Goal: Task Accomplishment & Management: Manage account settings

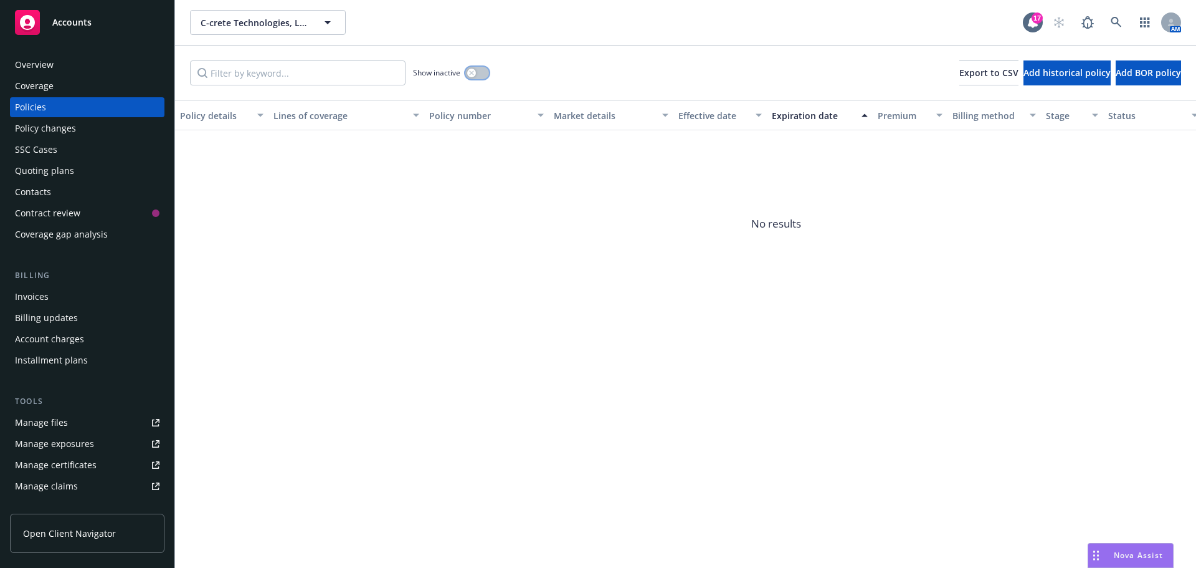
click at [477, 77] on button "button" at bounding box center [477, 73] width 24 height 12
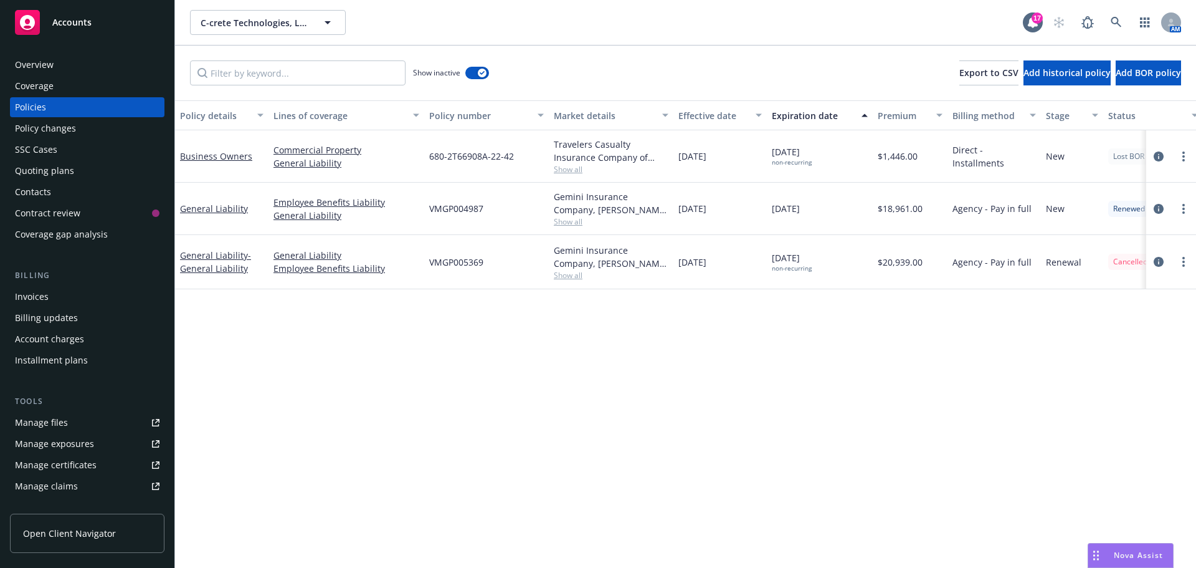
click at [99, 294] on div "Invoices" at bounding box center [87, 297] width 145 height 20
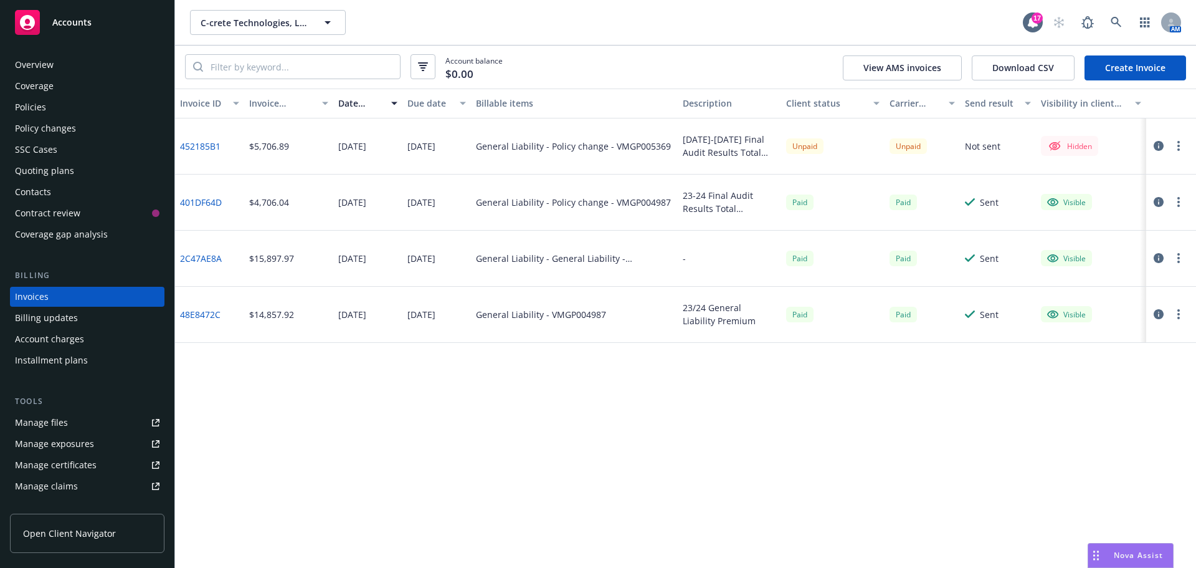
drag, startPoint x: 674, startPoint y: 383, endPoint x: 678, endPoint y: 52, distance: 330.9
click at [675, 383] on div "Invoice ID Invoice amount Date issued Due date Billable items Description Clien…" at bounding box center [685, 327] width 1021 height 479
drag, startPoint x: 57, startPoint y: 107, endPoint x: 92, endPoint y: 108, distance: 34.9
click at [1170, 146] on div at bounding box center [1168, 145] width 35 height 15
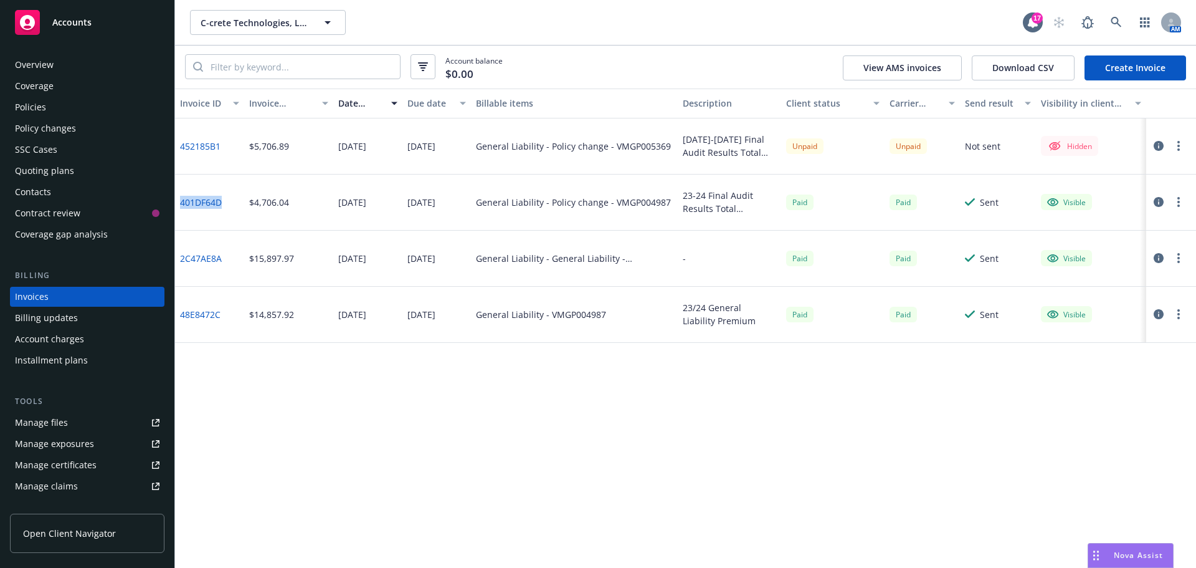
click at [1178, 145] on icon "button" at bounding box center [1179, 146] width 2 height 10
click at [1118, 239] on link "Make it visible in client dash" at bounding box center [1106, 246] width 159 height 25
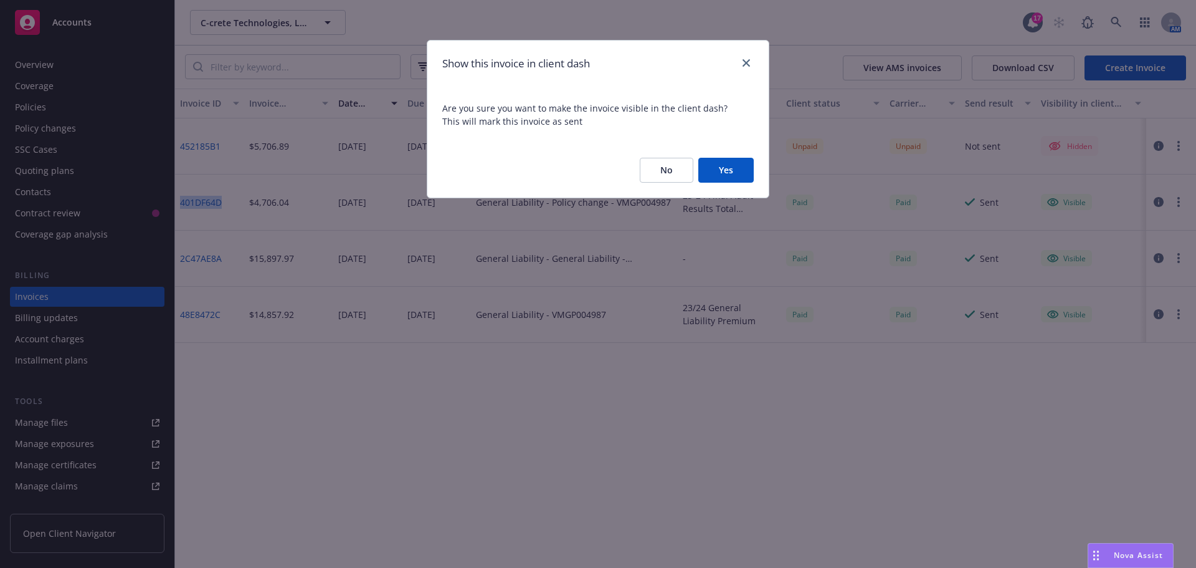
click at [740, 163] on button "Yes" at bounding box center [725, 170] width 55 height 25
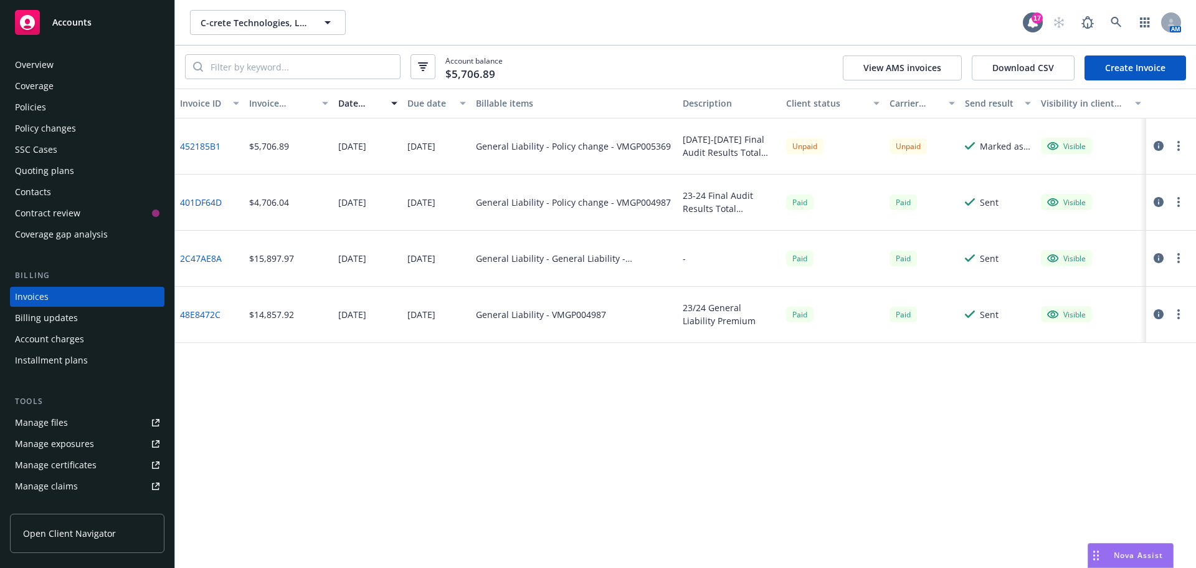
click at [1178, 147] on circle "button" at bounding box center [1179, 146] width 2 height 2
click at [1110, 221] on link "Copy invoice URL" at bounding box center [1106, 221] width 159 height 25
click at [82, 61] on div "Overview" at bounding box center [87, 65] width 145 height 20
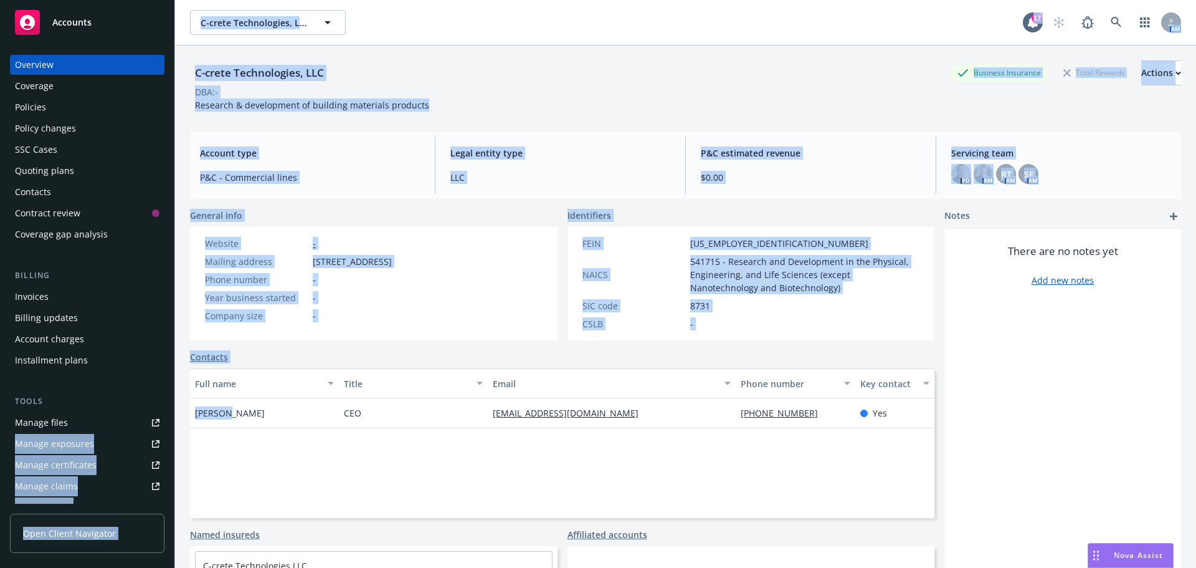
drag, startPoint x: 229, startPoint y: 414, endPoint x: 169, endPoint y: 414, distance: 60.4
click at [169, 414] on div "Accounts Overview Coverage Policies Policy changes SSC Cases Quoting plans Cont…" at bounding box center [598, 284] width 1196 height 568
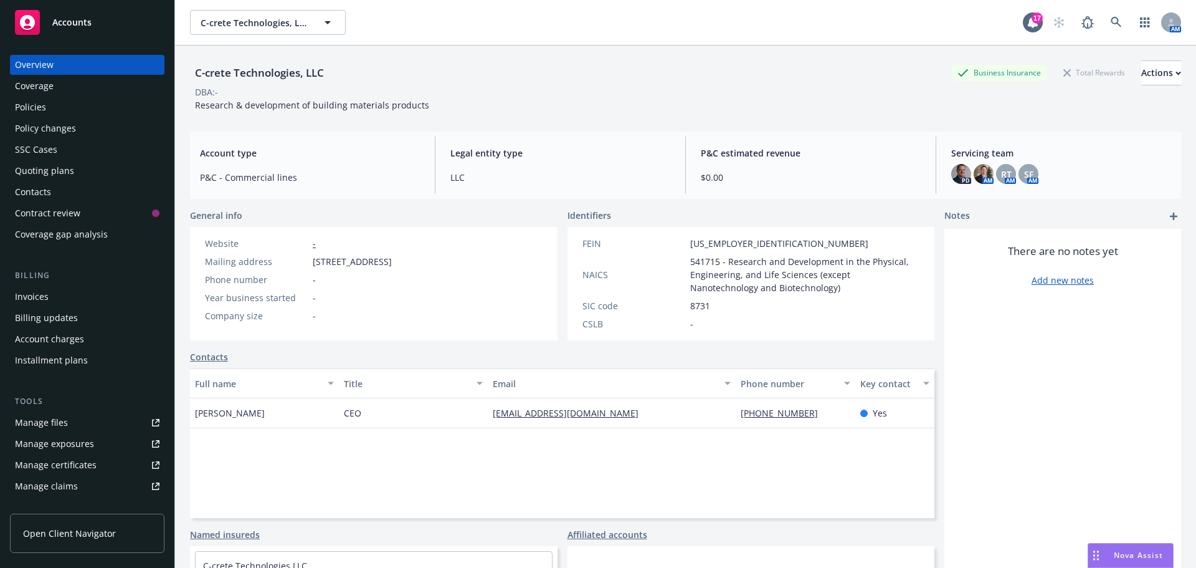
click at [233, 412] on span "Rouzbeh Shahsavari" at bounding box center [230, 412] width 70 height 13
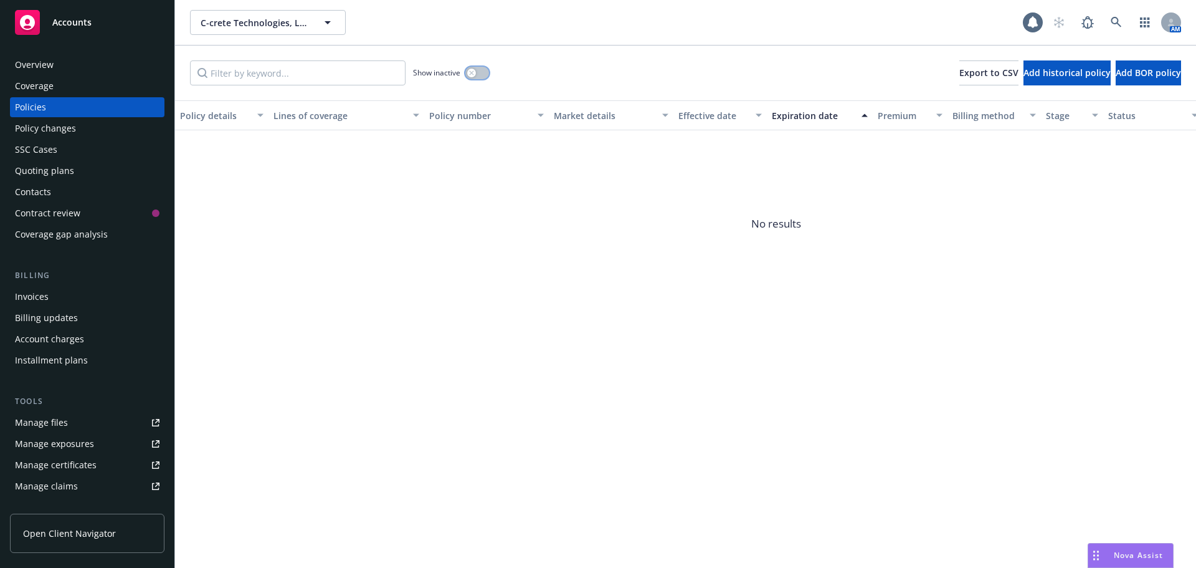
click at [485, 73] on button "button" at bounding box center [477, 73] width 24 height 12
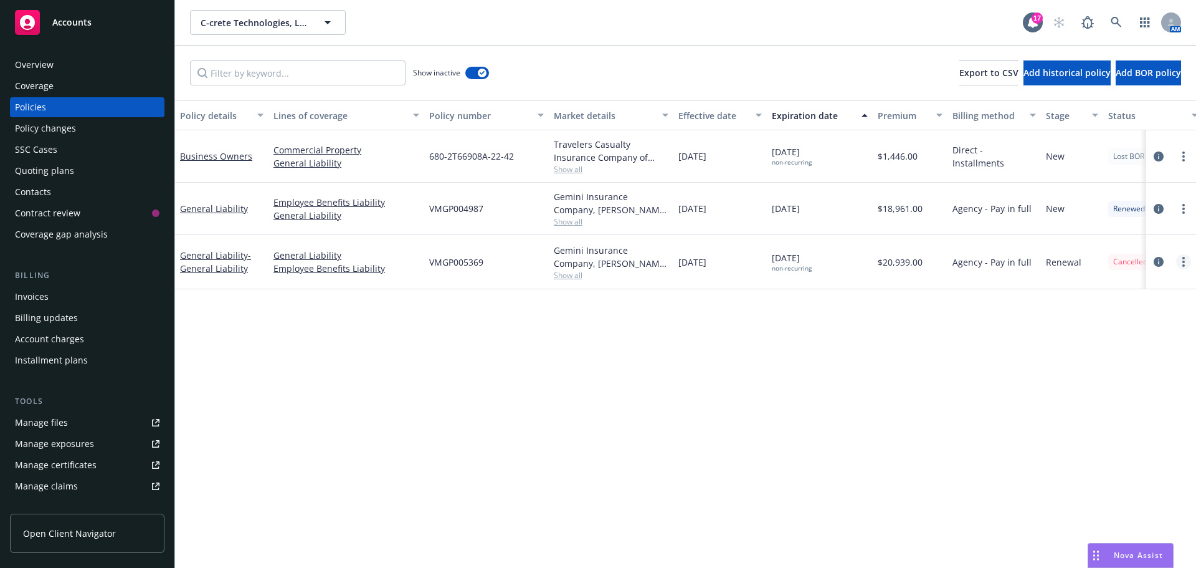
click at [1184, 255] on link "more" at bounding box center [1183, 261] width 15 height 15
click at [1121, 439] on link "Copy logging email" at bounding box center [1117, 436] width 146 height 25
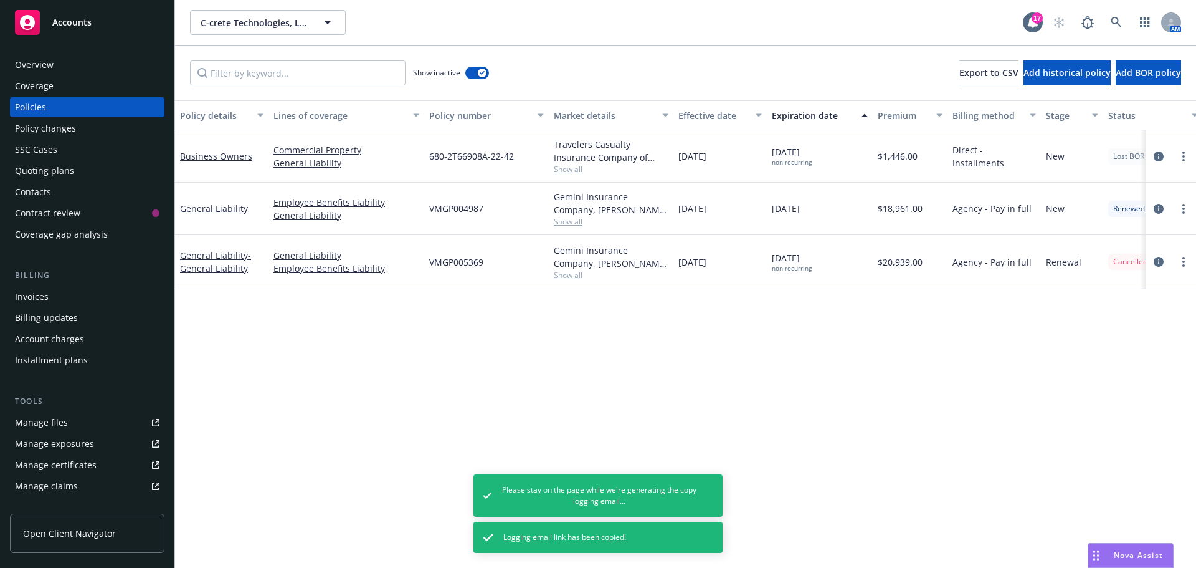
click at [98, 59] on div "Overview" at bounding box center [87, 65] width 145 height 20
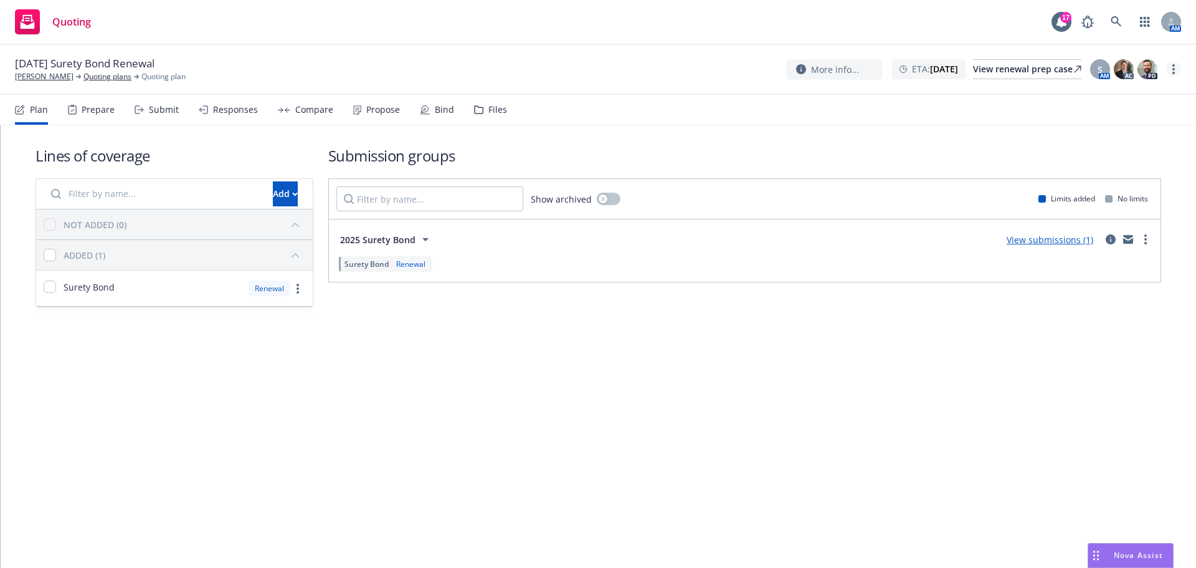
click at [1177, 65] on link "more" at bounding box center [1173, 69] width 15 height 15
click at [1097, 169] on link "Archive quoting plan" at bounding box center [1111, 169] width 139 height 25
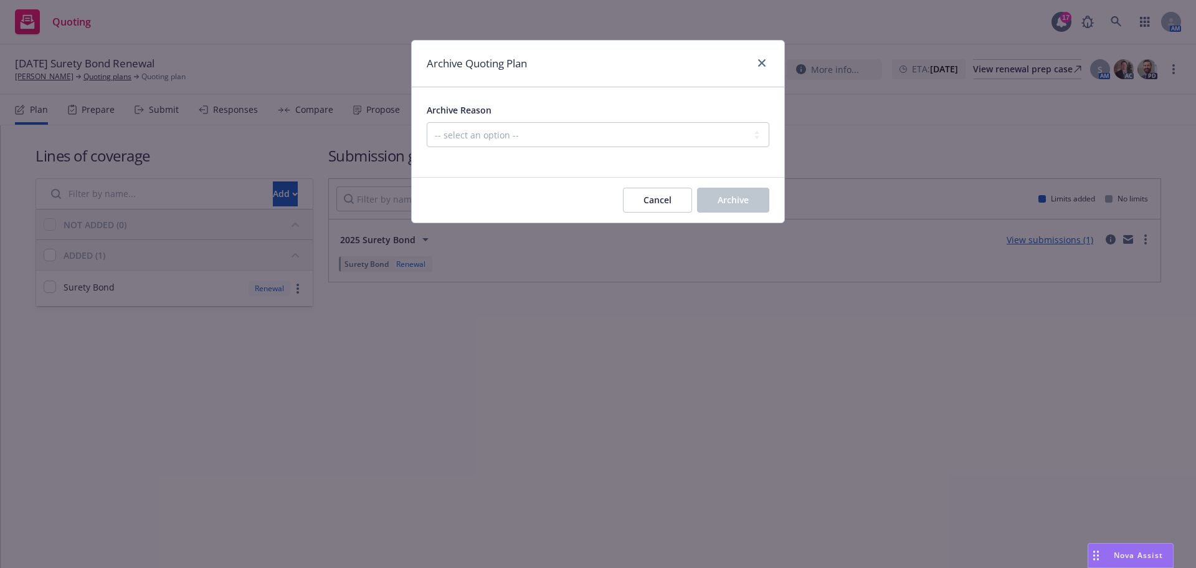
click at [646, 120] on div "Archive Reason -- select an option -- All policies in this renewal plan are aut…" at bounding box center [598, 124] width 343 height 45
click at [644, 126] on select "-- select an option -- All policies in this renewal plan are auto-renewed Creat…" at bounding box center [598, 134] width 343 height 25
select select "ARCHIVED_RENEWAL_POLICY_AUTO_RENEWED"
click at [427, 122] on select "-- select an option -- All policies in this renewal plan are auto-renewed Creat…" at bounding box center [598, 134] width 343 height 25
drag, startPoint x: 738, startPoint y: 203, endPoint x: 288, endPoint y: 65, distance: 469.9
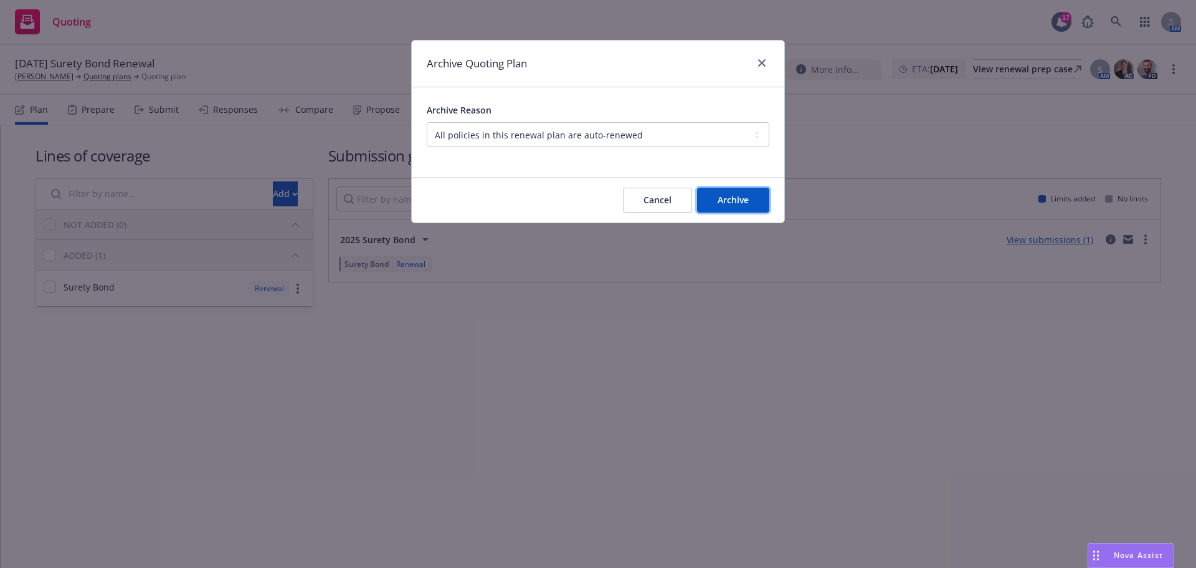
click at [736, 203] on span "Archive" at bounding box center [733, 200] width 31 height 12
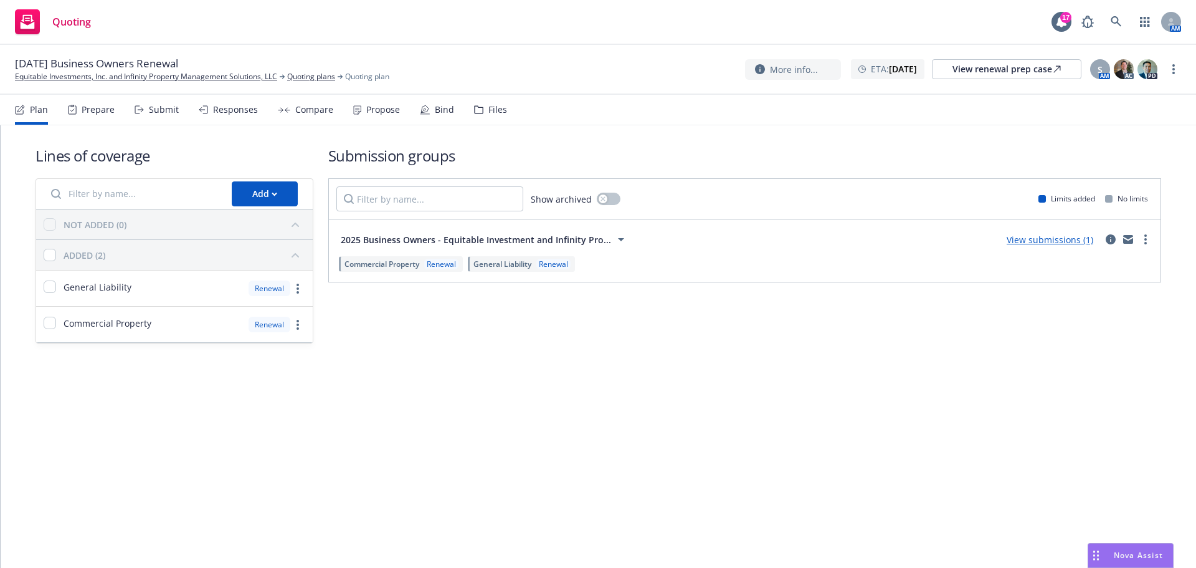
click at [1099, 241] on div "View submissions (1)" at bounding box center [1050, 239] width 102 height 15
click at [1107, 242] on icon "circleInformation" at bounding box center [1111, 239] width 10 height 10
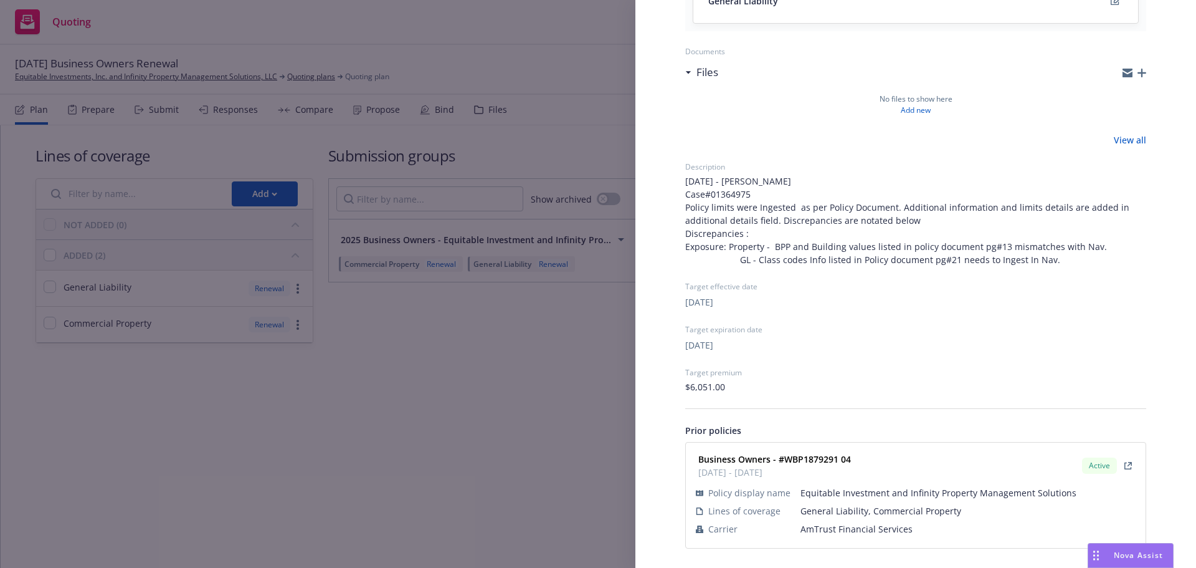
scroll to position [280, 0]
drag, startPoint x: 905, startPoint y: 528, endPoint x: 771, endPoint y: 523, distance: 134.7
click at [771, 523] on tr "Carrier AmTrust Financial Services" at bounding box center [916, 528] width 440 height 18
copy tr "AmTrust Financial Services"
drag, startPoint x: 866, startPoint y: 462, endPoint x: 464, endPoint y: 238, distance: 460.8
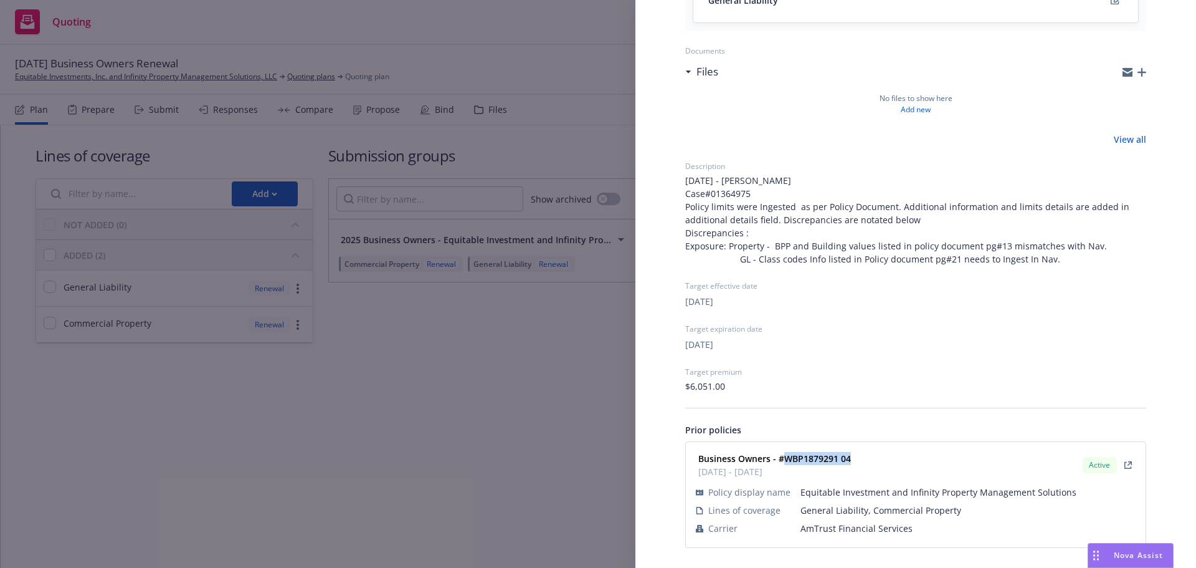
click at [783, 462] on div "Business Owners - #WBP1879291 04 [DATE] - [DATE] Active" at bounding box center [916, 464] width 445 height 31
copy strong "WBP1879291 04"
click at [226, 312] on div "Submission group 2025 Business Owners - Equitable Investment and Infinity Prope…" at bounding box center [598, 284] width 1196 height 568
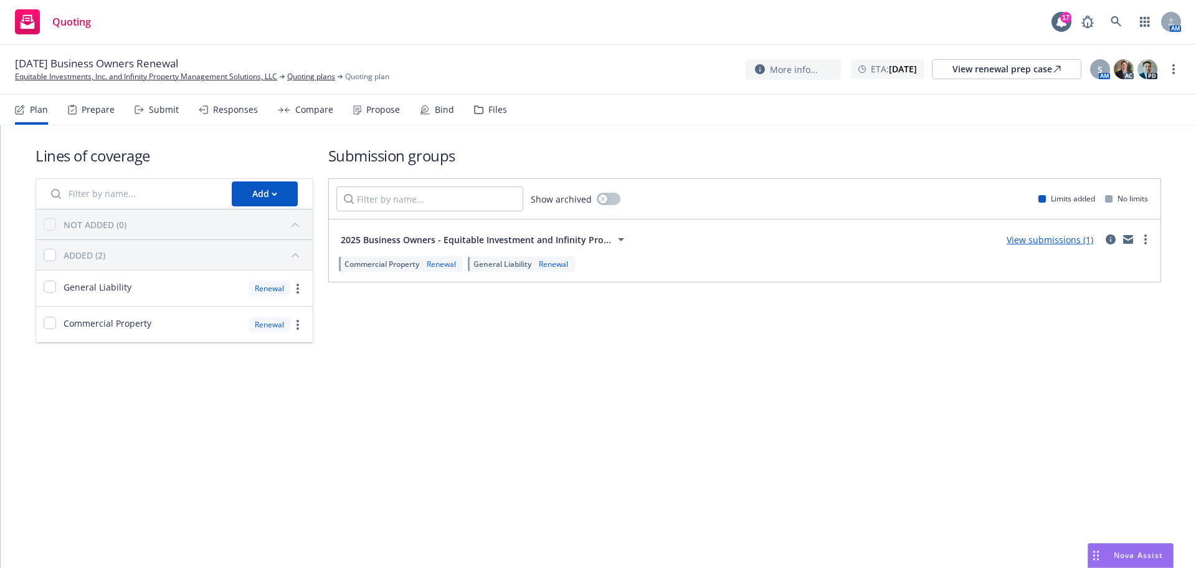
click at [163, 118] on div "Submit" at bounding box center [157, 110] width 44 height 30
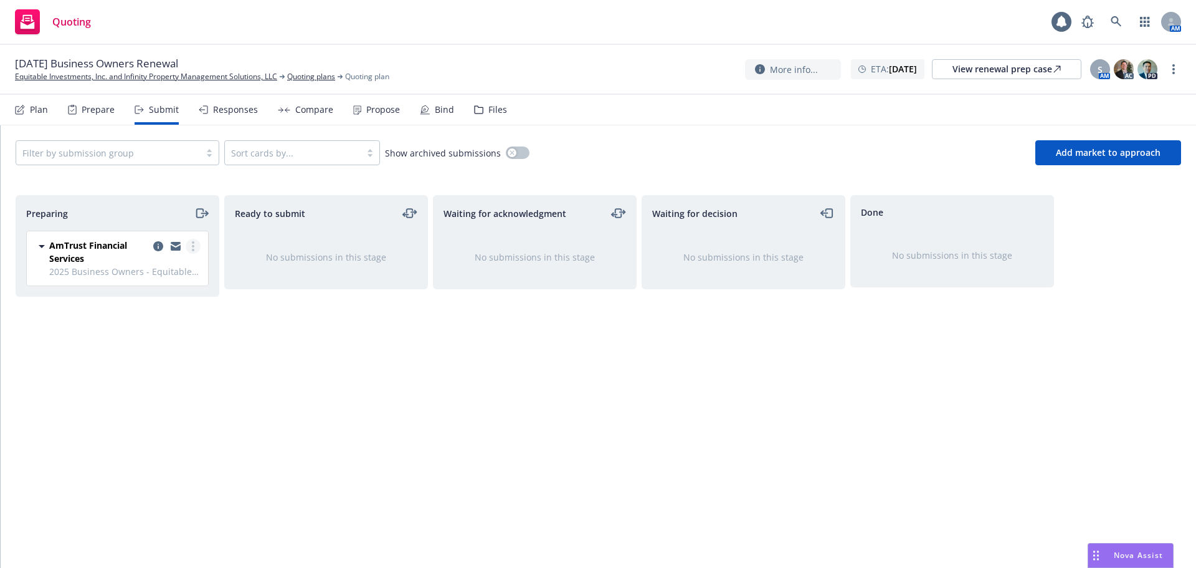
click at [193, 242] on circle "more" at bounding box center [193, 242] width 2 height 2
click at [157, 265] on span "Complete preparation" at bounding box center [136, 271] width 122 height 12
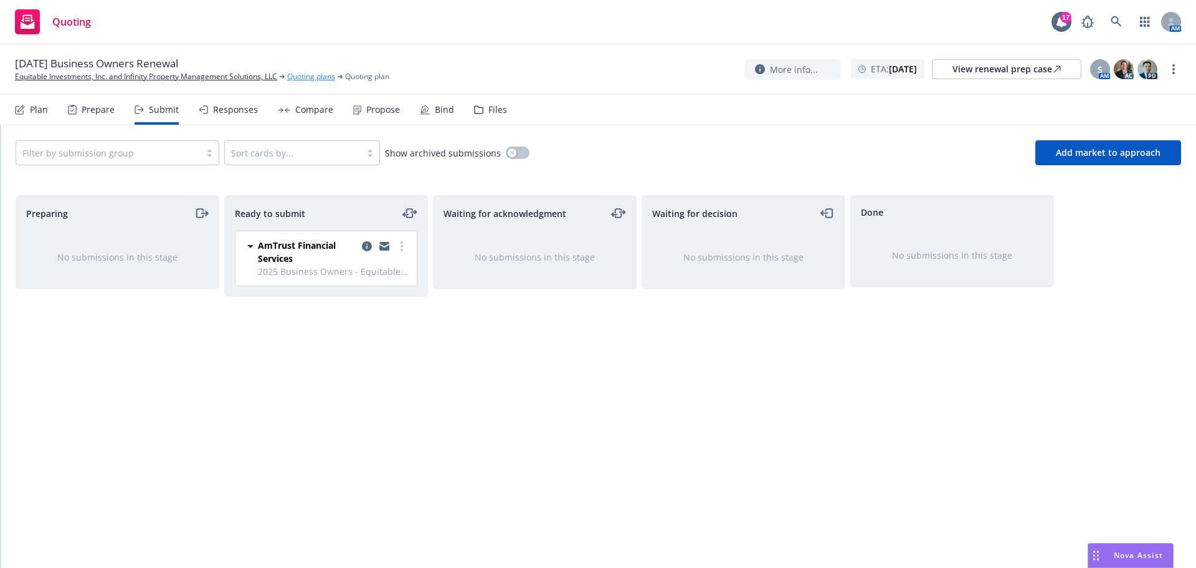
click at [308, 77] on link "Quoting plans" at bounding box center [311, 76] width 48 height 11
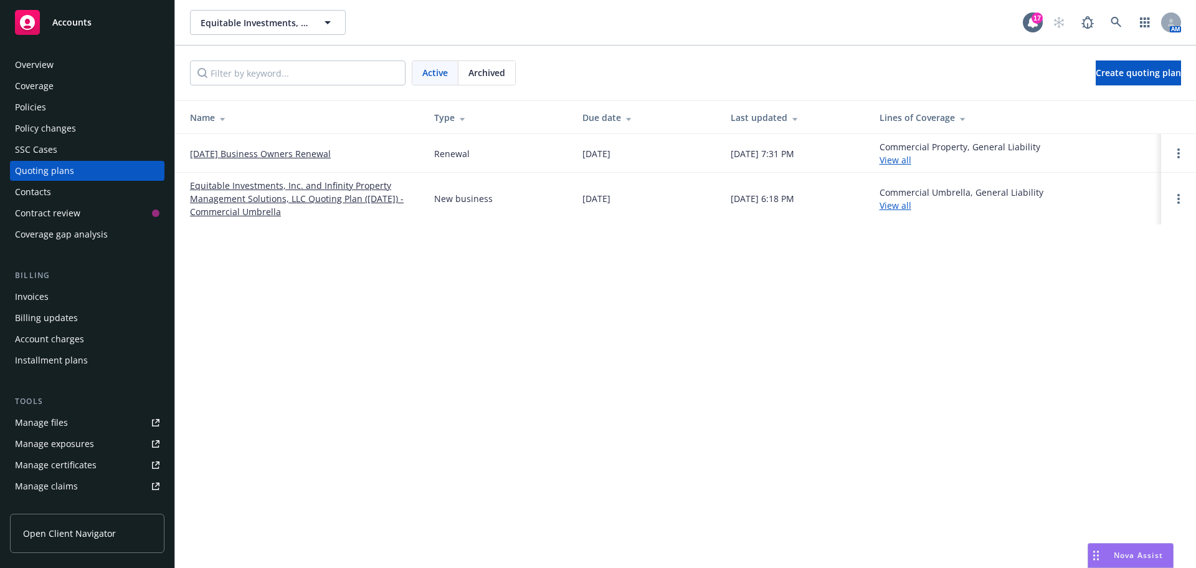
click at [476, 71] on span "Archived" at bounding box center [487, 72] width 37 height 13
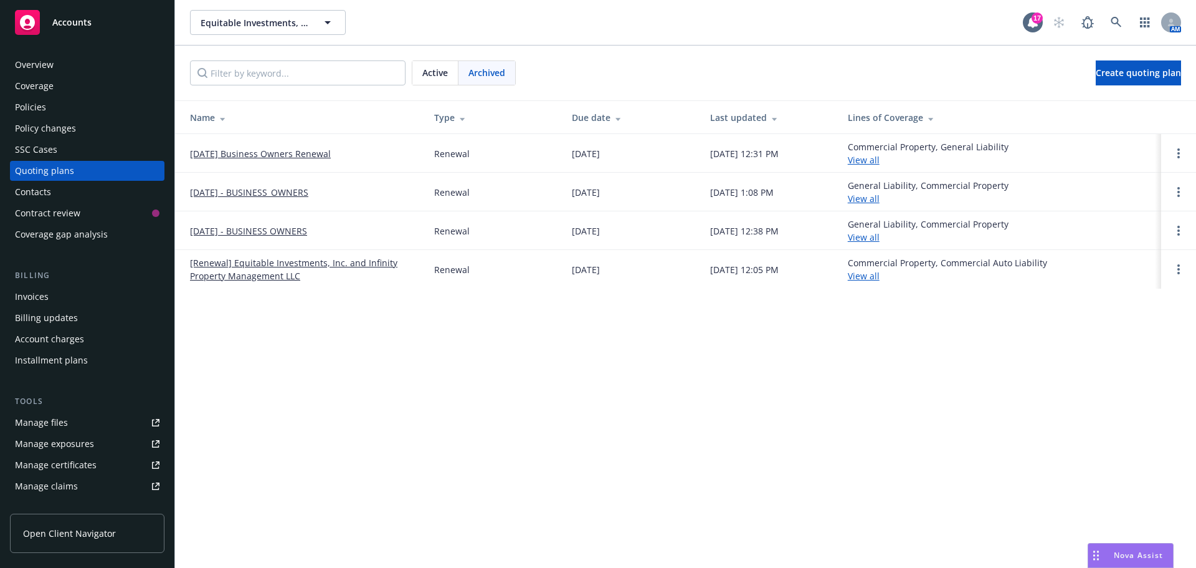
click at [282, 147] on link "[DATE] Business Owners Renewal" at bounding box center [260, 153] width 141 height 13
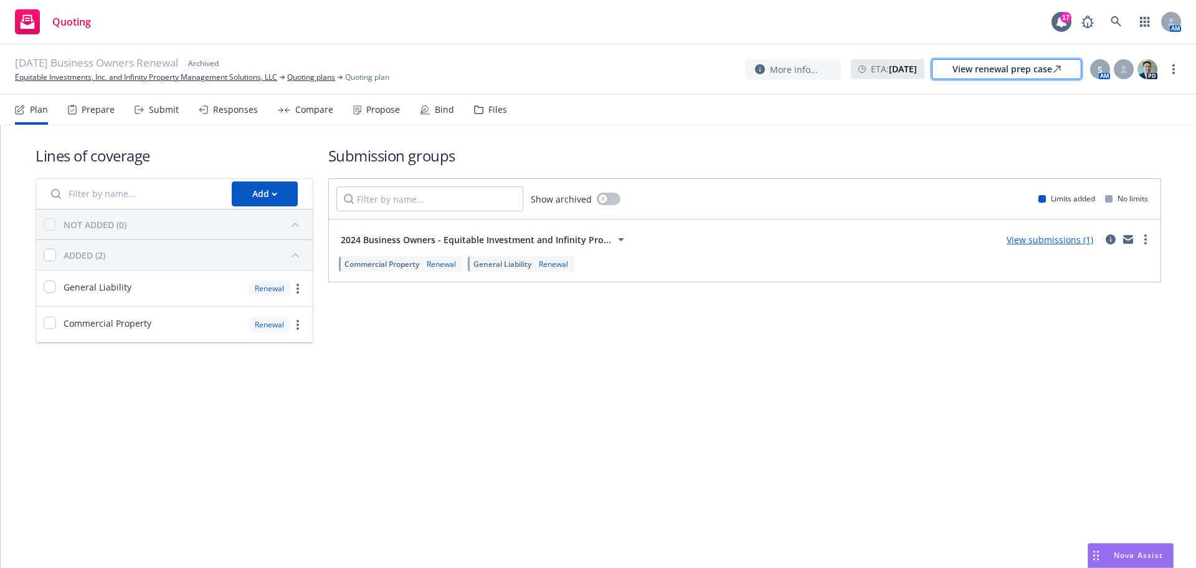
click at [1030, 61] on div "View renewal prep case" at bounding box center [1007, 69] width 108 height 19
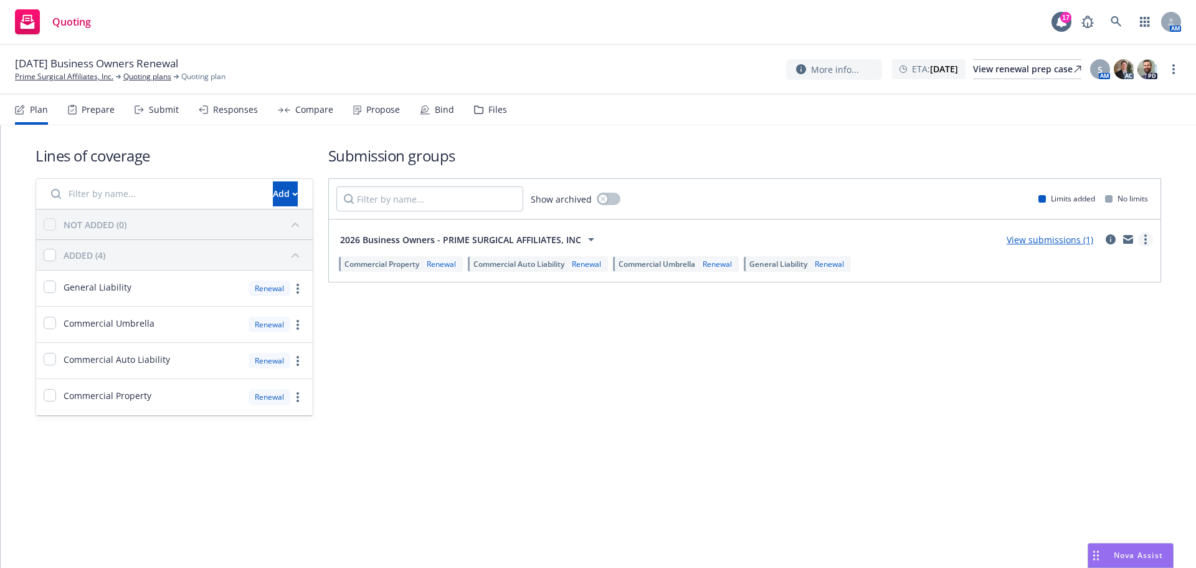
click at [1147, 237] on link "more" at bounding box center [1145, 239] width 15 height 15
click at [1107, 242] on icon "circleInformation" at bounding box center [1111, 239] width 10 height 10
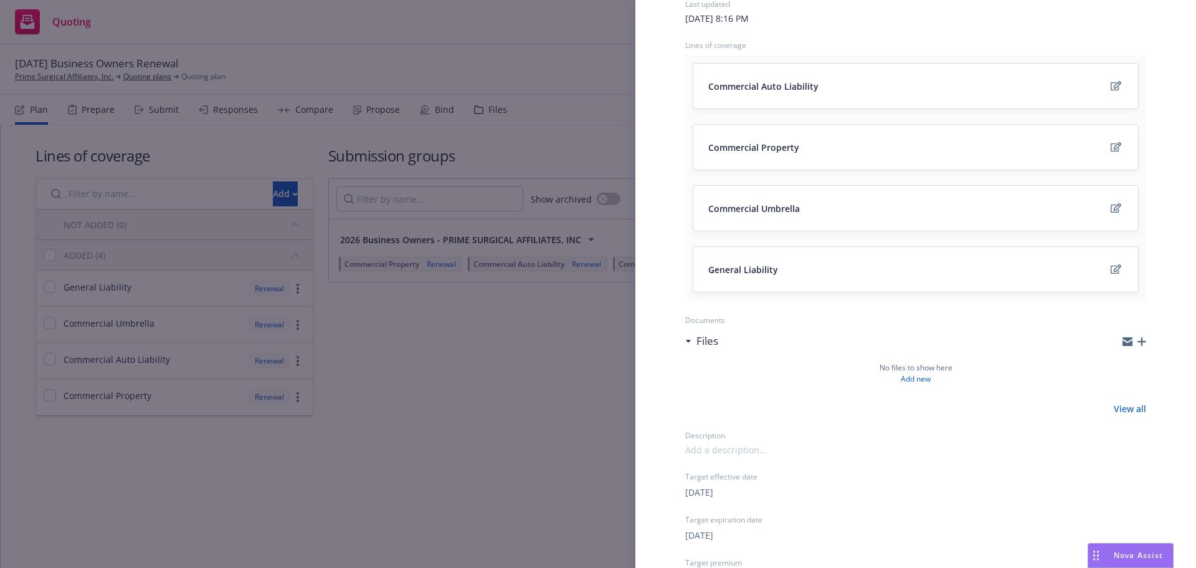
scroll to position [316, 0]
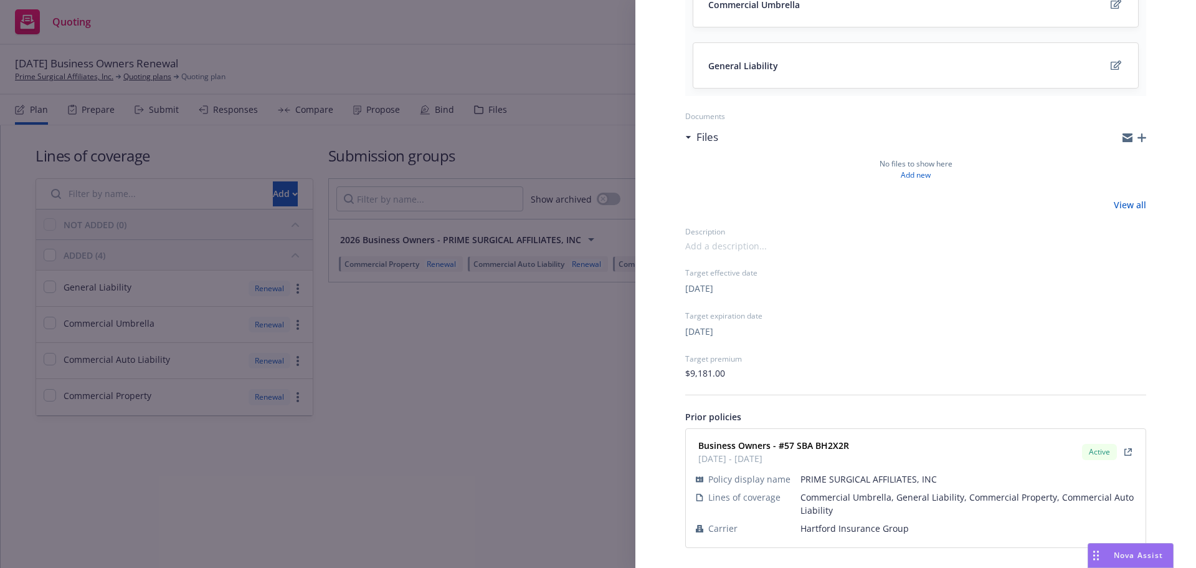
click at [852, 526] on span "Hartford Insurance Group" at bounding box center [968, 528] width 335 height 13
copy span "Hartford Insurance Group"
drag, startPoint x: 856, startPoint y: 448, endPoint x: 784, endPoint y: 446, distance: 72.3
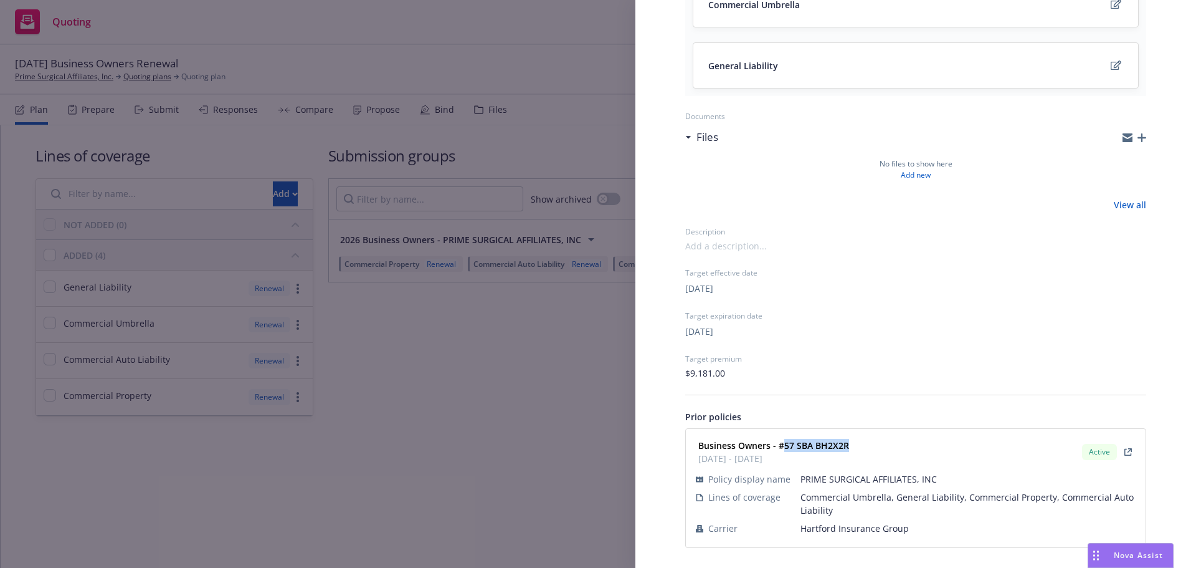
click at [784, 446] on div "Business Owners - #57 SBA BH2X2R 01/11/2025 - 01/11/2026 Active" at bounding box center [916, 451] width 445 height 31
copy strong "57 SBA BH2X2R"
click at [474, 378] on div "Submission group 2026 Business Owners - PRIME SURGICAL AFFILIATES, INC Last upd…" at bounding box center [598, 284] width 1196 height 568
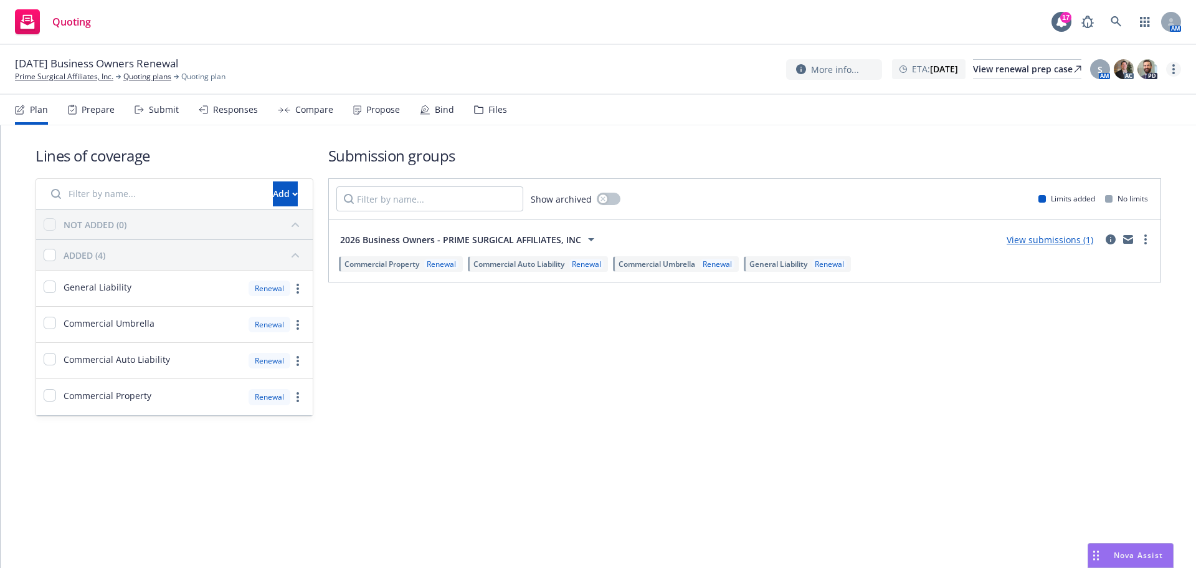
click at [1177, 70] on link "more" at bounding box center [1173, 69] width 15 height 15
click at [1122, 184] on link "Archive quoting plan" at bounding box center [1111, 194] width 139 height 25
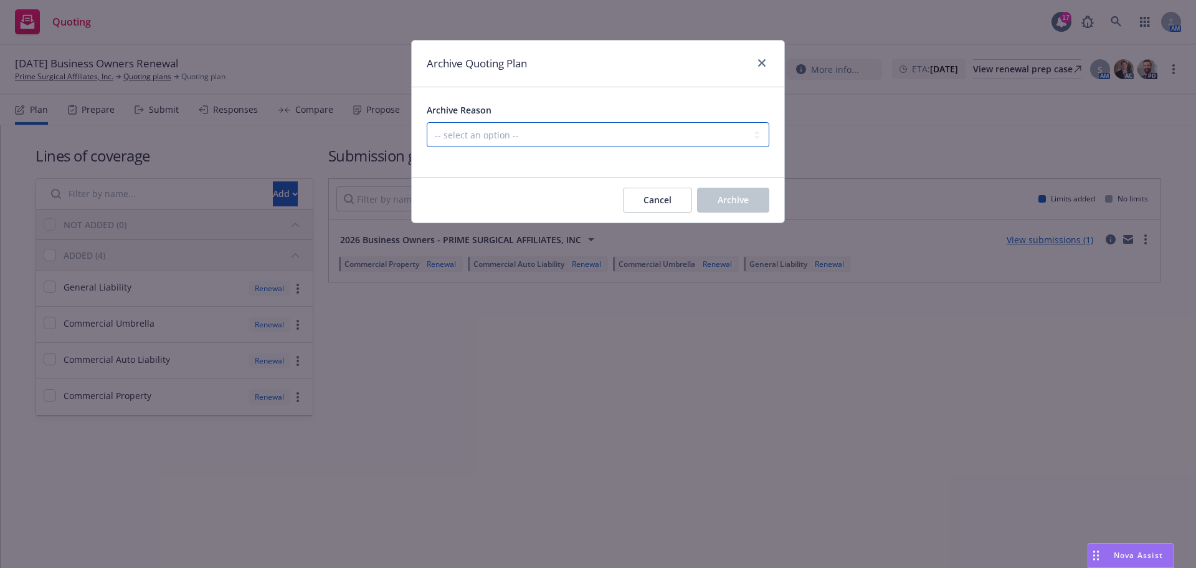
click at [673, 133] on select "-- select an option -- All policies in this renewal plan are auto-renewed Creat…" at bounding box center [598, 134] width 343 height 25
select select "ARCHIVED_RENEWAL_POLICY_AUTO_RENEWED"
click at [427, 122] on select "-- select an option -- All policies in this renewal plan are auto-renewed Creat…" at bounding box center [598, 134] width 343 height 25
click at [735, 204] on span "Archive" at bounding box center [733, 200] width 31 height 12
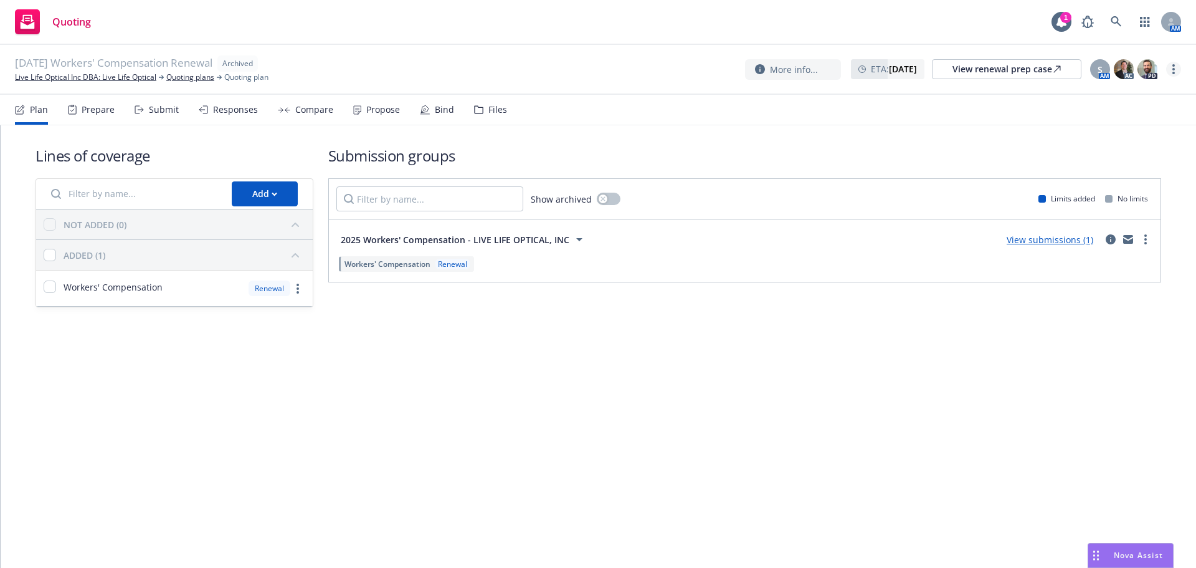
drag, startPoint x: 1182, startPoint y: 73, endPoint x: 1173, endPoint y: 71, distance: 8.9
click at [1182, 73] on div "09/14/25 Workers' Compensation Renewal Archived Live Life Optical Inc DBA: Live…" at bounding box center [598, 70] width 1196 height 50
click at [1173, 71] on icon "more" at bounding box center [1174, 69] width 2 height 10
click at [1108, 145] on link "Unarchive quoting plan" at bounding box center [1111, 144] width 138 height 25
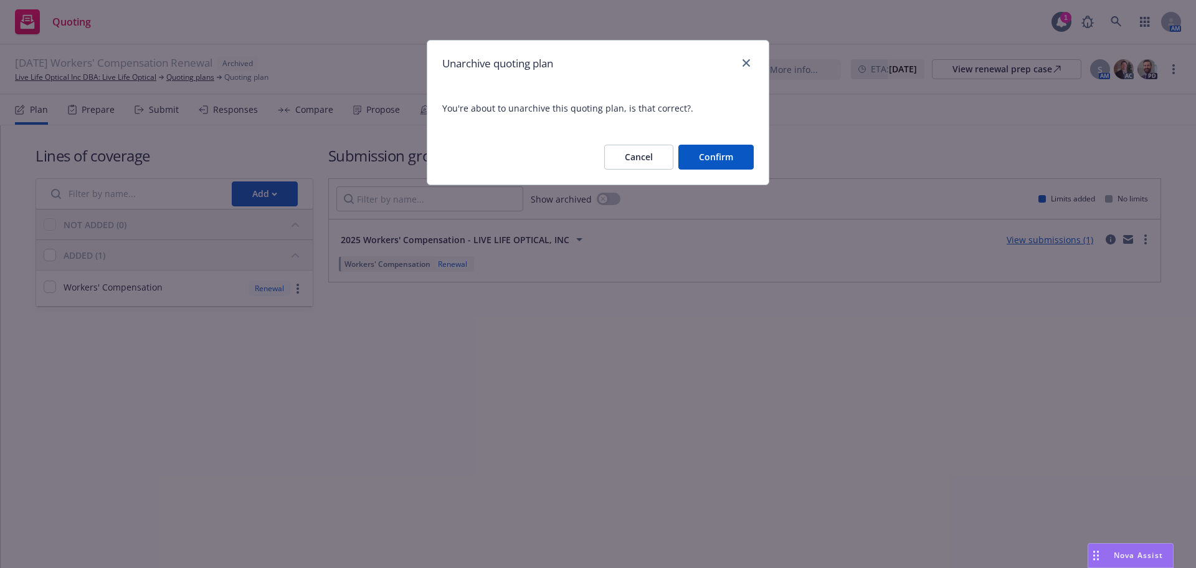
click at [706, 159] on button "Confirm" at bounding box center [716, 157] width 75 height 25
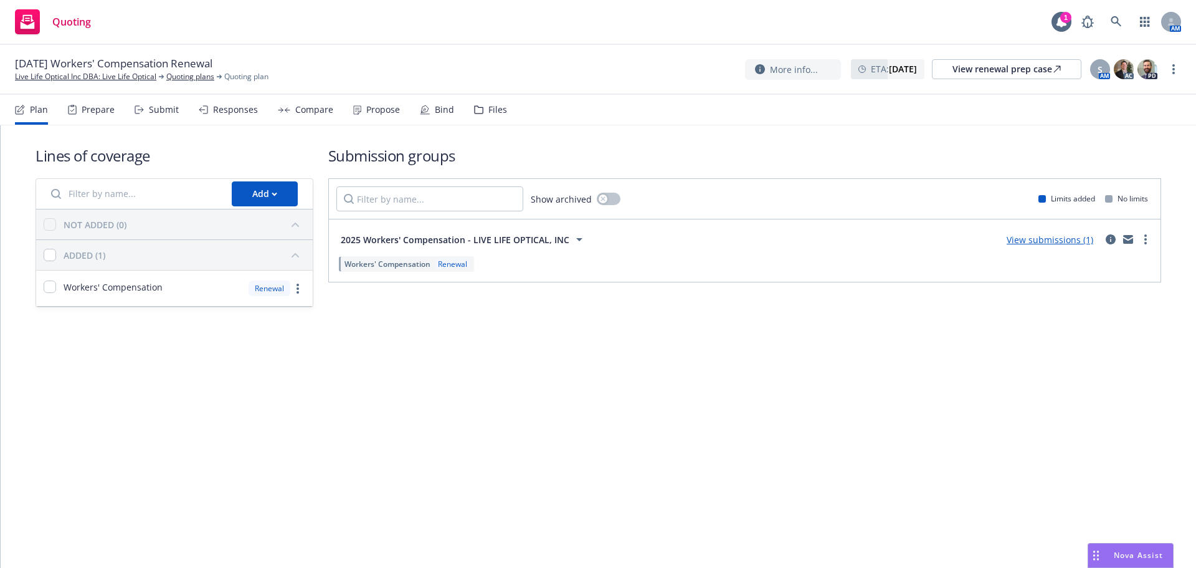
click at [154, 115] on div "Submit" at bounding box center [164, 110] width 30 height 10
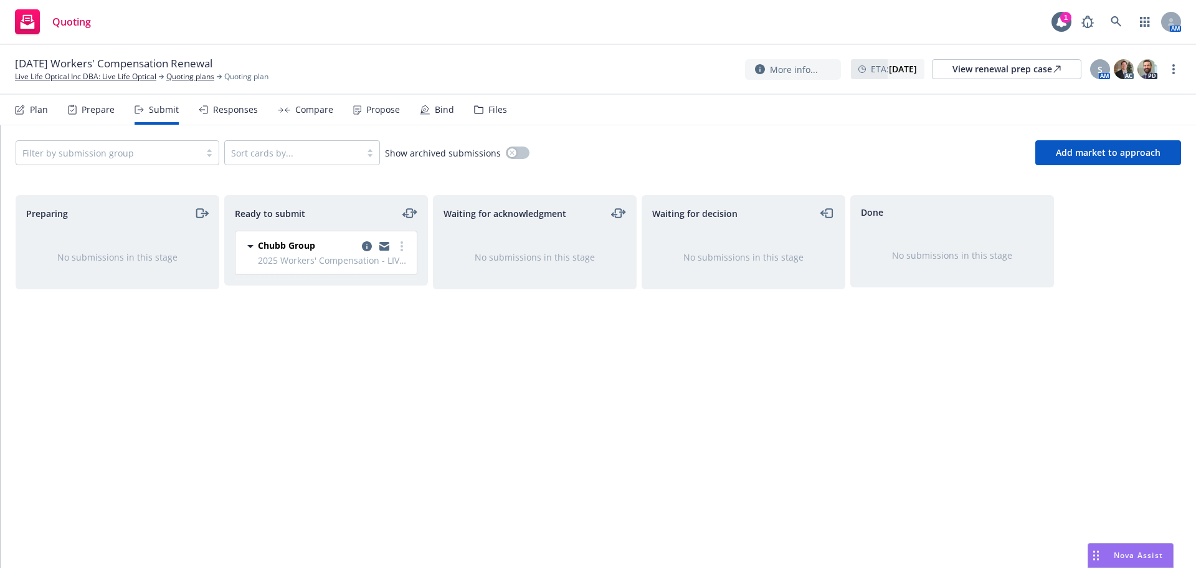
click at [157, 150] on div at bounding box center [107, 152] width 171 height 15
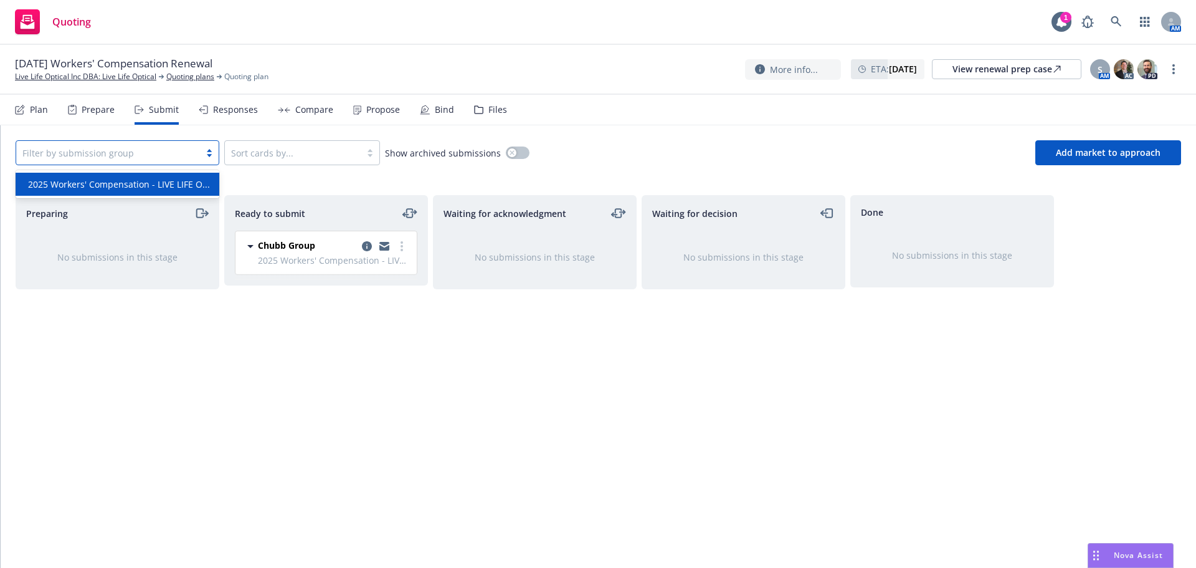
click at [136, 191] on div "2025 Workers' Compensation - LIVE LIFE O..." at bounding box center [118, 184] width 204 height 23
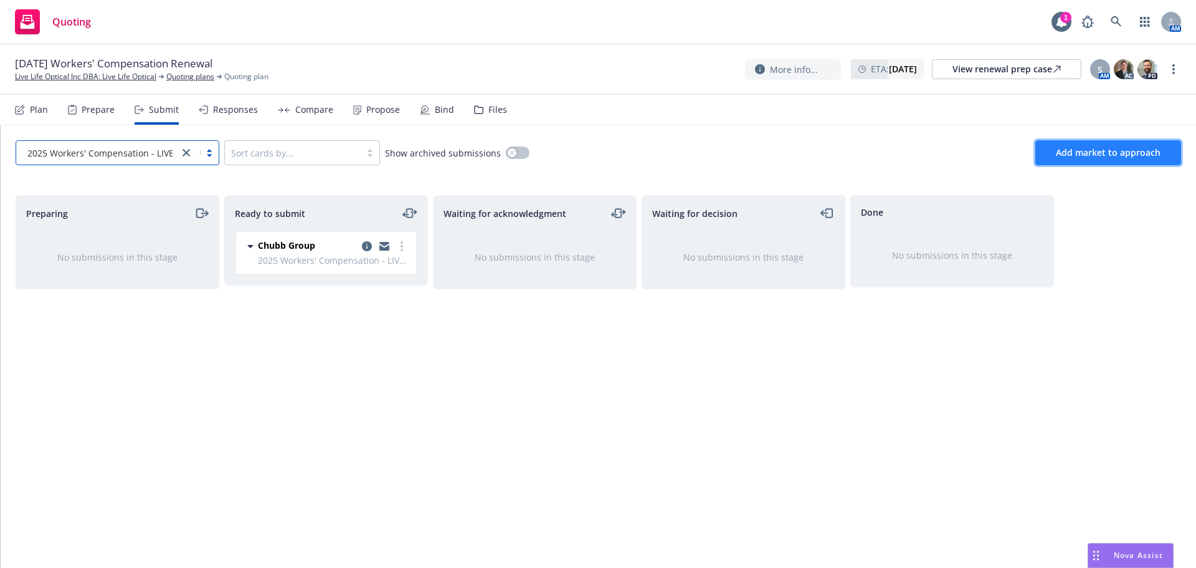
click at [1119, 150] on span "Add market to approach" at bounding box center [1108, 152] width 105 height 12
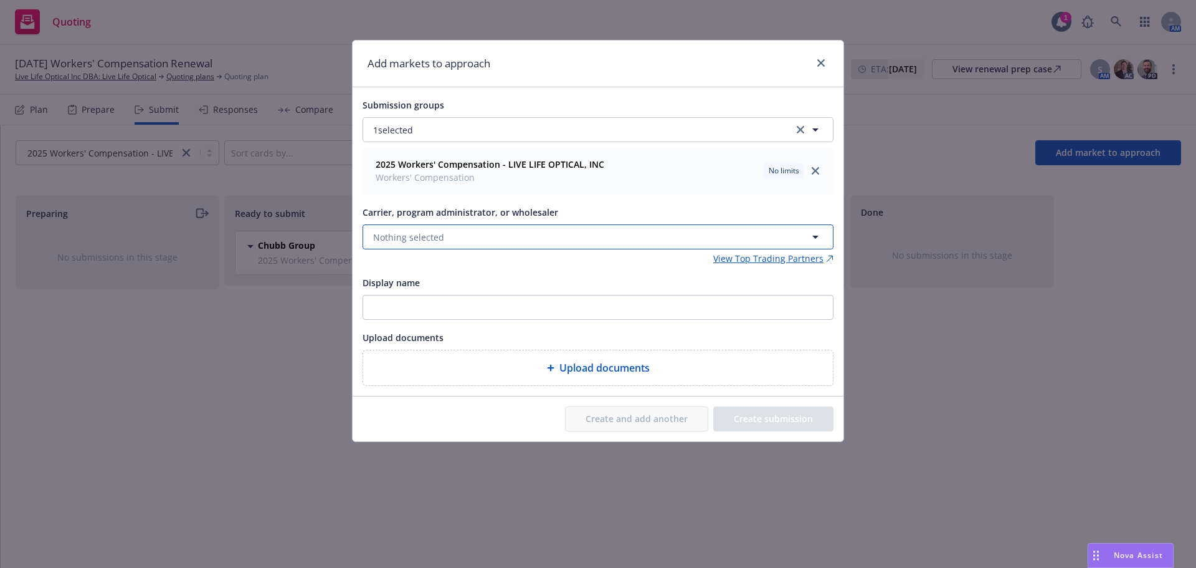
click at [455, 239] on button "Nothing selected" at bounding box center [598, 236] width 471 height 25
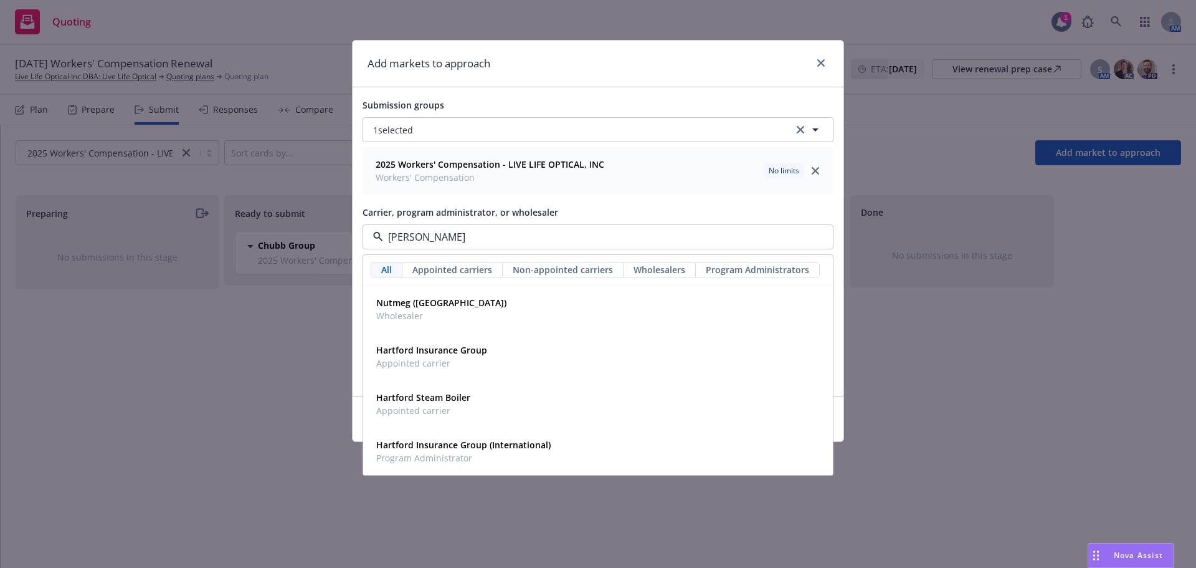
type input "hartf"
click at [526, 351] on div "Hartford Insurance Group Appointed carrier" at bounding box center [598, 356] width 454 height 31
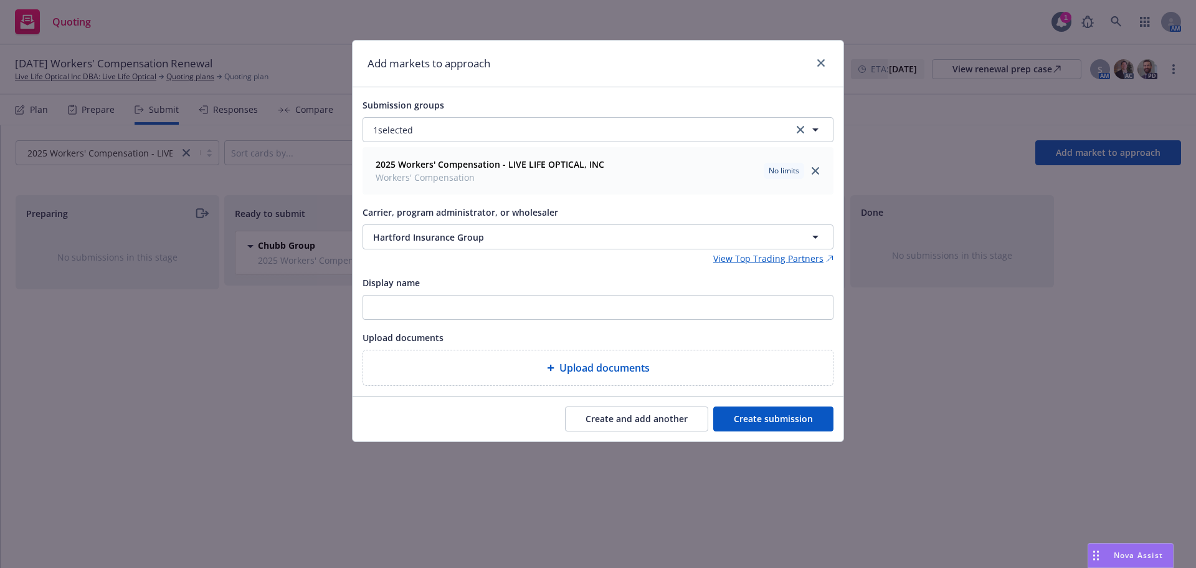
click at [764, 424] on button "Create submission" at bounding box center [773, 418] width 120 height 25
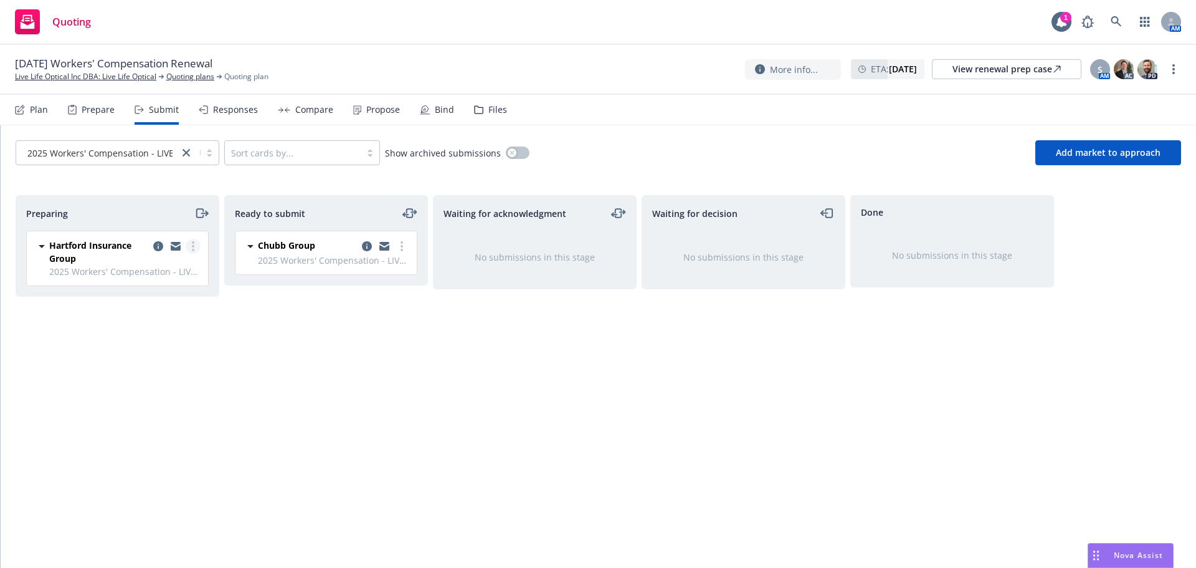
click at [192, 250] on icon "more" at bounding box center [193, 246] width 2 height 10
click at [159, 358] on link "Add accepted decision" at bounding box center [137, 346] width 125 height 25
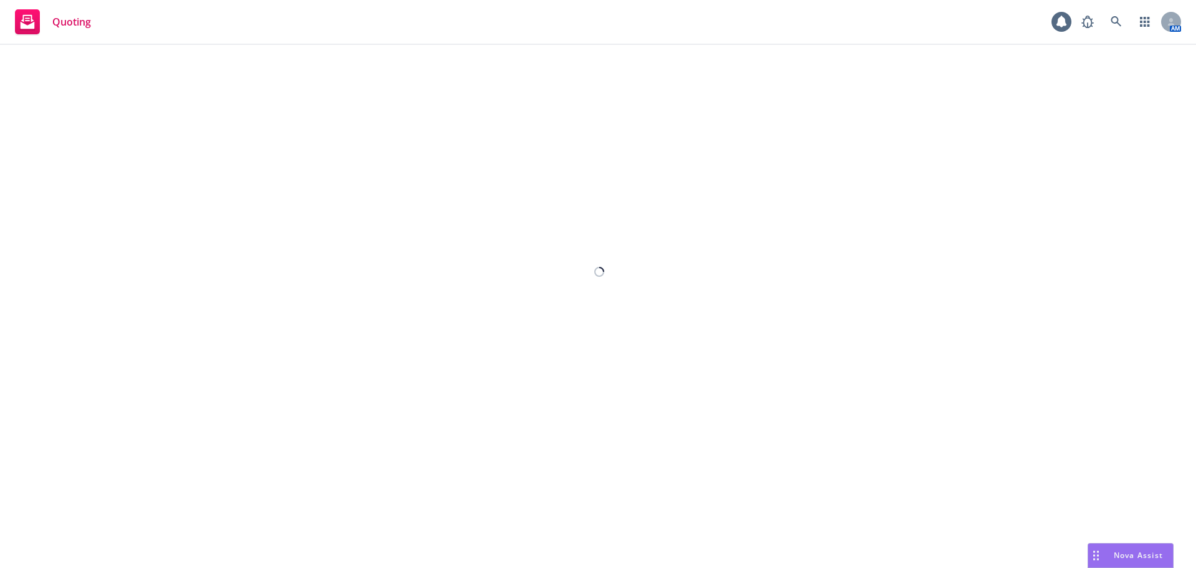
select select "12"
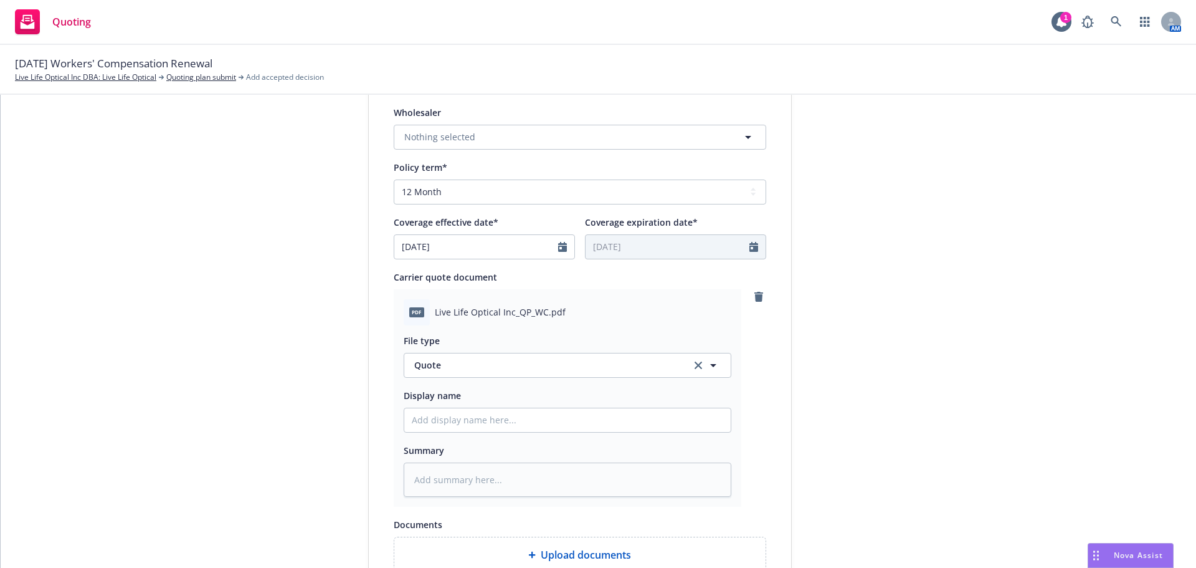
scroll to position [623, 0]
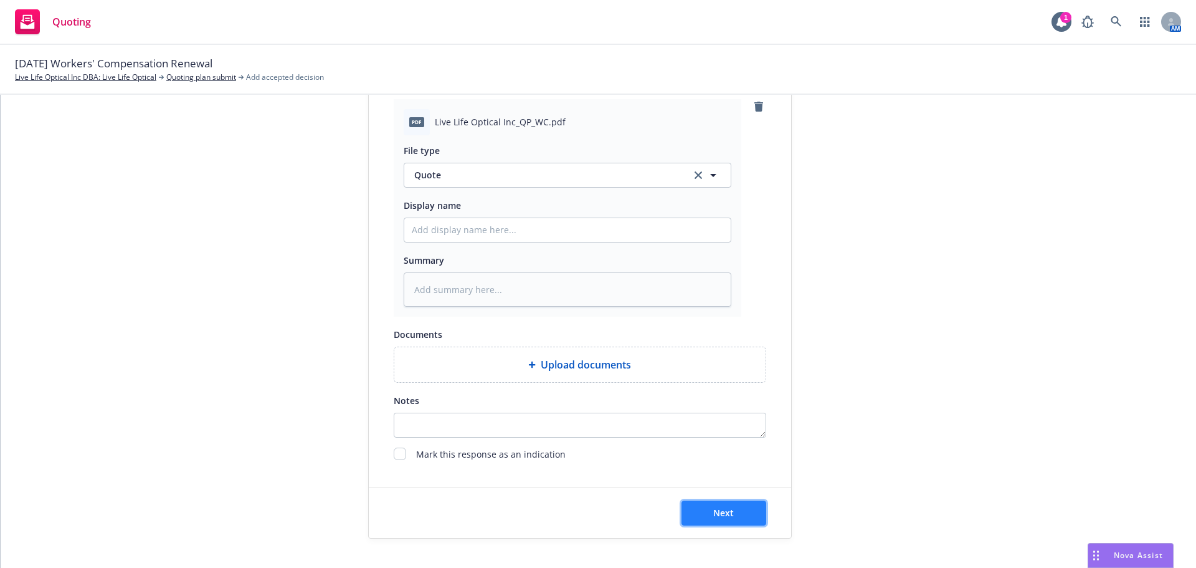
click at [715, 520] on button "Next" at bounding box center [724, 512] width 85 height 25
type textarea "x"
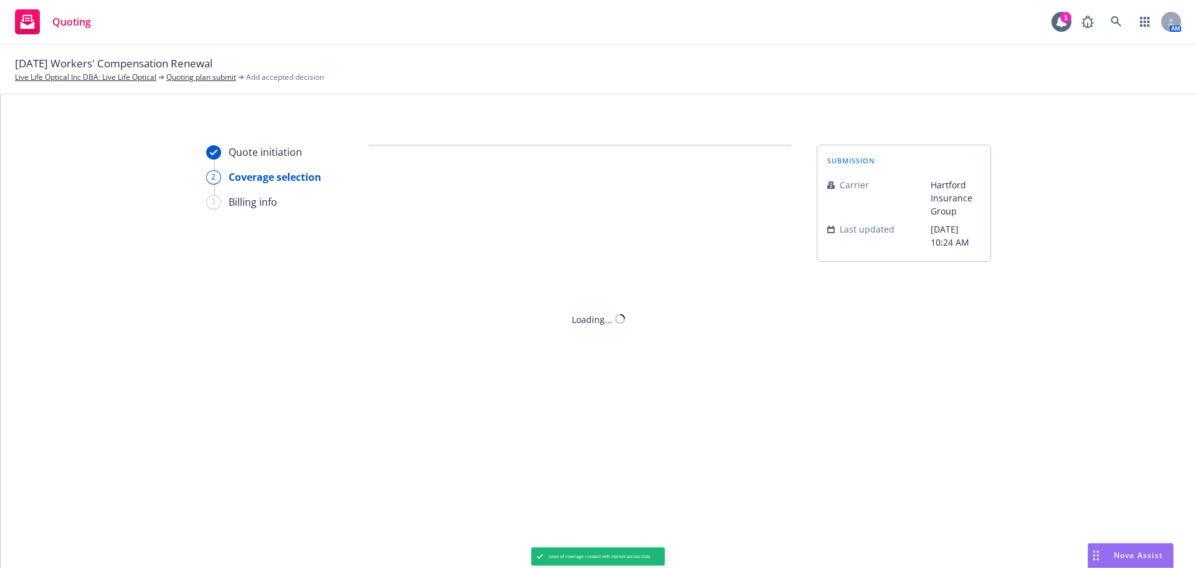
scroll to position [0, 0]
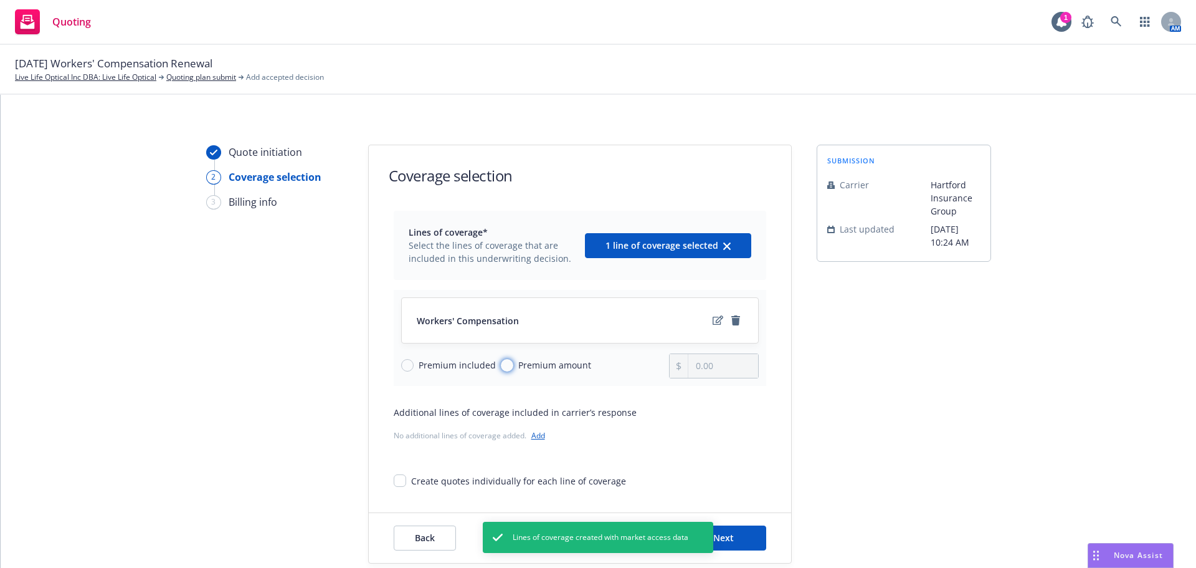
click at [501, 362] on input "Premium amount" at bounding box center [507, 365] width 12 height 12
radio input "true"
click at [736, 368] on input "0.00" at bounding box center [723, 366] width 69 height 24
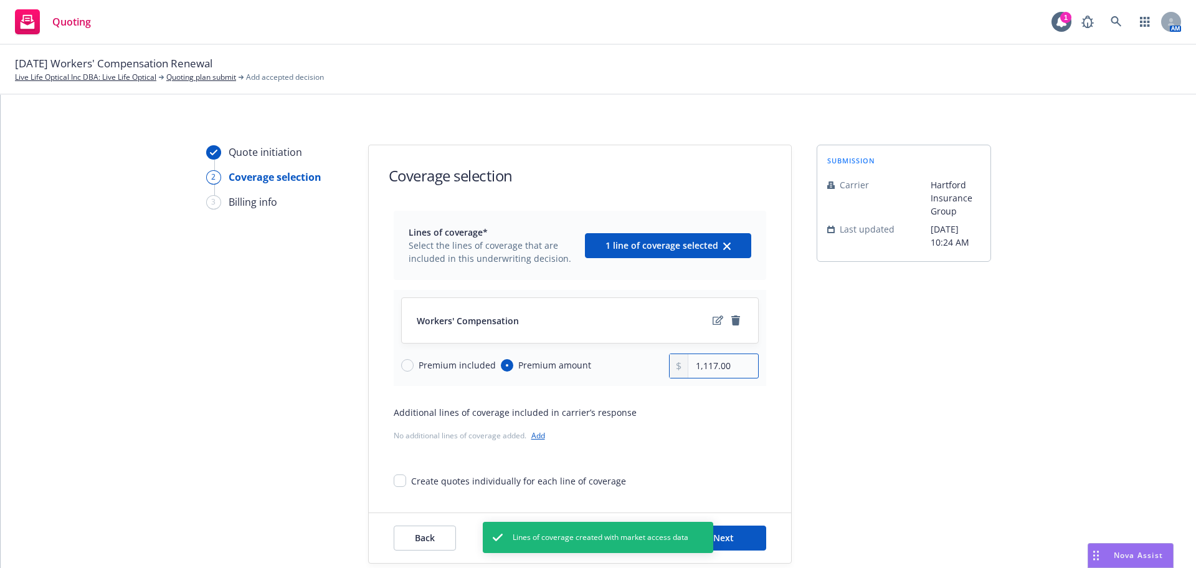
type input "1,117.00"
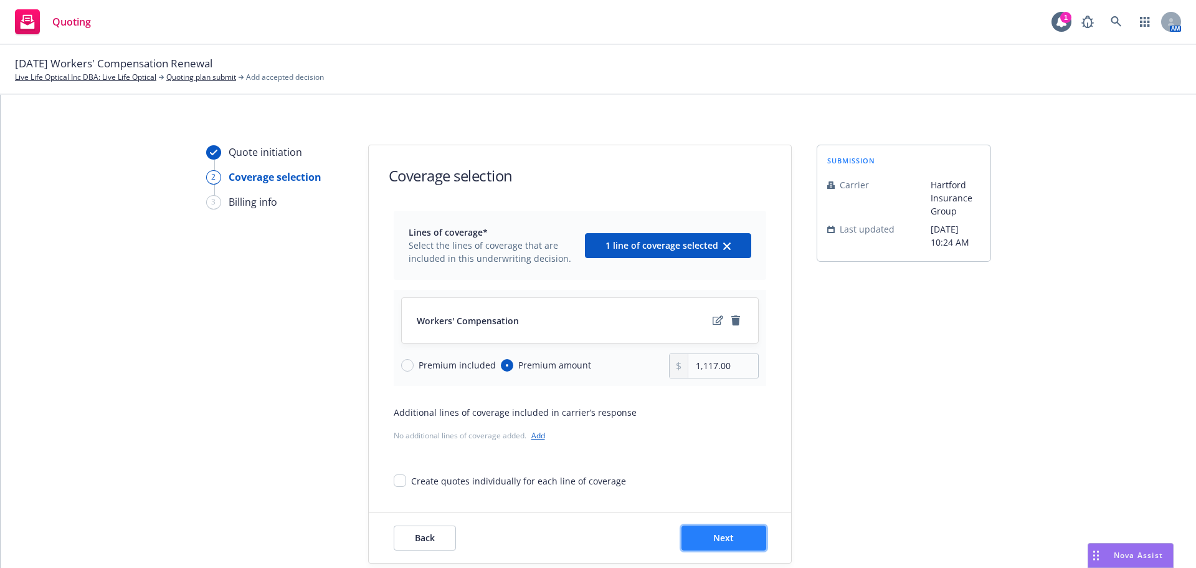
click at [728, 531] on button "Next" at bounding box center [724, 537] width 85 height 25
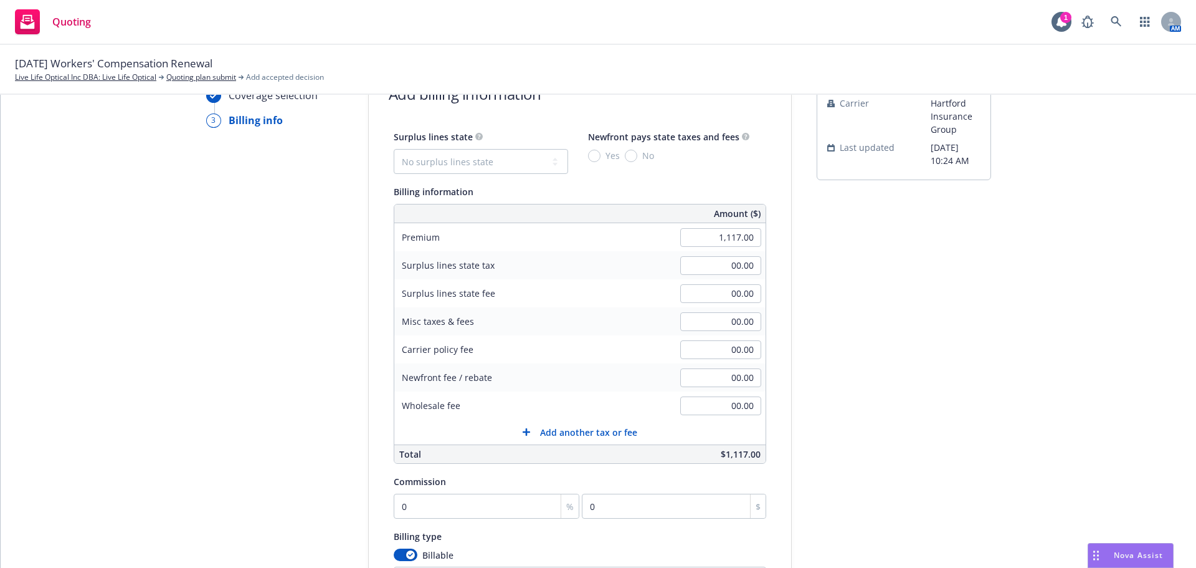
scroll to position [249, 0]
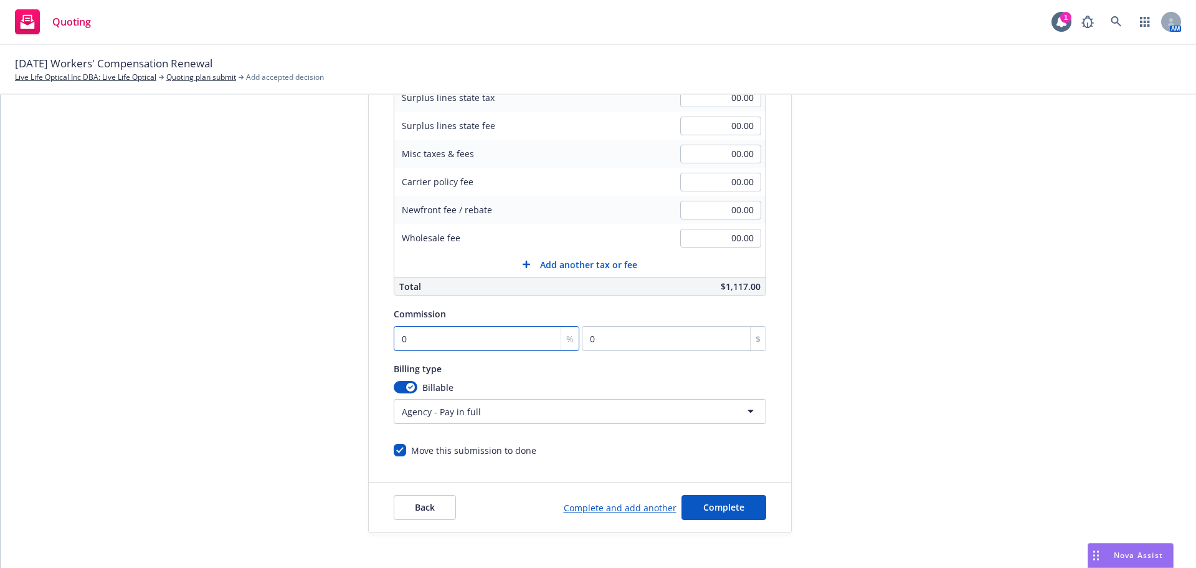
click at [444, 340] on input "0" at bounding box center [487, 338] width 186 height 25
type input "1"
type input "11.17"
type input "15"
type input "167.55"
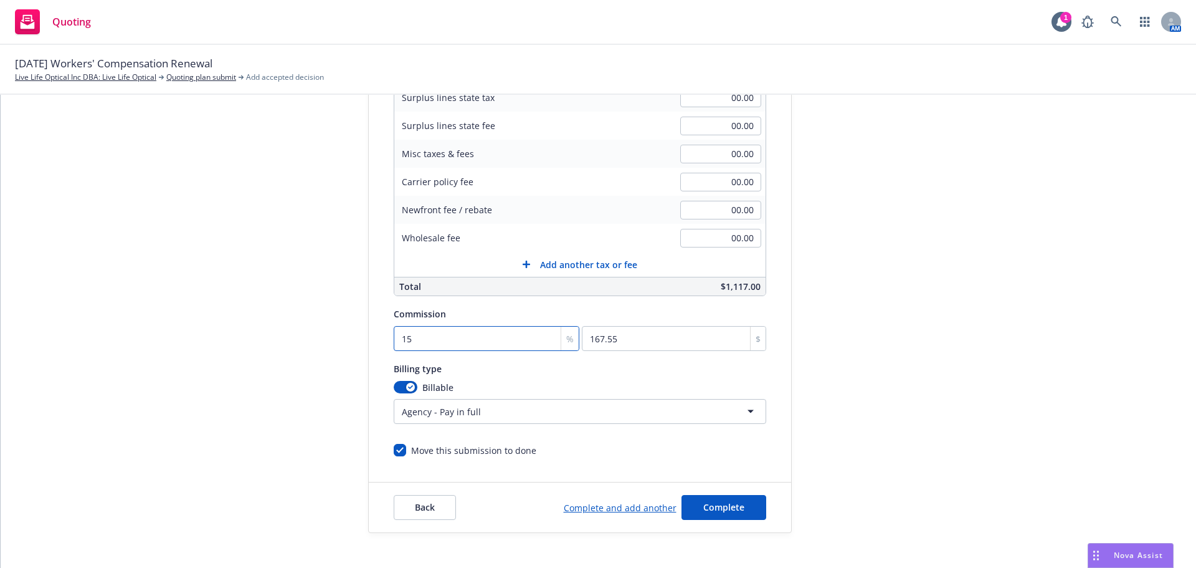
type input "15"
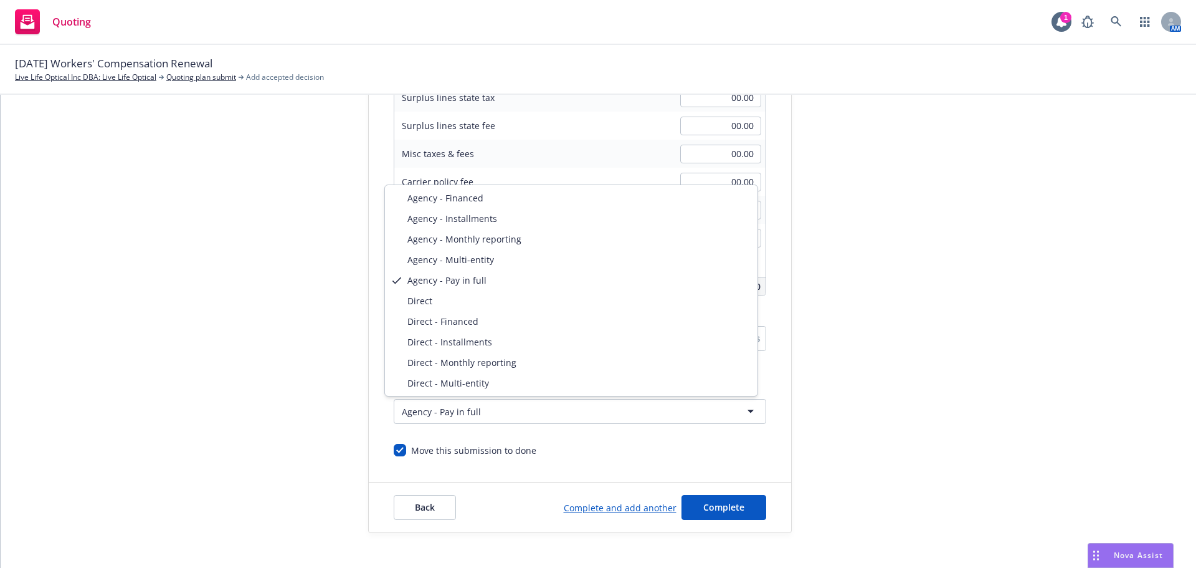
click at [489, 414] on html "Quoting 1 AM 09/14/25 Workers' Compensation Renewal Live Life Optical Inc DBA: …" at bounding box center [598, 284] width 1196 height 568
select select "DIRECT"
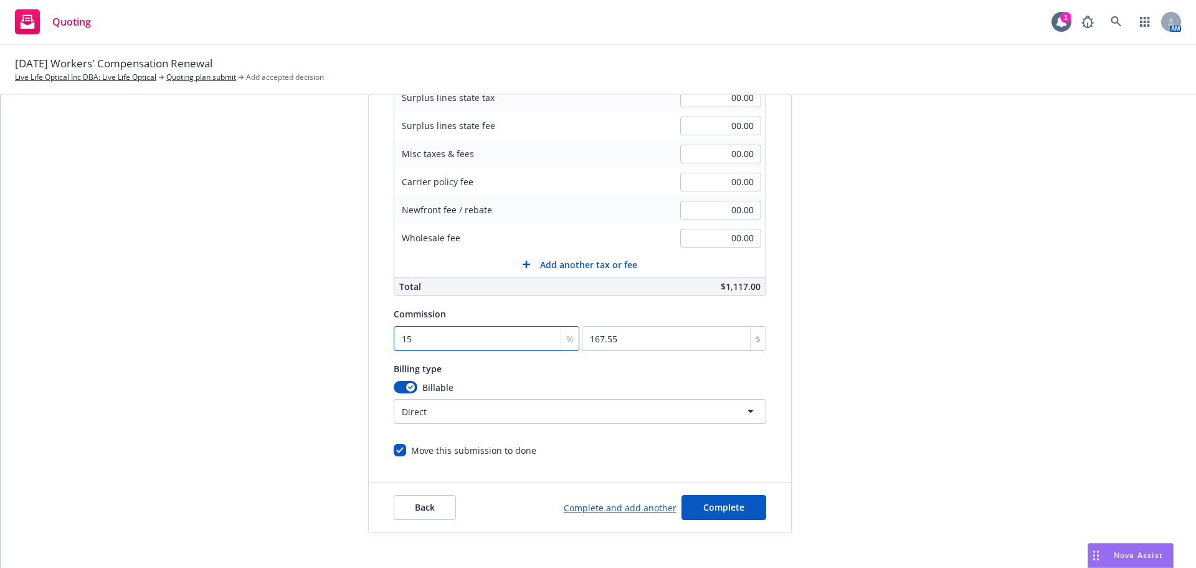
click at [425, 338] on input "15" at bounding box center [487, 338] width 186 height 25
type input "1"
type input "11.17"
type input "12"
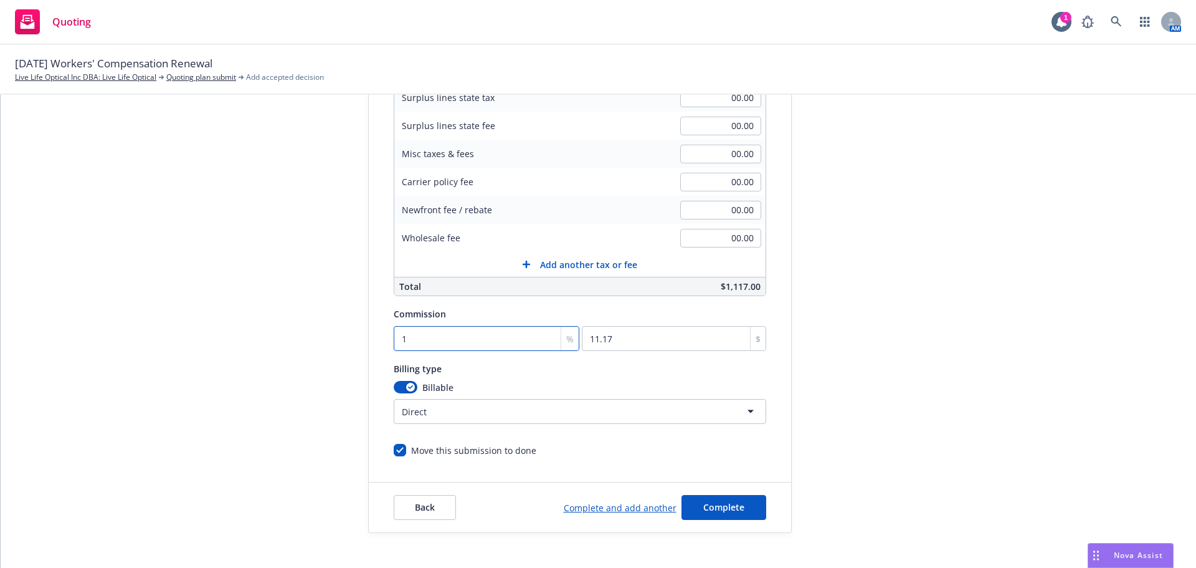
type input "134.04"
type input "12"
click at [726, 491] on div "Back Complete and add another Complete" at bounding box center [580, 507] width 422 height 50
click at [726, 493] on div "Back Complete and add another Complete" at bounding box center [580, 507] width 422 height 50
click at [728, 502] on span "Complete" at bounding box center [723, 507] width 41 height 12
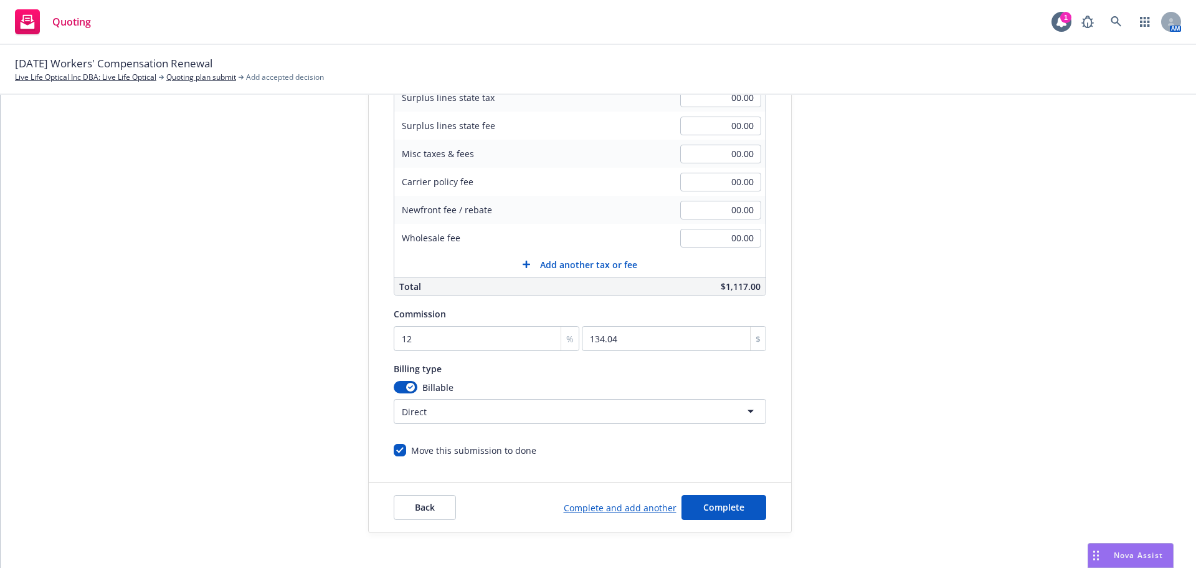
scroll to position [0, 0]
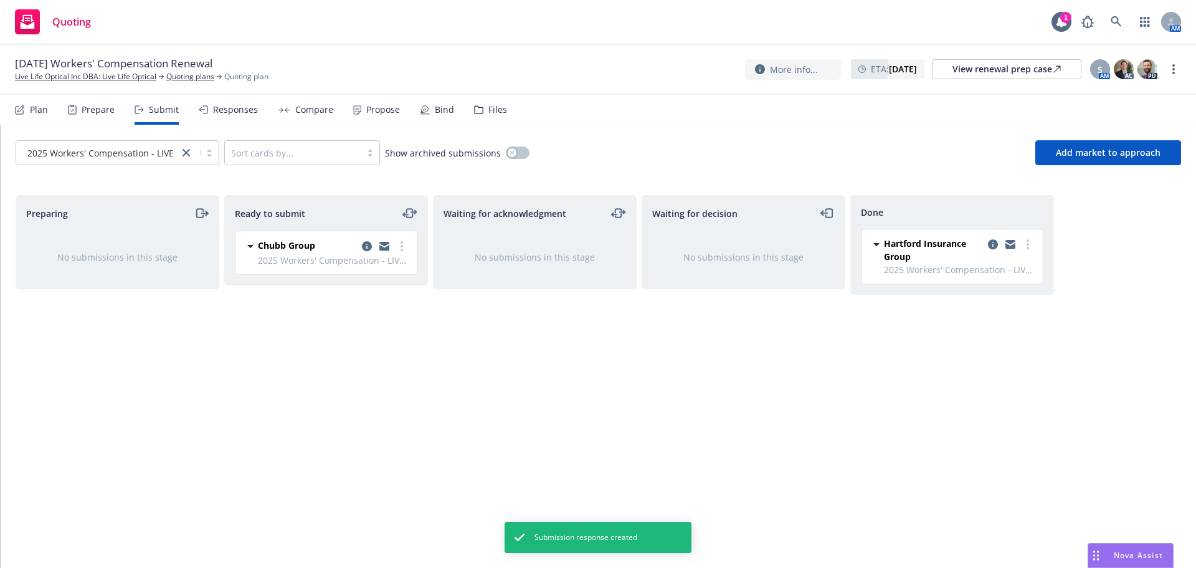
click at [386, 114] on div "Propose" at bounding box center [383, 110] width 34 height 10
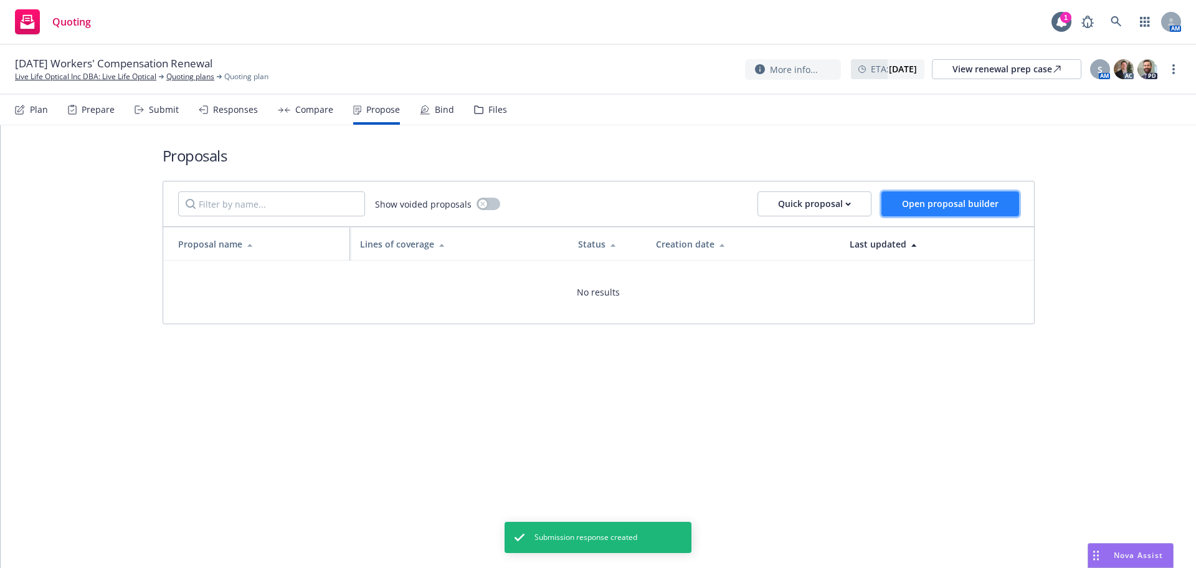
click at [950, 197] on button "Open proposal builder" at bounding box center [951, 203] width 138 height 25
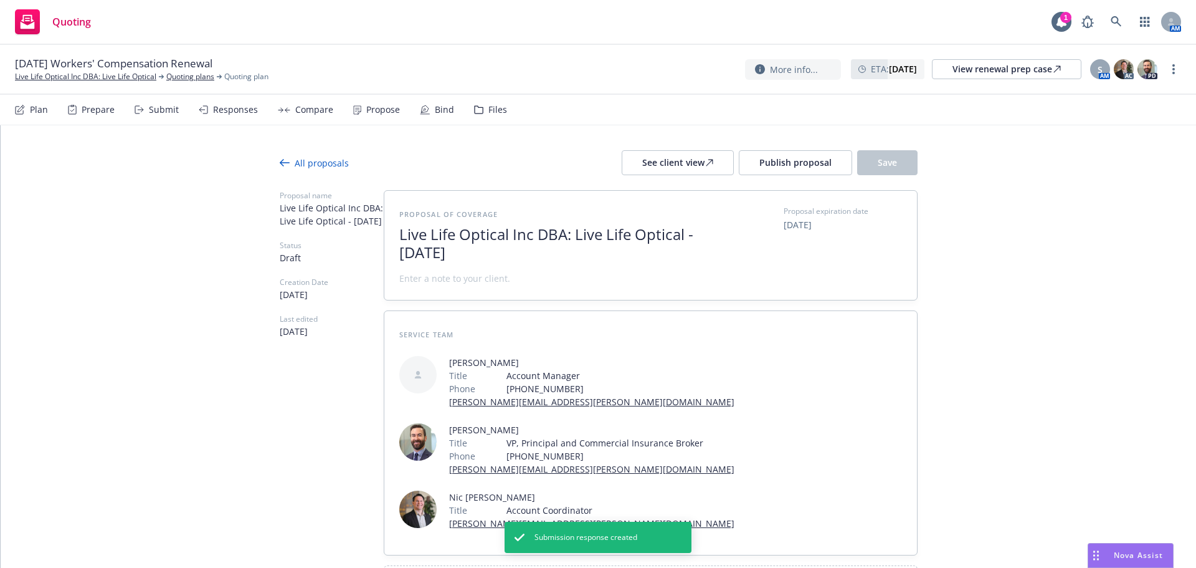
drag, startPoint x: 681, startPoint y: 232, endPoint x: 725, endPoint y: 264, distance: 54.5
click at [731, 266] on div "Proposal of coverage Live Life Optical Inc DBA: Live Life Optical - August 2025…" at bounding box center [650, 245] width 503 height 79
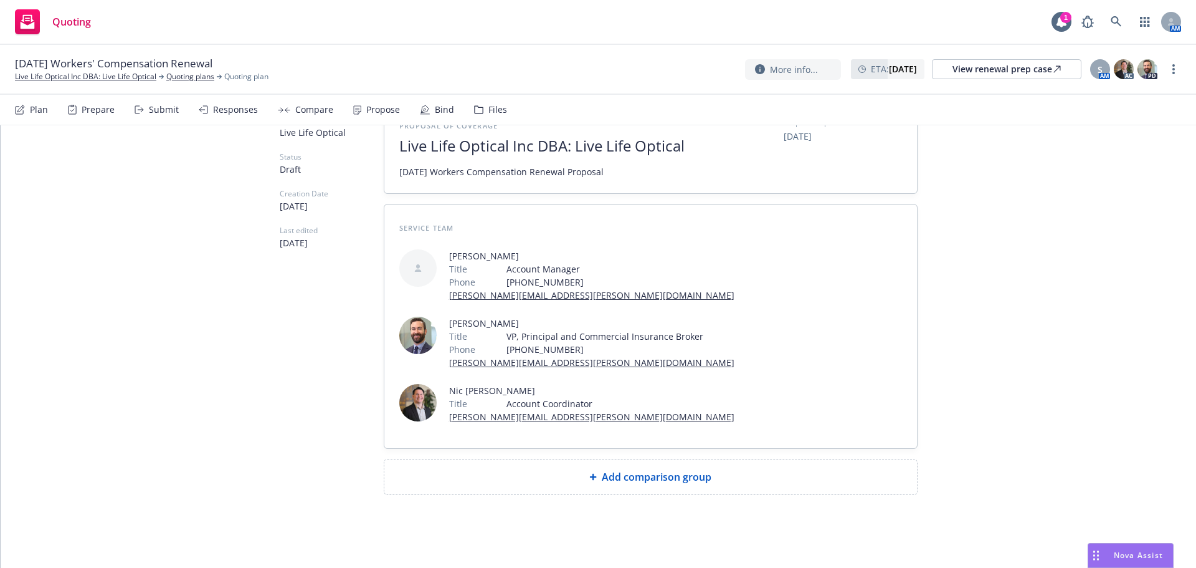
scroll to position [90, 0]
click at [596, 482] on div "Add comparison group" at bounding box center [650, 474] width 533 height 35
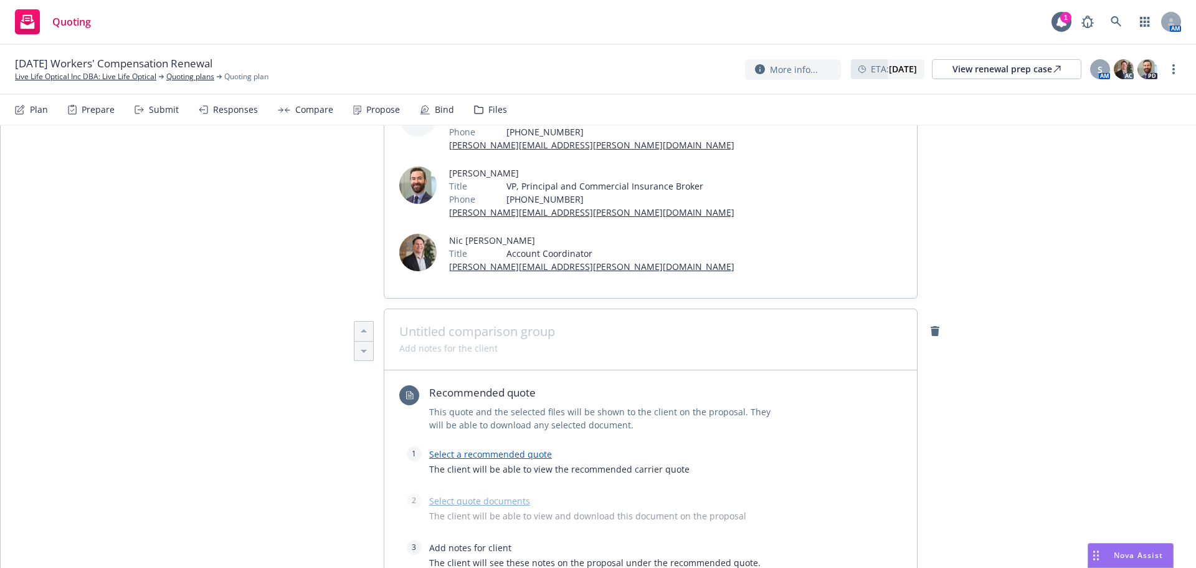
scroll to position [340, 0]
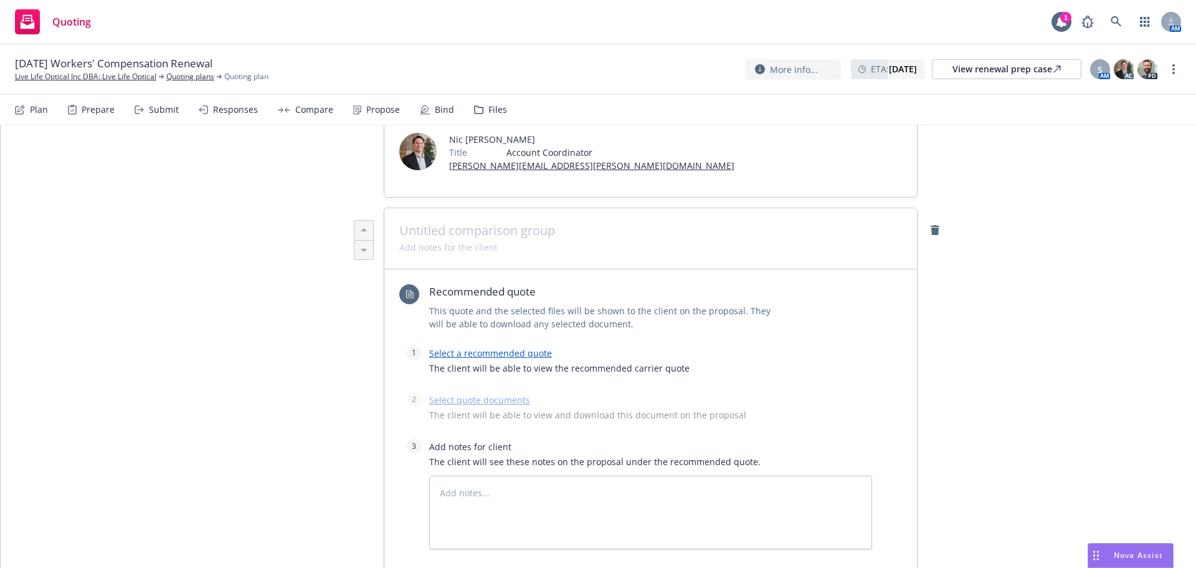
click at [463, 348] on link "Select a recommended quote" at bounding box center [490, 353] width 123 height 12
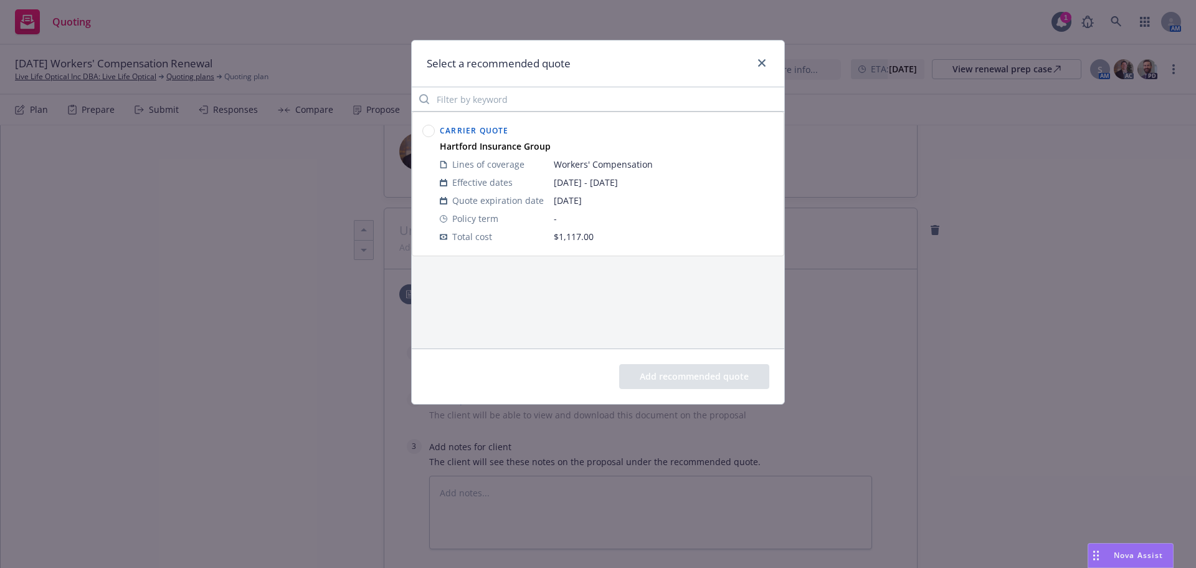
click at [426, 133] on circle at bounding box center [429, 131] width 12 height 12
click at [664, 366] on button "Add recommended quote" at bounding box center [694, 376] width 150 height 25
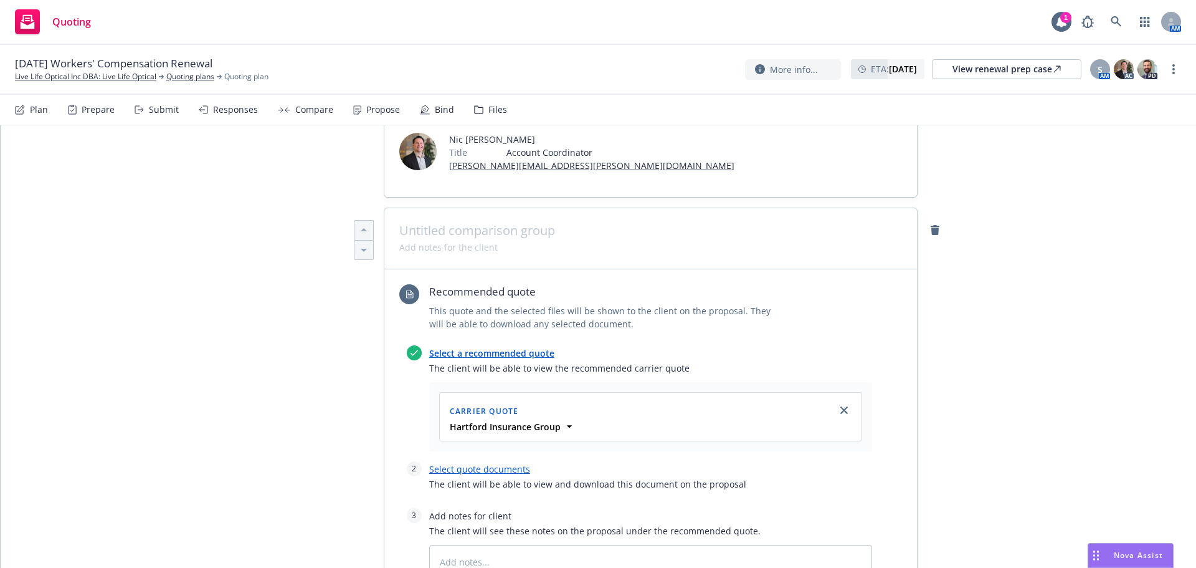
click at [475, 467] on link "Select quote documents" at bounding box center [479, 469] width 101 height 12
type textarea "x"
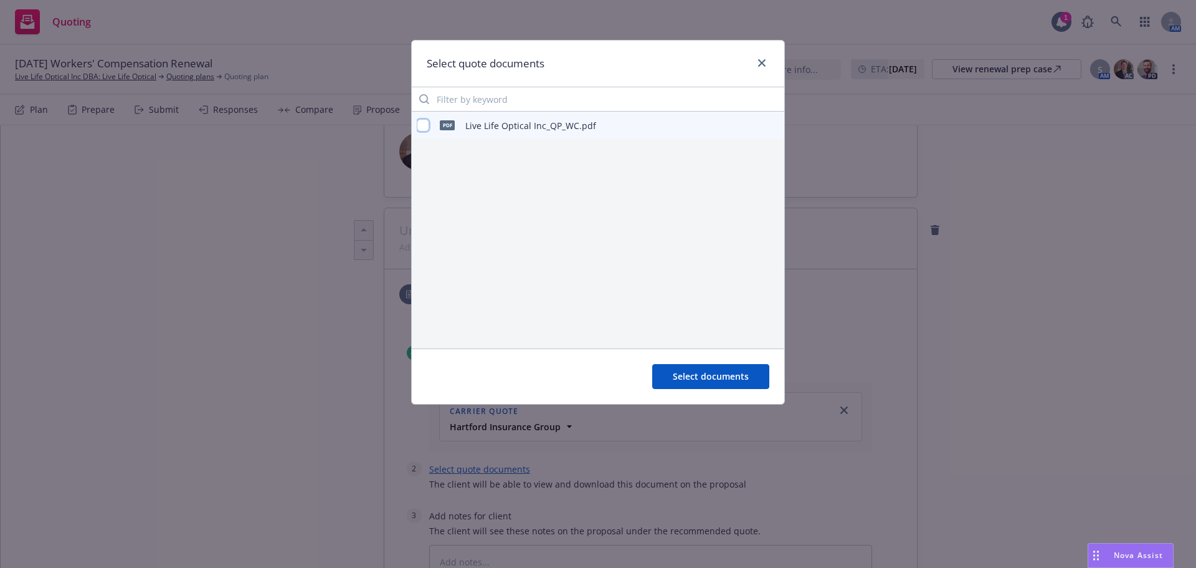
click at [427, 130] on input "checkbox" at bounding box center [423, 125] width 12 height 12
checkbox input "true"
click at [732, 371] on span "Select documents" at bounding box center [711, 376] width 76 height 12
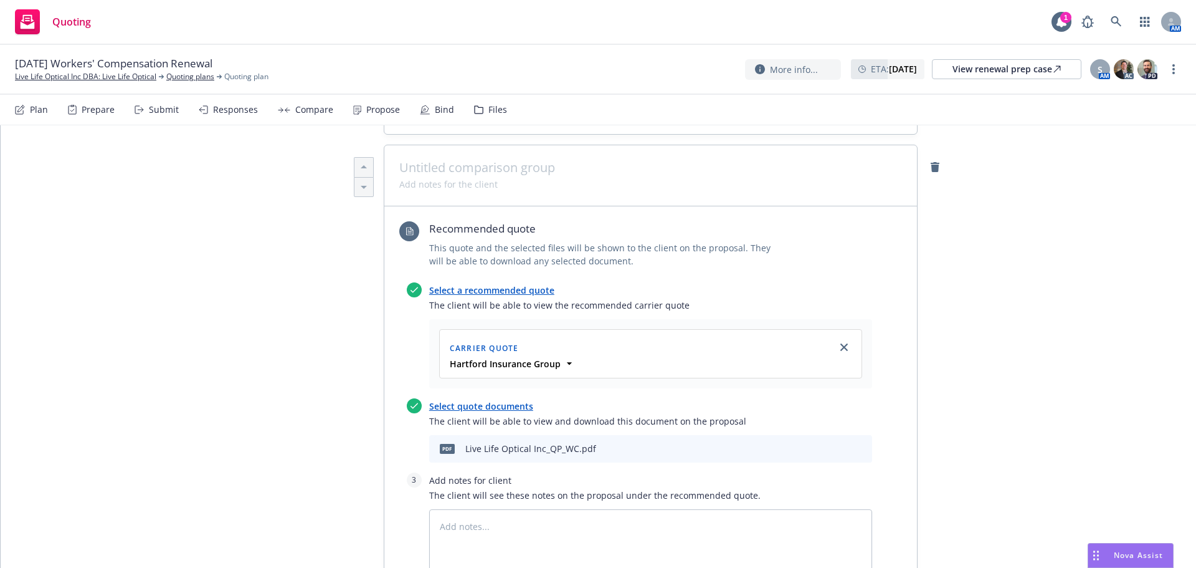
scroll to position [506, 0]
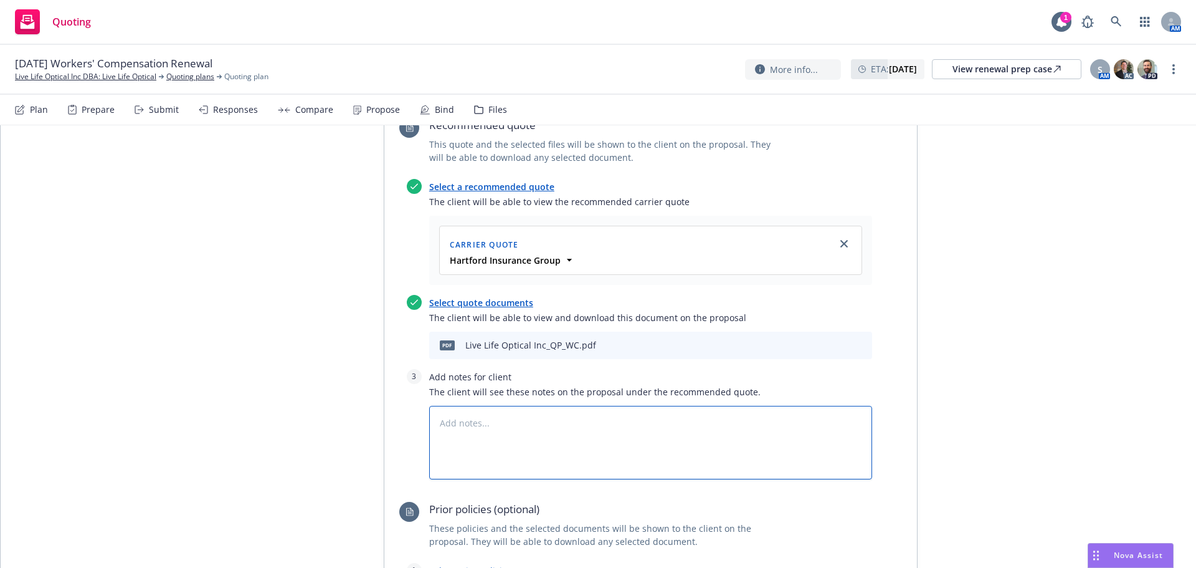
click at [507, 433] on textarea at bounding box center [650, 443] width 443 height 74
type textarea "x"
type textarea "S"
type textarea "x"
type textarea "Su"
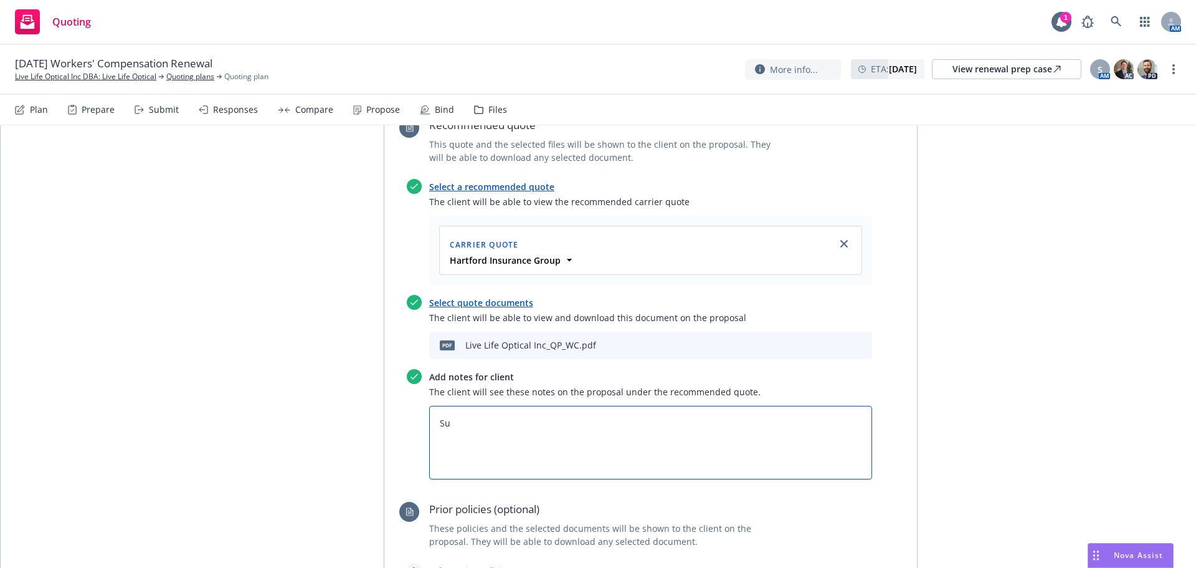
type textarea "x"
type textarea "Sub"
type textarea "x"
type textarea "Subj"
type textarea "x"
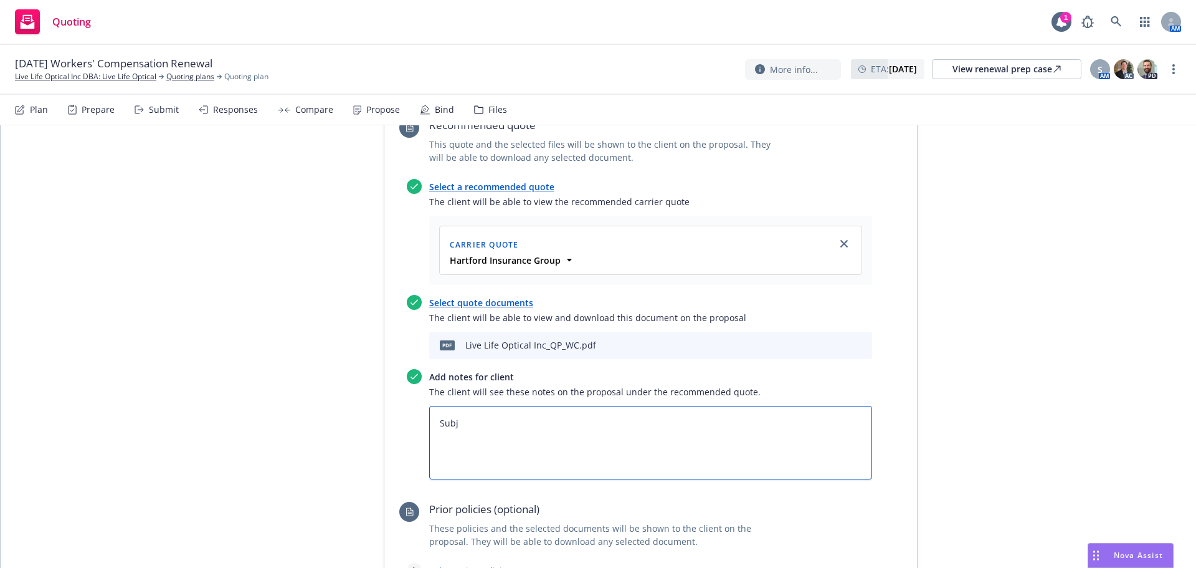
type textarea "Subje"
type textarea "x"
type textarea "Subjec"
type textarea "x"
type textarea "Subject"
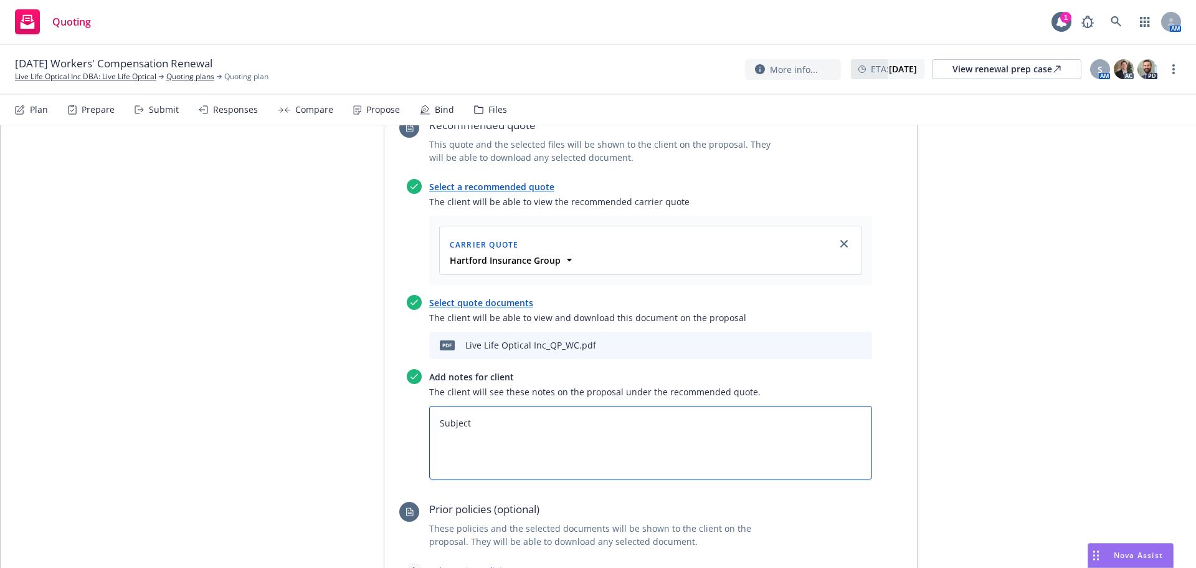
type textarea "x"
type textarea "Subjecti"
type textarea "x"
type textarea "Subjectiv"
type textarea "x"
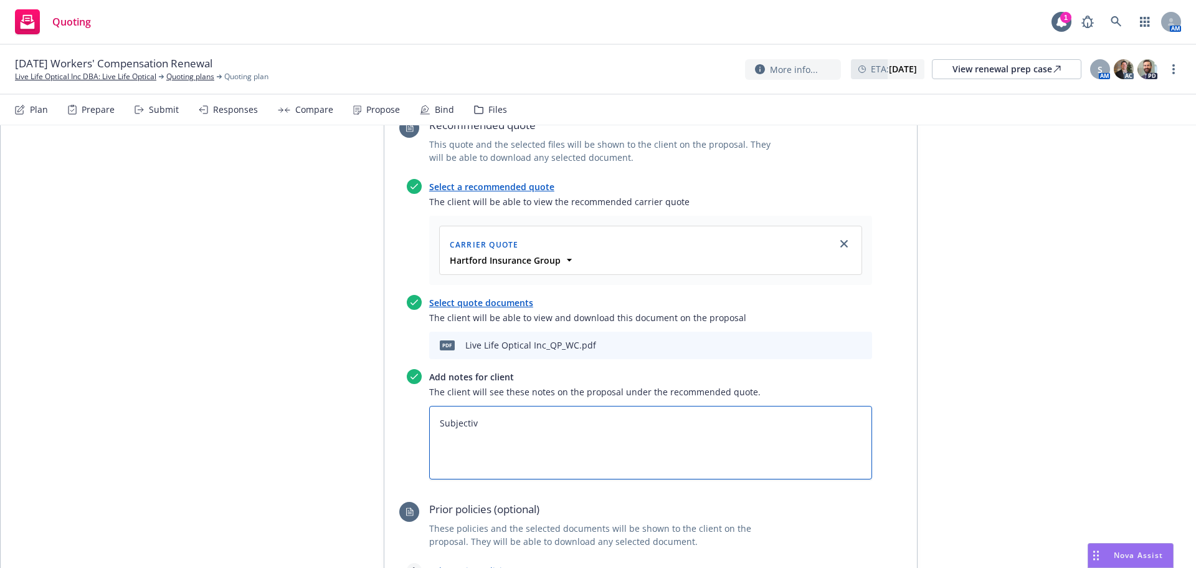
type textarea "Subjectivi"
type textarea "x"
type textarea "Subjectivit"
type textarea "x"
type textarea "Subjectiviti"
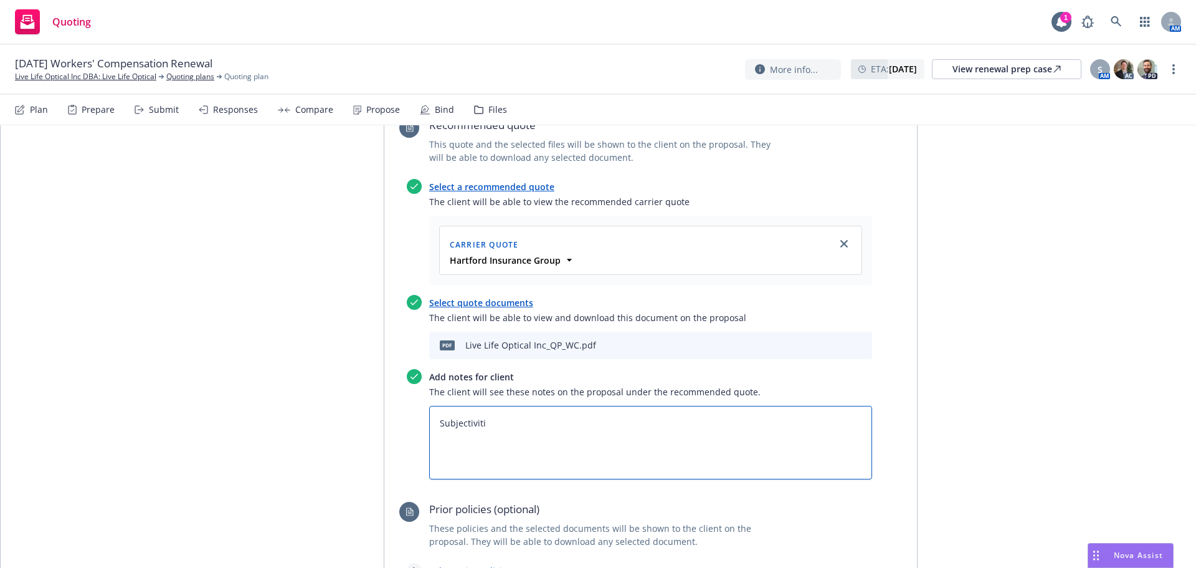
type textarea "x"
type textarea "Subjectivitie"
type textarea "x"
type textarea "Subjectivities"
type textarea "x"
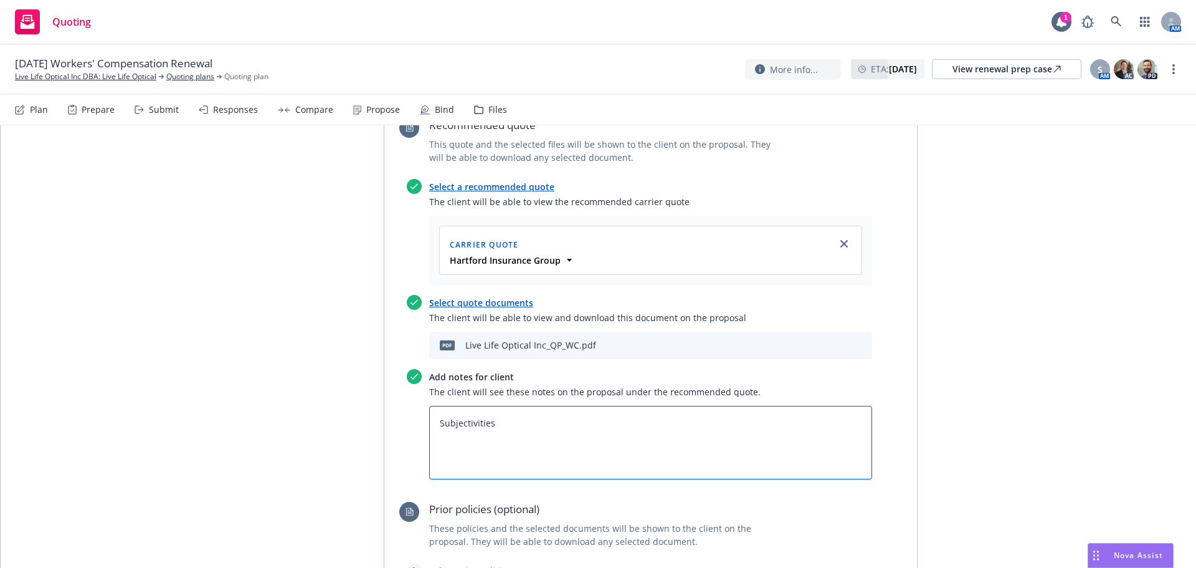
type textarea "Subjectivities"
type textarea "x"
type textarea "Subjectivities -"
type textarea "x"
type textarea "Subjectivities"
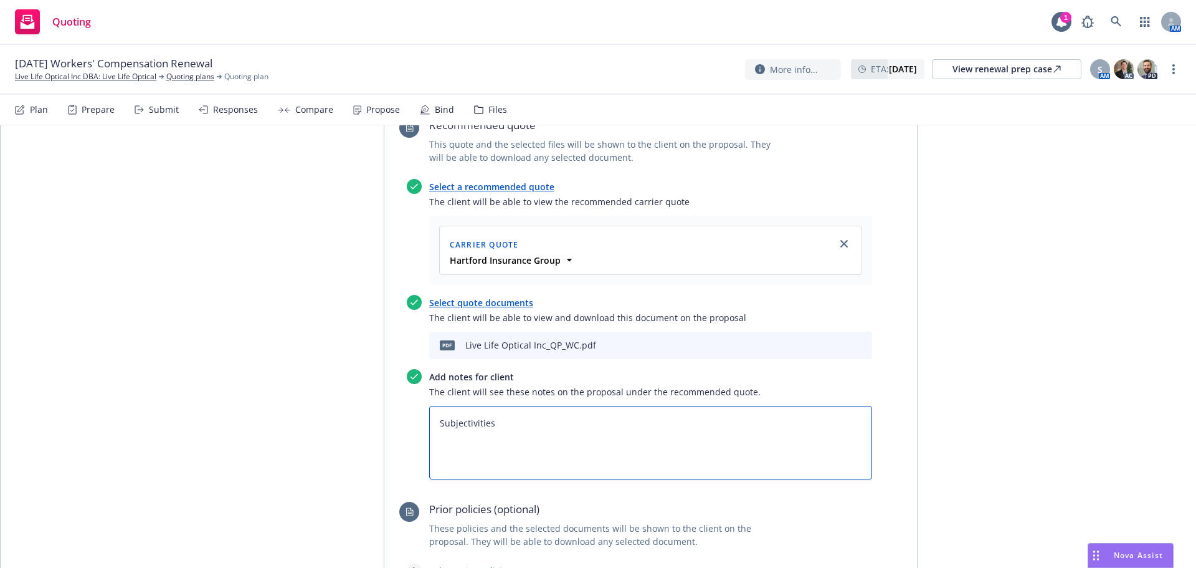
type textarea "x"
type textarea "Subjectivities"
type textarea "x"
type textarea "Subjectivities:"
type textarea "x"
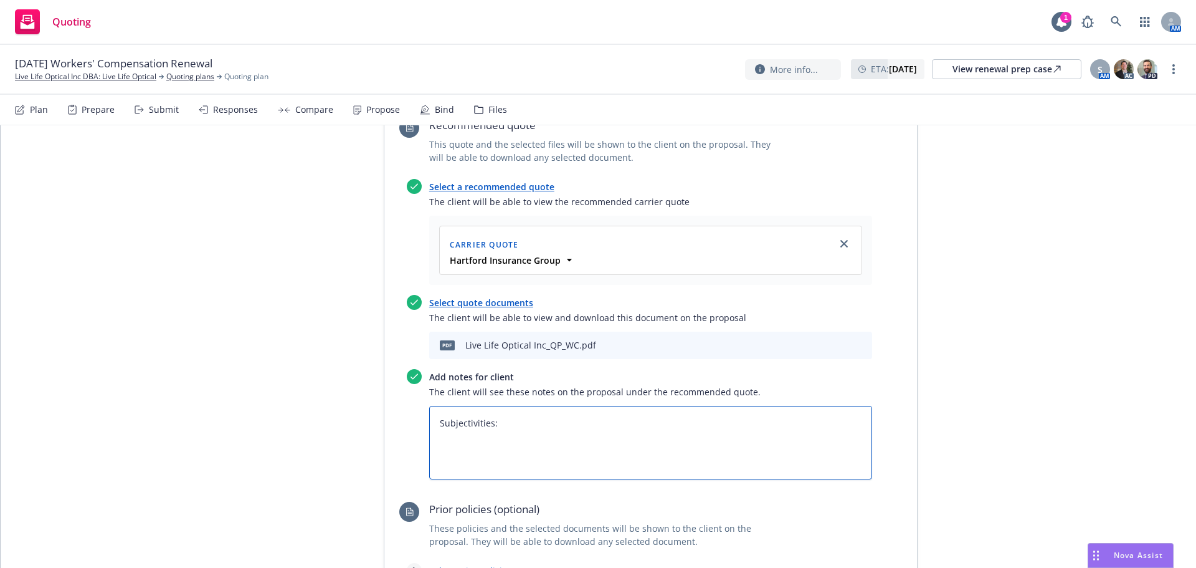
type textarea "Subjectivities:"
type textarea "x"
type textarea "Subjectivities:"
type textarea "x"
type textarea "Subjectivities: S"
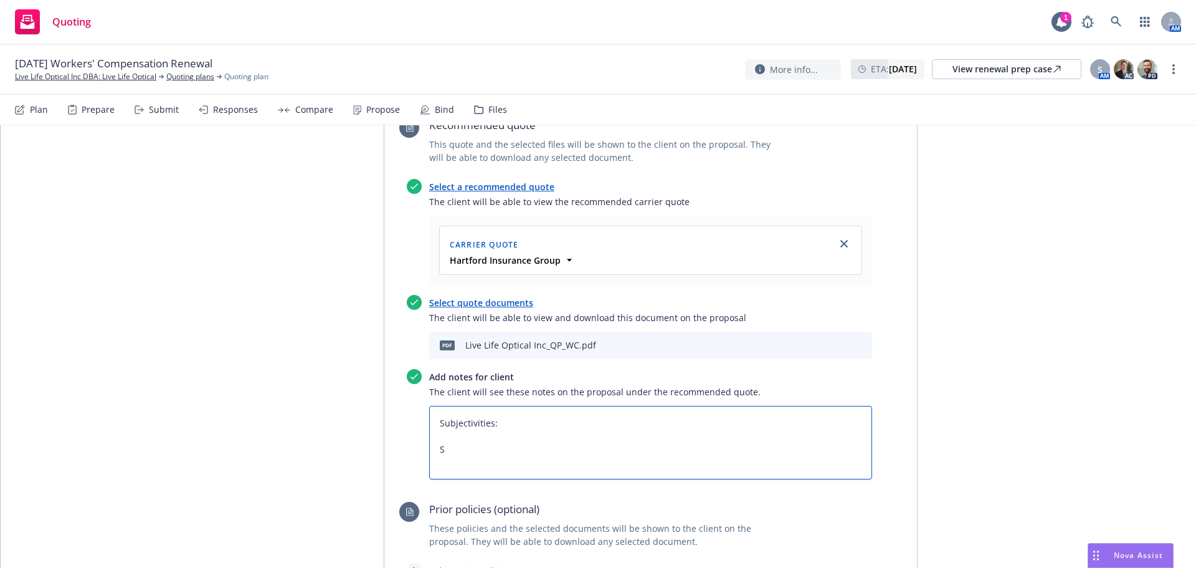
type textarea "x"
type textarea "Subjectivities:"
type textarea "x"
type textarea "Subjectivities:"
type textarea "x"
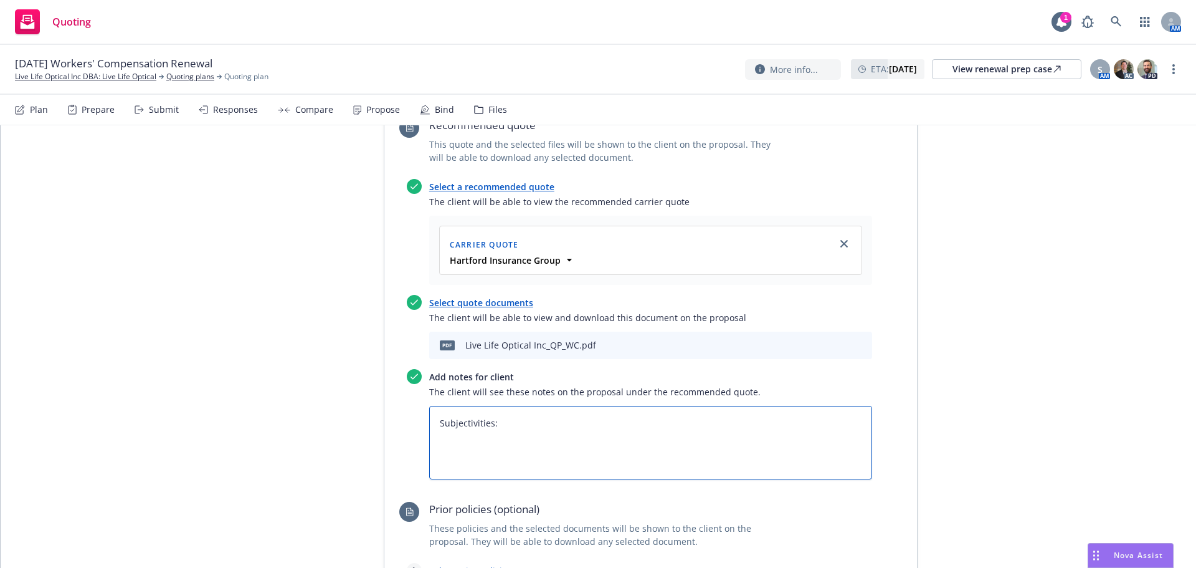
type textarea "Subjectivities:"
type textarea "x"
type textarea "Subjectivities: ="
type textarea "x"
type textarea "Subjectivities: ="
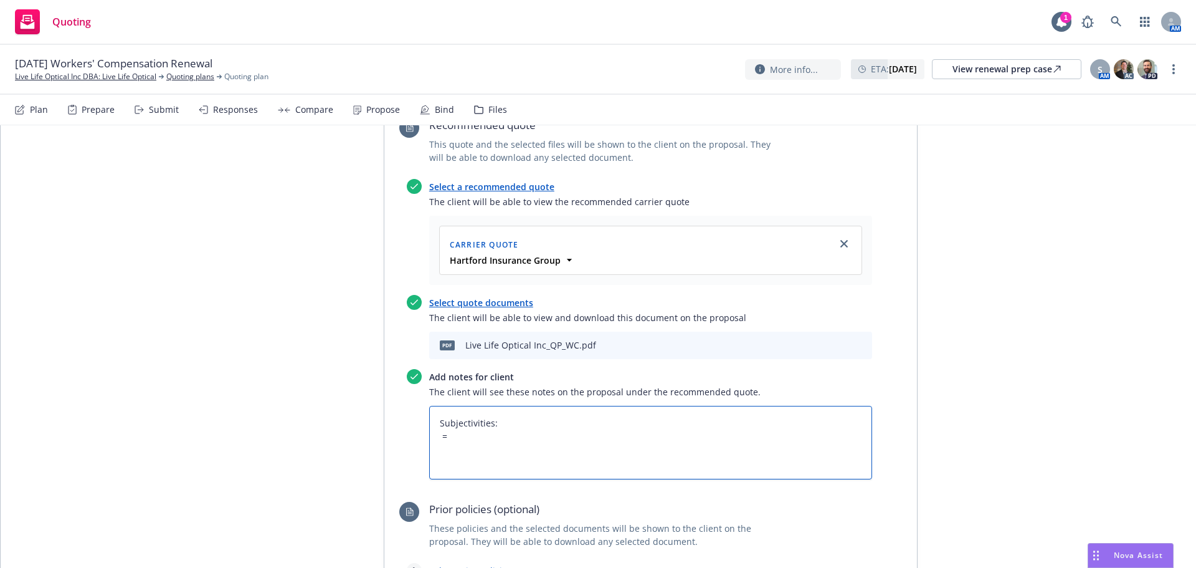
type textarea "x"
type textarea "Subjectivities: ="
type textarea "x"
type textarea "Subjectivities:"
type textarea "x"
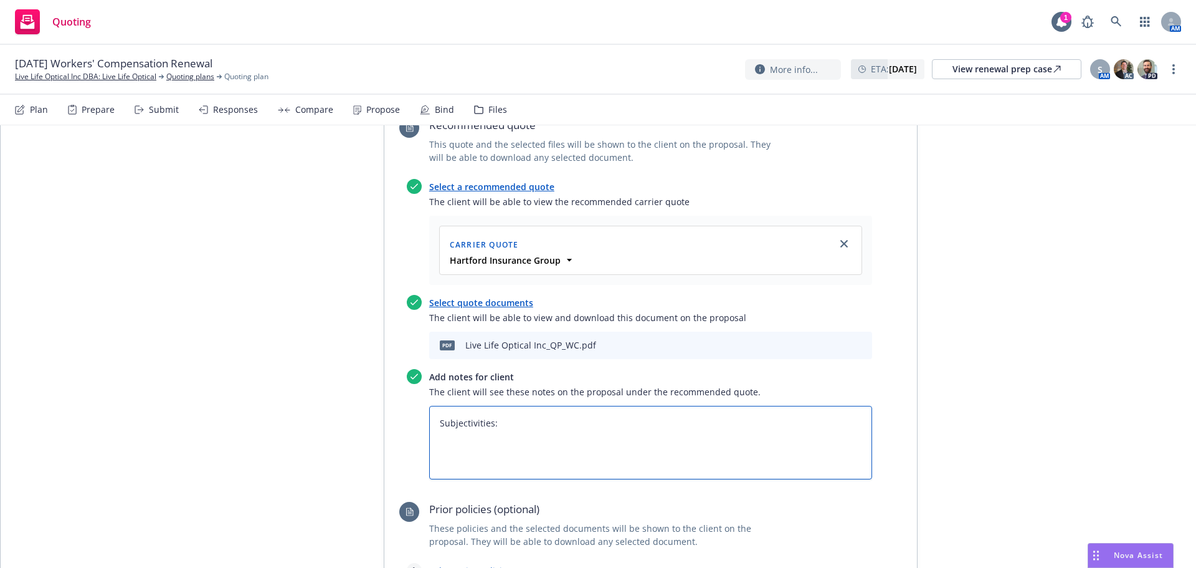
type textarea "Subjectivities: -"
type textarea "x"
type textarea "Subjectivities: -"
type textarea "x"
type textarea "Subjectivities: - S"
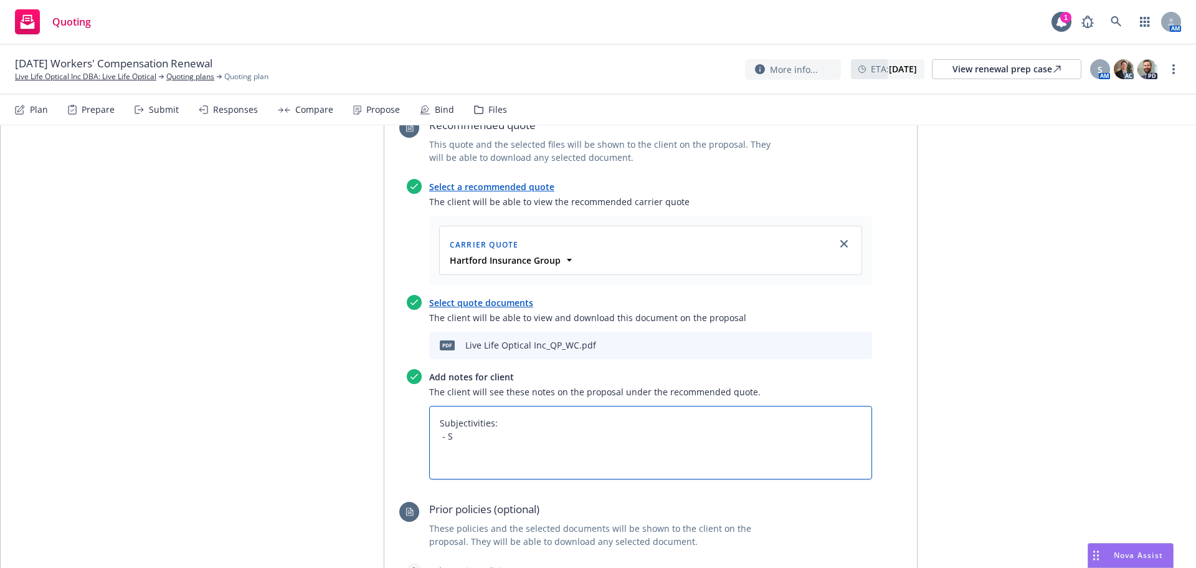
type textarea "x"
type textarea "Subjectivities: - Si"
type textarea "x"
type textarea "Subjectivities: - Sig"
type textarea "x"
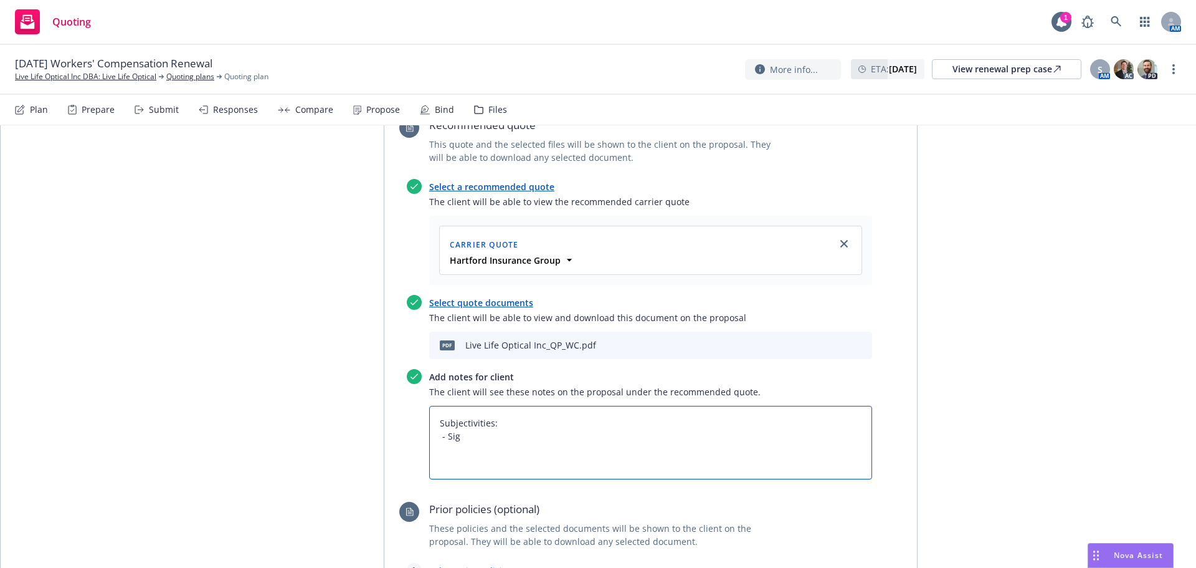
type textarea "Subjectivities: - Sign"
type textarea "x"
type textarea "Subjectivities: - Signe"
type textarea "x"
type textarea "Subjectivities: - Signed"
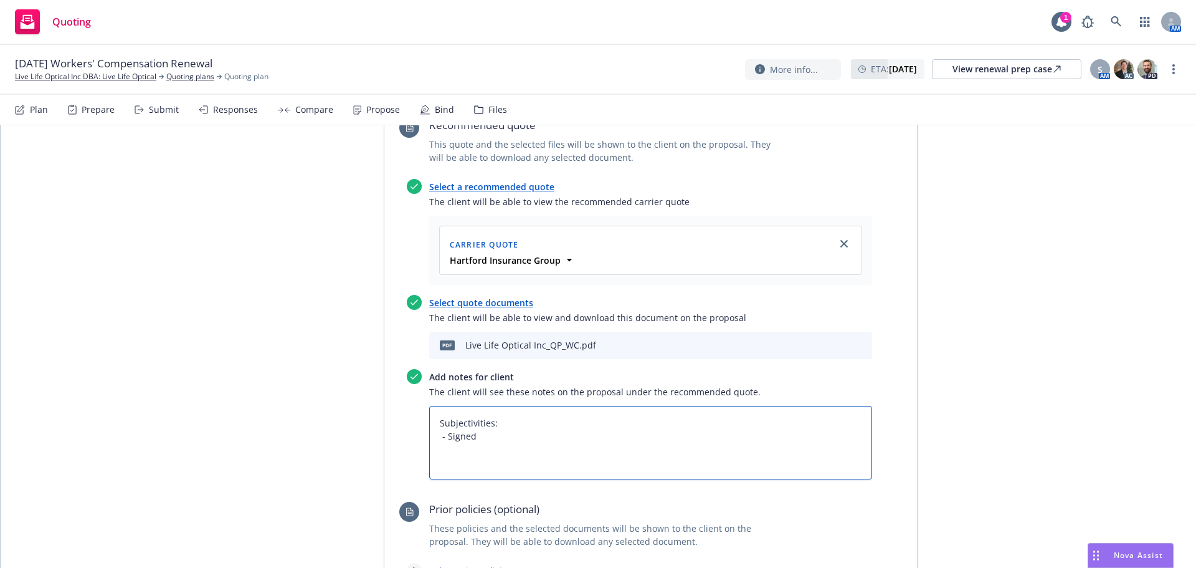
type textarea "x"
type textarea "Subjectivities: - Signed"
type textarea "x"
type textarea "Subjectivities: - Signed P"
type textarea "x"
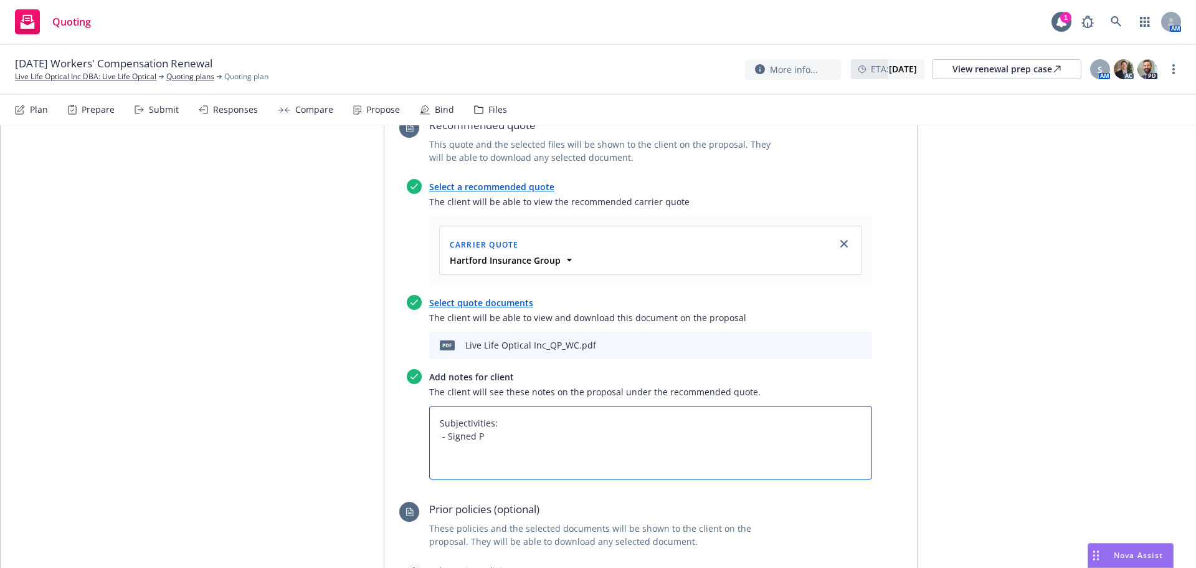
type textarea "Subjectivities: - Signed Pr"
type textarea "x"
type textarea "Subjectivities: - Signed Pro"
type textarea "x"
type textarea "Subjectivities: - Signed Prop"
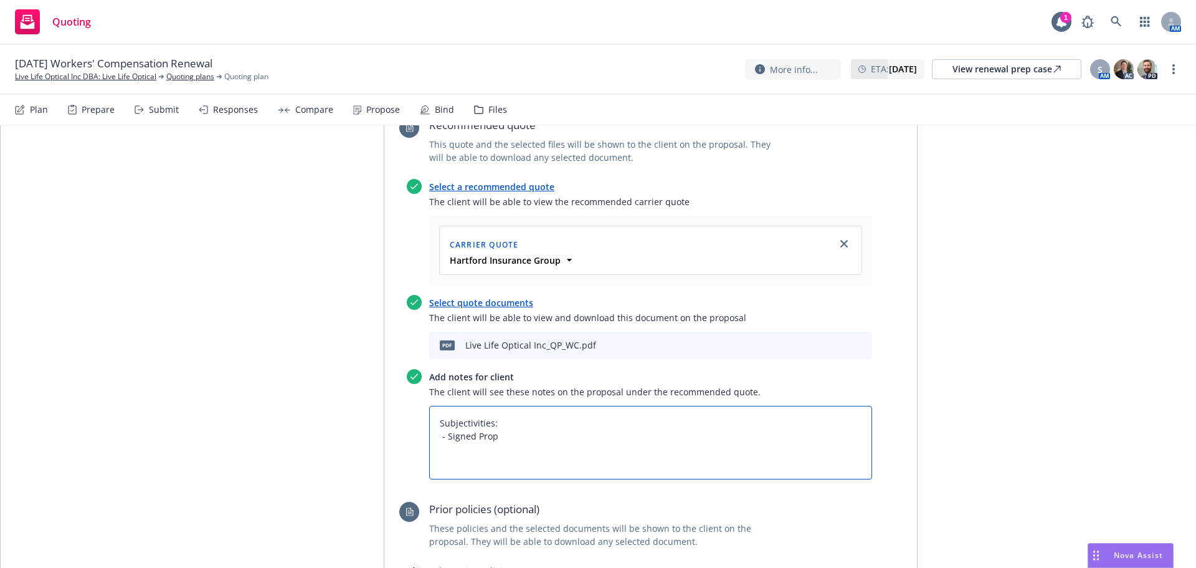
type textarea "x"
type textarea "Subjectivities: - Signed Propo"
type textarea "x"
type textarea "Subjectivities: - Signed Propos"
type textarea "x"
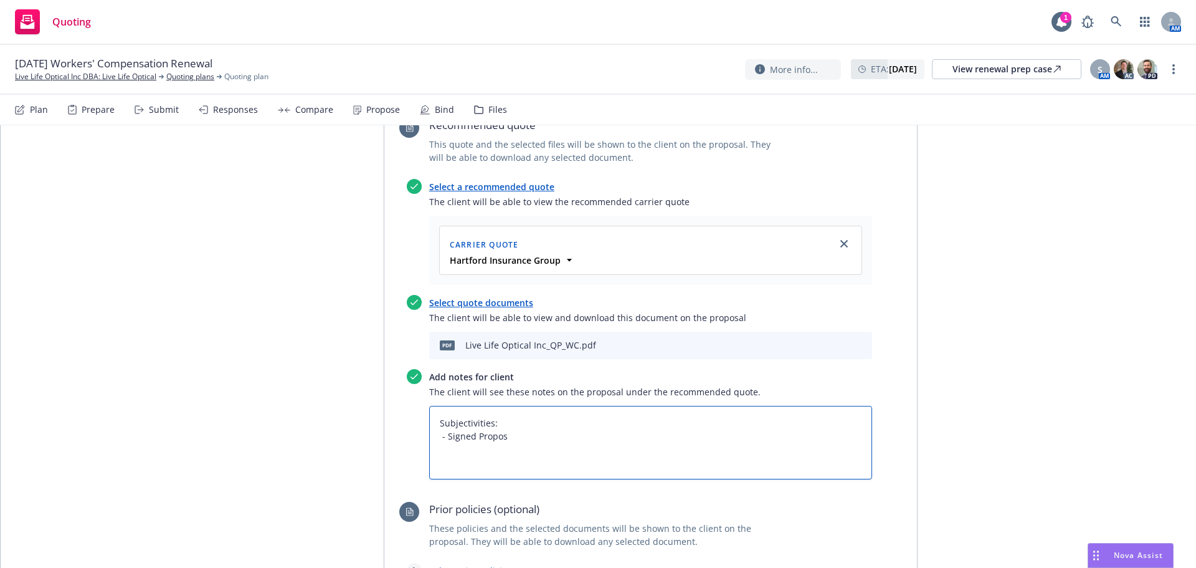
type textarea "Subjectivities: - Signed Proposa"
type textarea "x"
type textarea "Subjectivities: - Signed Proposal"
type textarea "x"
type textarea "Subjectivities: - Signed Proposal"
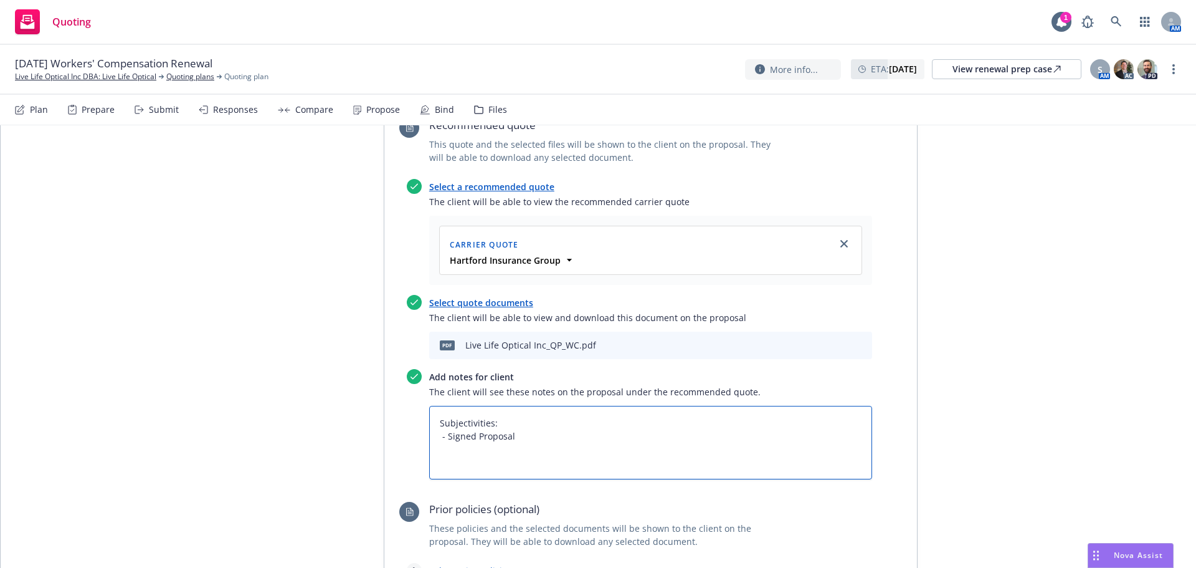
type textarea "x"
type textarea "Subjectivities: - Signed Proposal"
type textarea "x"
type textarea "Subjectivities: - Signed Proposal"
type textarea "x"
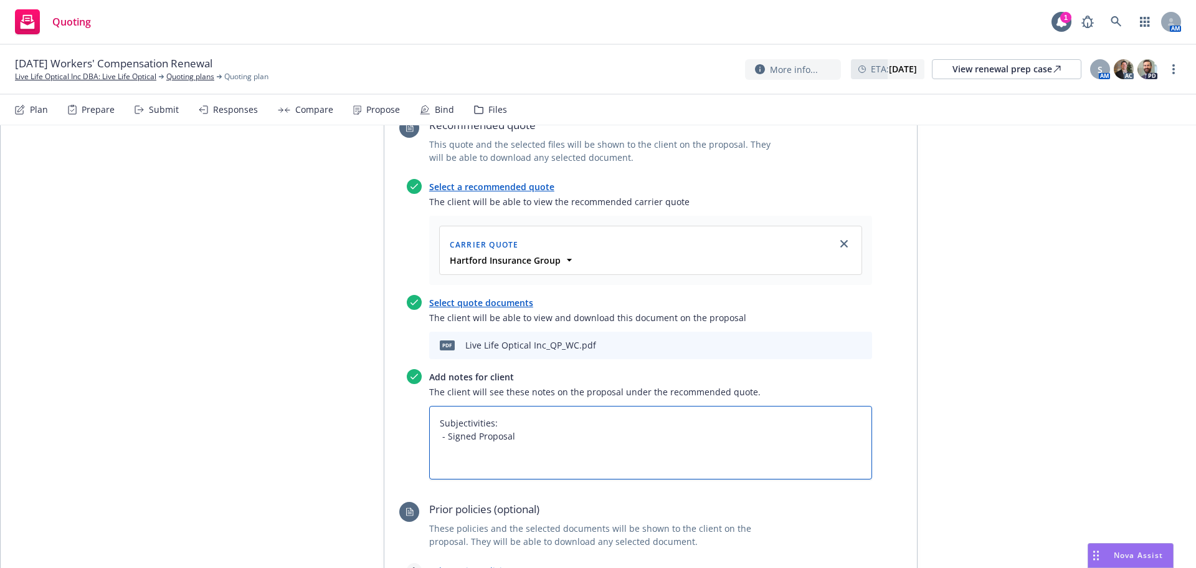
type textarea "Subjectivities: - Signed Proposal"
type textarea "x"
type textarea "Subjectivities: - Signed Proposal -"
type textarea "x"
type textarea "Subjectivities: - Signed Proposal -"
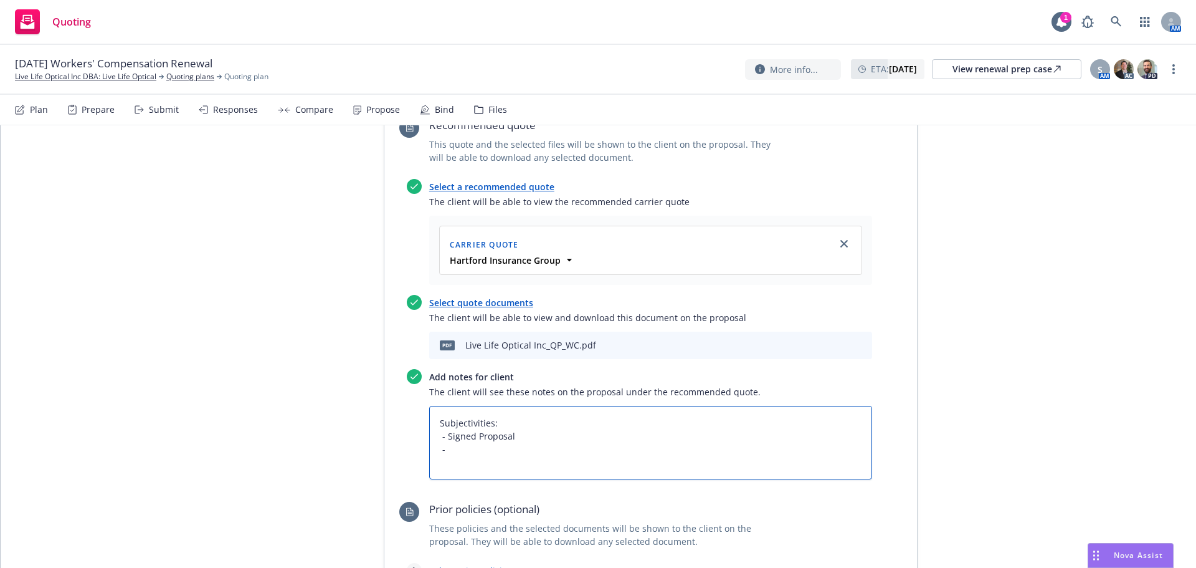
type textarea "x"
type textarea "Subjectivities: - Signed Proposal - C"
type textarea "x"
type textarea "Subjectivities: - Signed Proposal - CA"
type textarea "x"
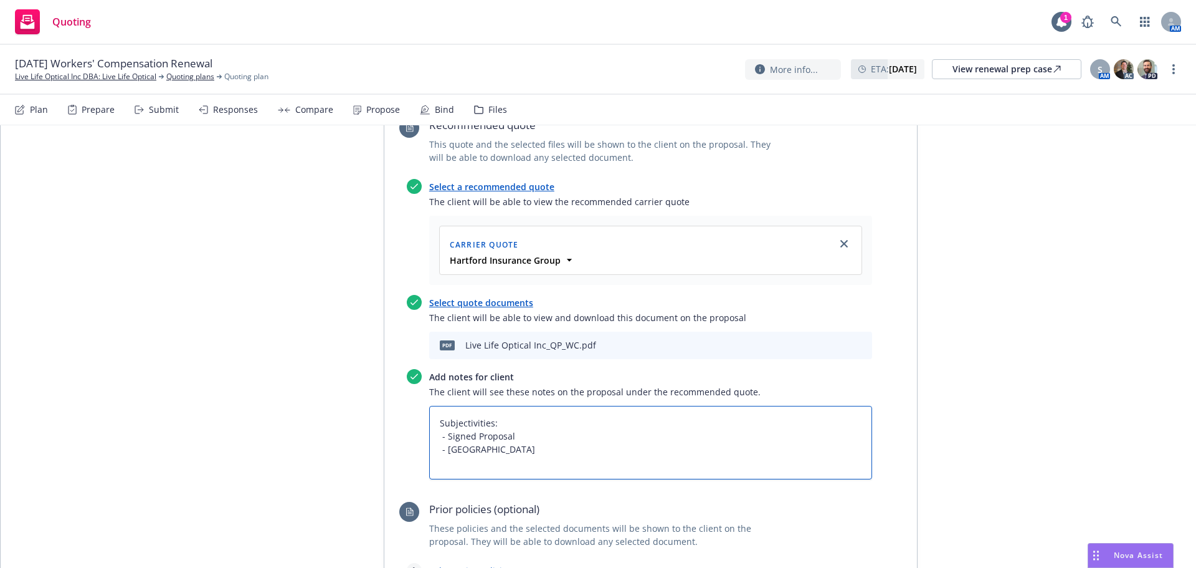
type textarea "Subjectivities: - Signed Proposal - CA"
type textarea "x"
type textarea "Subjectivities: - Signed Proposal - CA E"
type textarea "x"
type textarea "Subjectivities: - Signed Proposal - CA Ex"
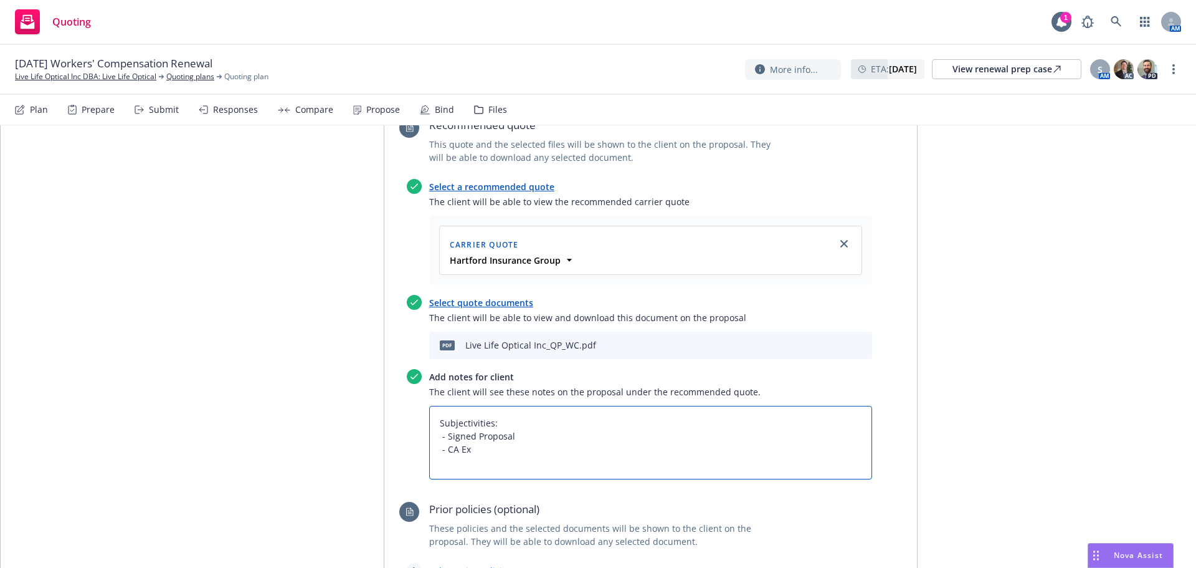
type textarea "x"
type textarea "Subjectivities: - Signed Proposal - CA Exc"
type textarea "x"
type textarea "Subjectivities: - Signed Proposal - CA Excl"
type textarea "x"
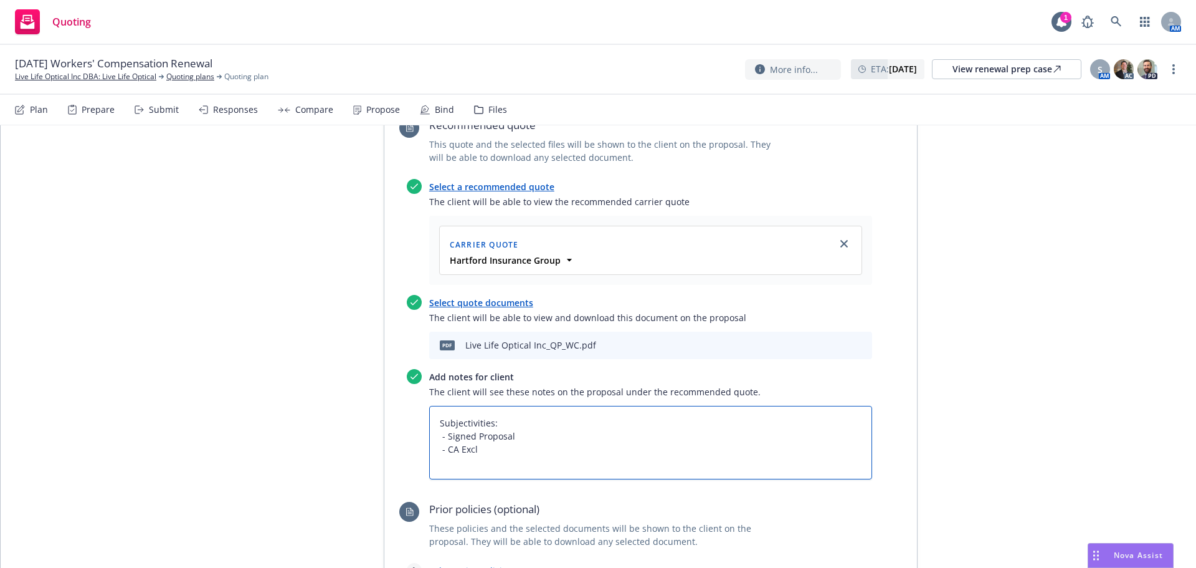
type textarea "Subjectivities: - Signed Proposal - CA Exclu"
type textarea "x"
type textarea "Subjectivities: - Signed Proposal - CA Exclus"
type textarea "x"
type textarea "Subjectivities: - Signed Proposal - CA Exclusi"
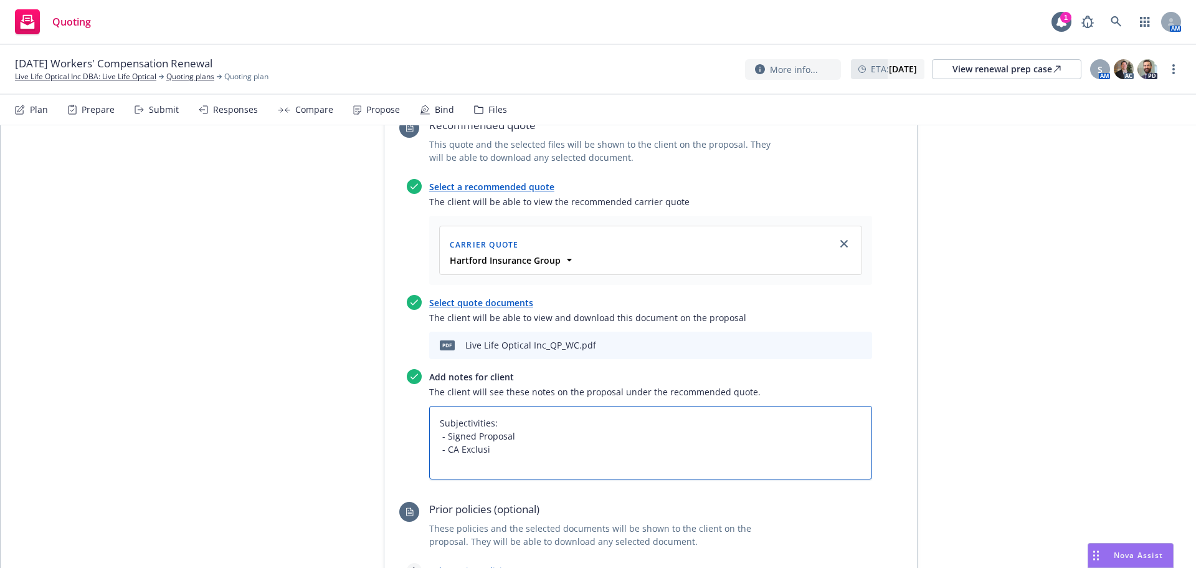
type textarea "x"
type textarea "Subjectivities: - Signed Proposal - CA Exclusio"
type textarea "x"
type textarea "Subjectivities: - Signed Proposal - CA Exclusion"
type textarea "x"
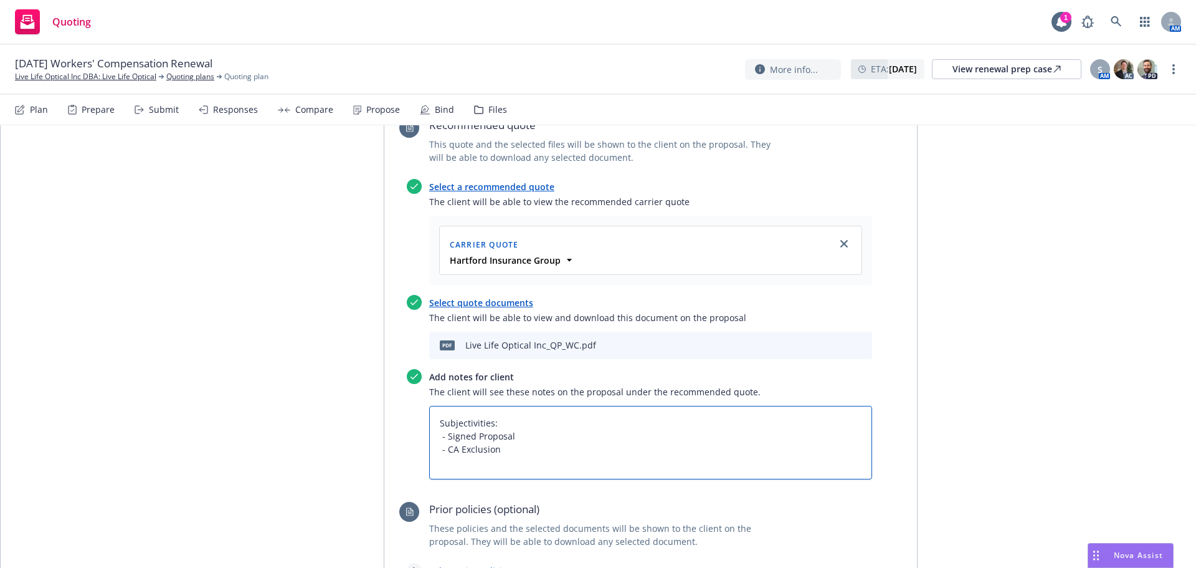
type textarea "Subjectivities: - Signed Proposal - CA Exclusion"
type textarea "x"
type textarea "Subjectivities: - Signed Proposal - CA Exclusion F"
type textarea "x"
type textarea "Subjectivities: - Signed Proposal - CA Exclusion Fo"
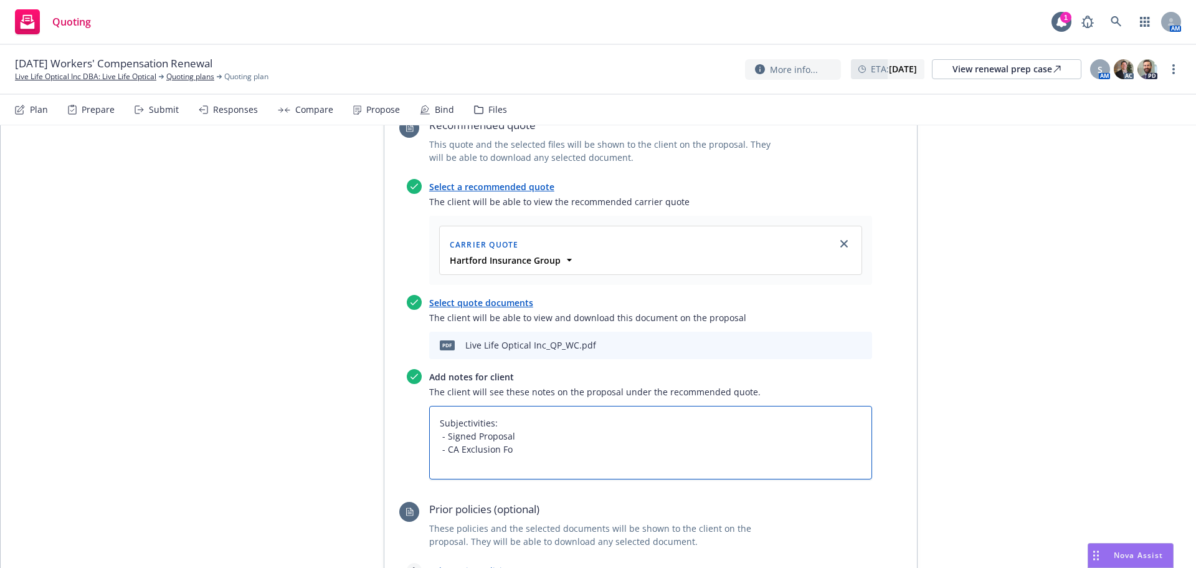
type textarea "x"
type textarea "Subjectivities: - Signed Proposal - CA Exclusion For"
type textarea "x"
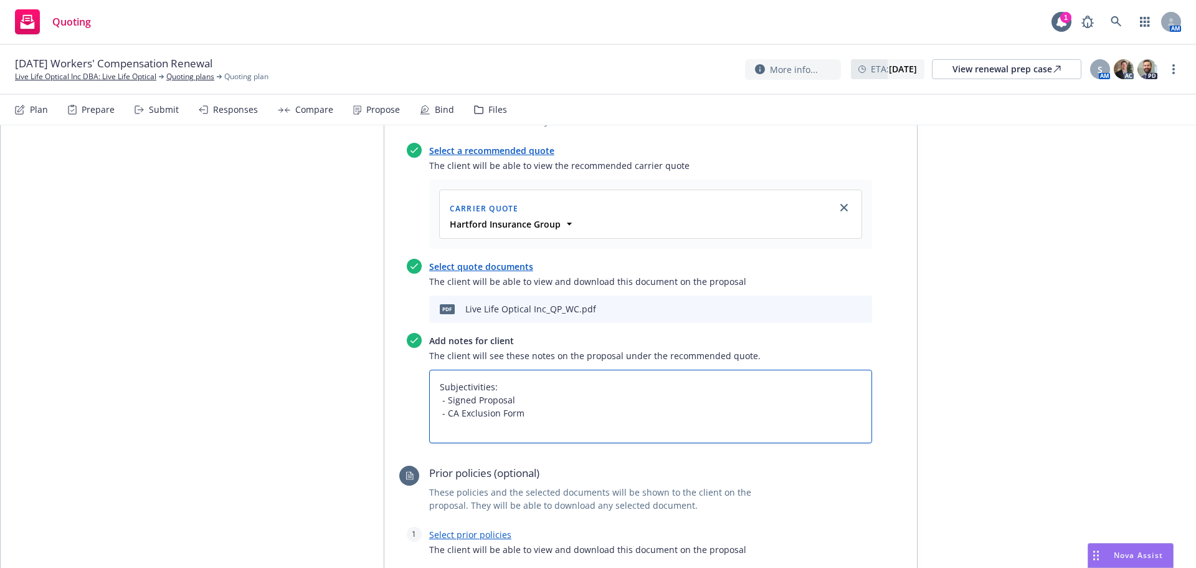
scroll to position [755, 0]
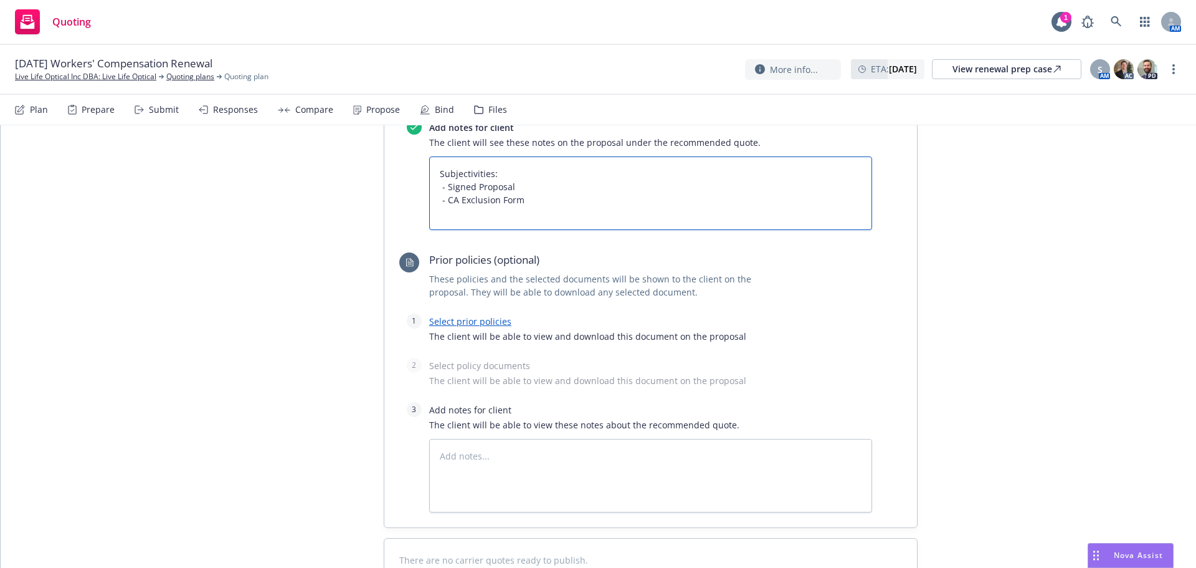
type textarea "Subjectivities: - Signed Proposal - CA Exclusion Form"
click at [482, 316] on link "Select prior policies" at bounding box center [470, 321] width 82 height 12
type textarea "x"
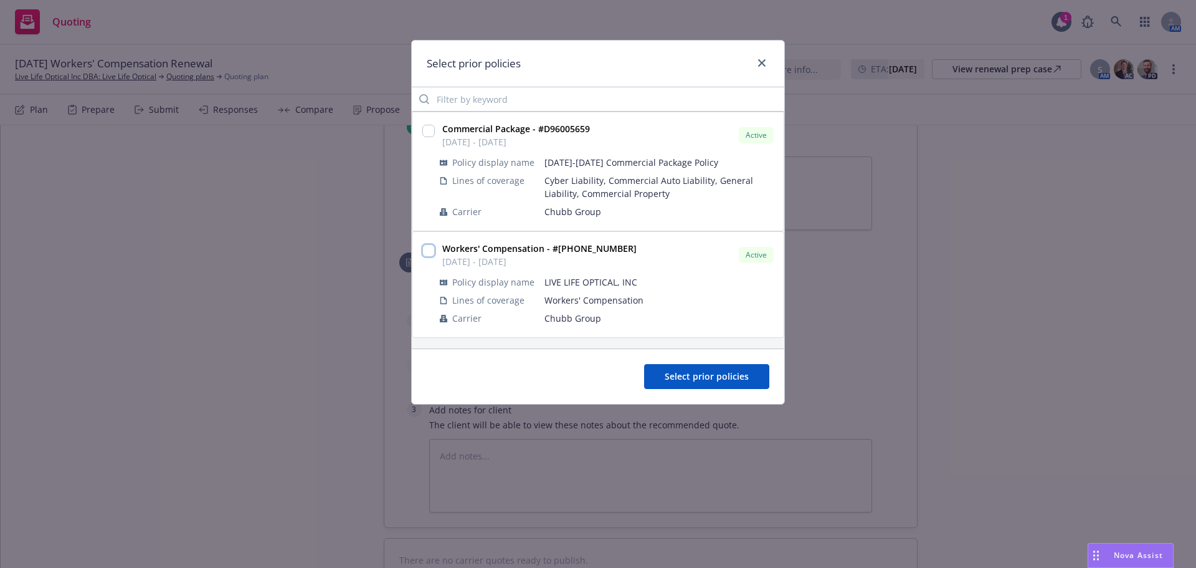
click at [431, 252] on input "checkbox" at bounding box center [428, 250] width 12 height 12
checkbox input "true"
click at [667, 376] on span "Select prior policies" at bounding box center [707, 376] width 84 height 12
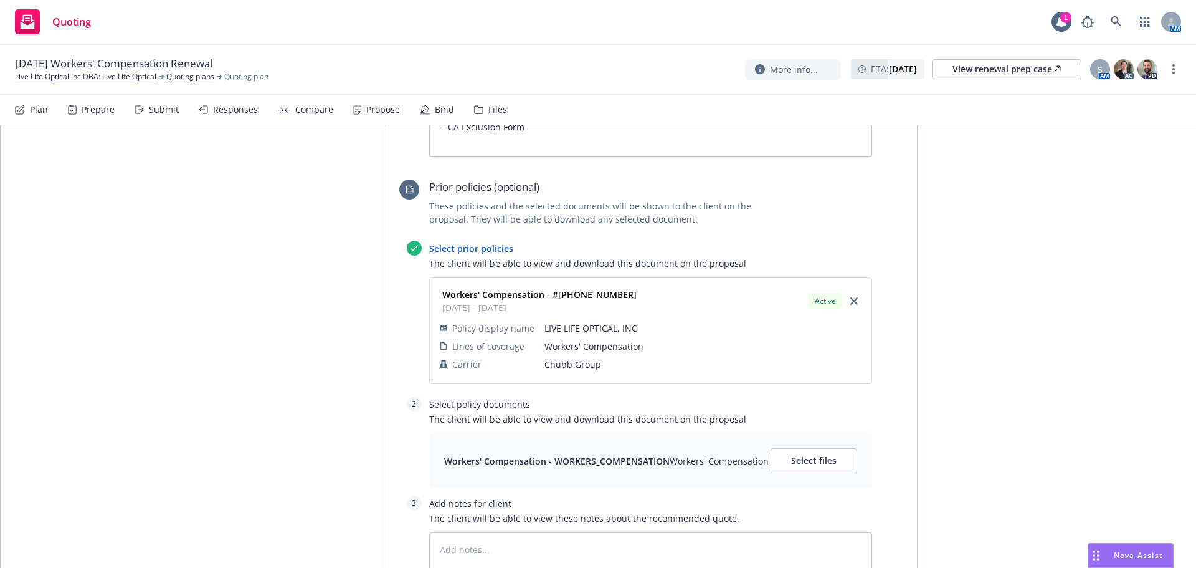
scroll to position [963, 0]
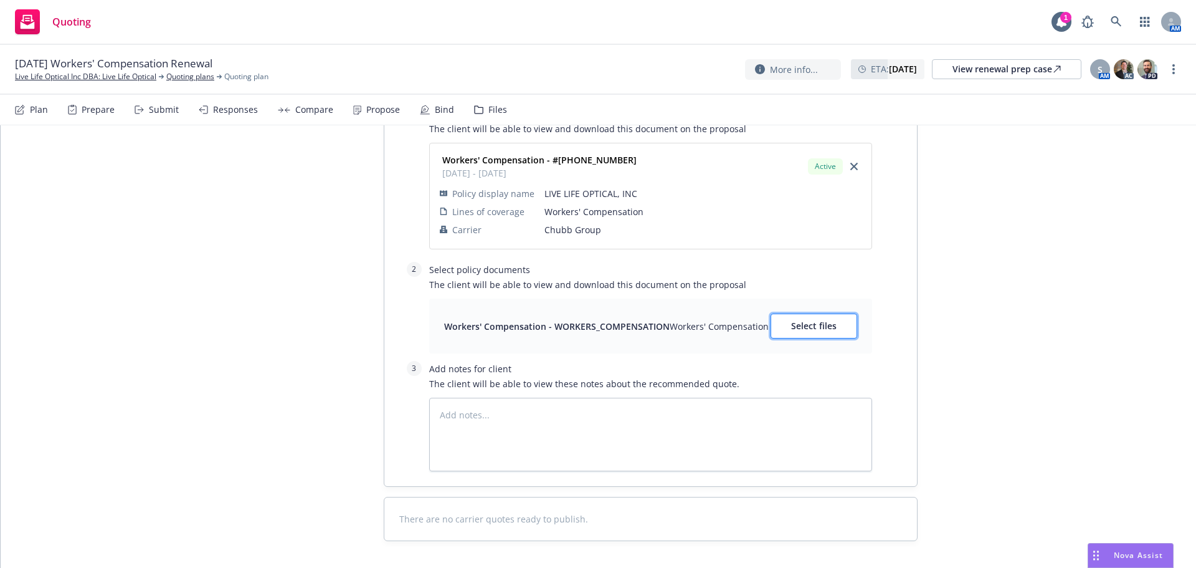
click at [832, 317] on button "Select files" at bounding box center [814, 325] width 87 height 25
type textarea "x"
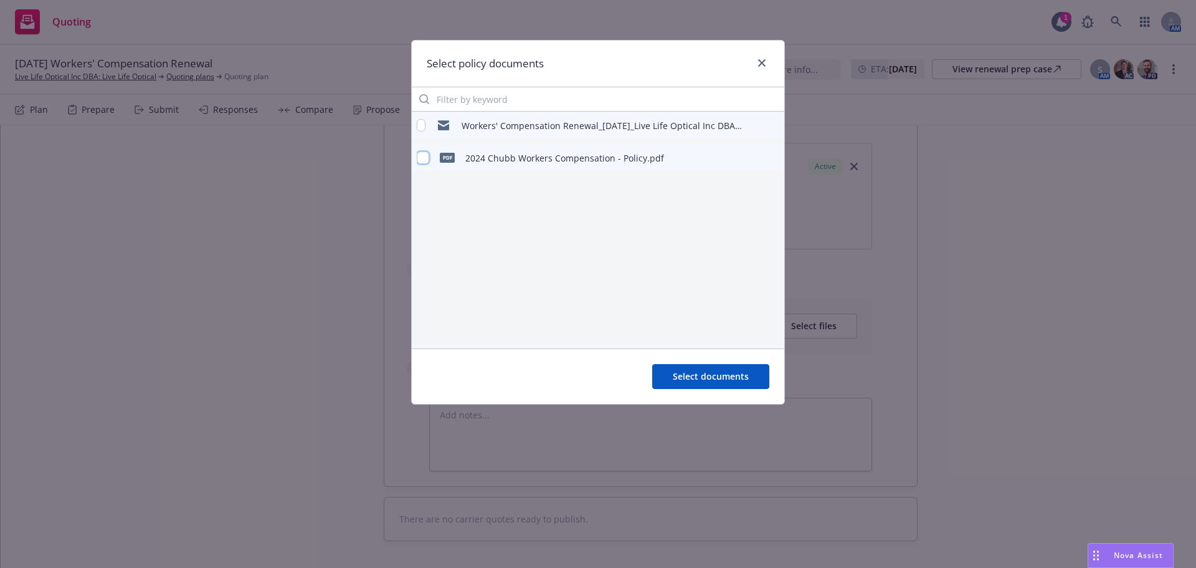
click at [426, 160] on input "checkbox" at bounding box center [423, 157] width 12 height 12
checkbox input "true"
click at [758, 382] on button "Select documents" at bounding box center [710, 376] width 117 height 25
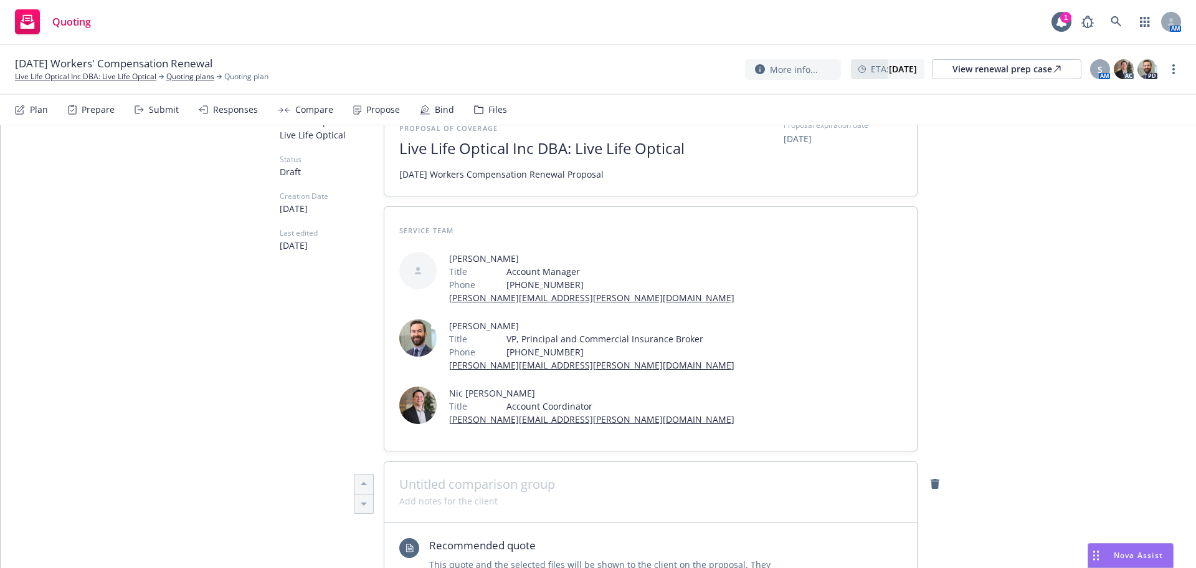
scroll to position [0, 0]
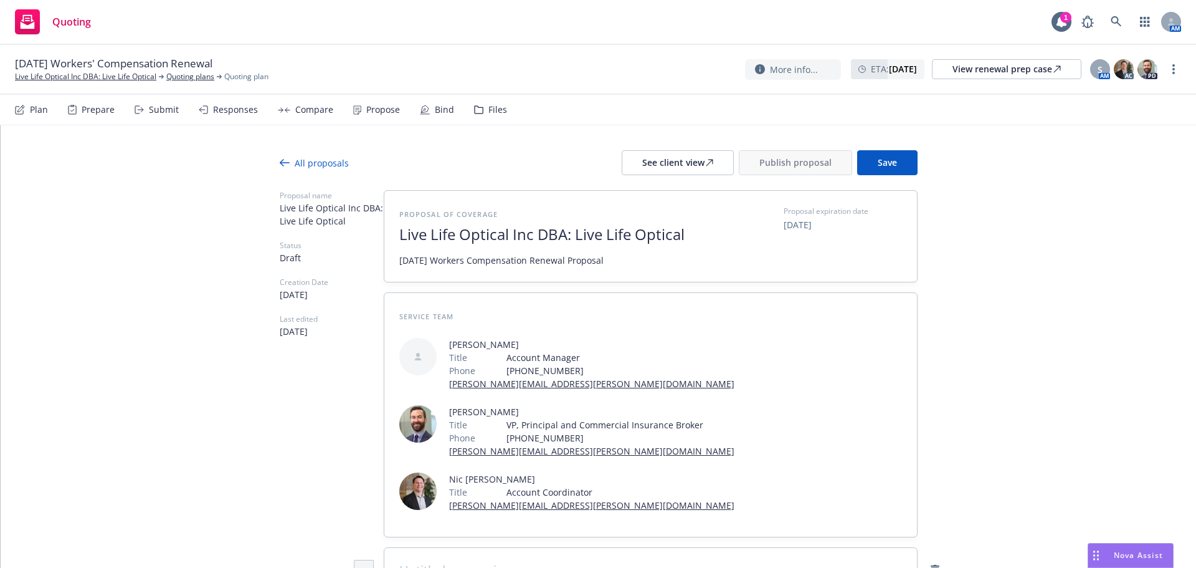
click at [885, 179] on div at bounding box center [599, 182] width 638 height 15
click at [887, 172] on button "Save" at bounding box center [887, 162] width 60 height 25
click at [698, 168] on div "See client view" at bounding box center [677, 163] width 71 height 24
click at [811, 164] on span "Publish proposal" at bounding box center [796, 162] width 72 height 12
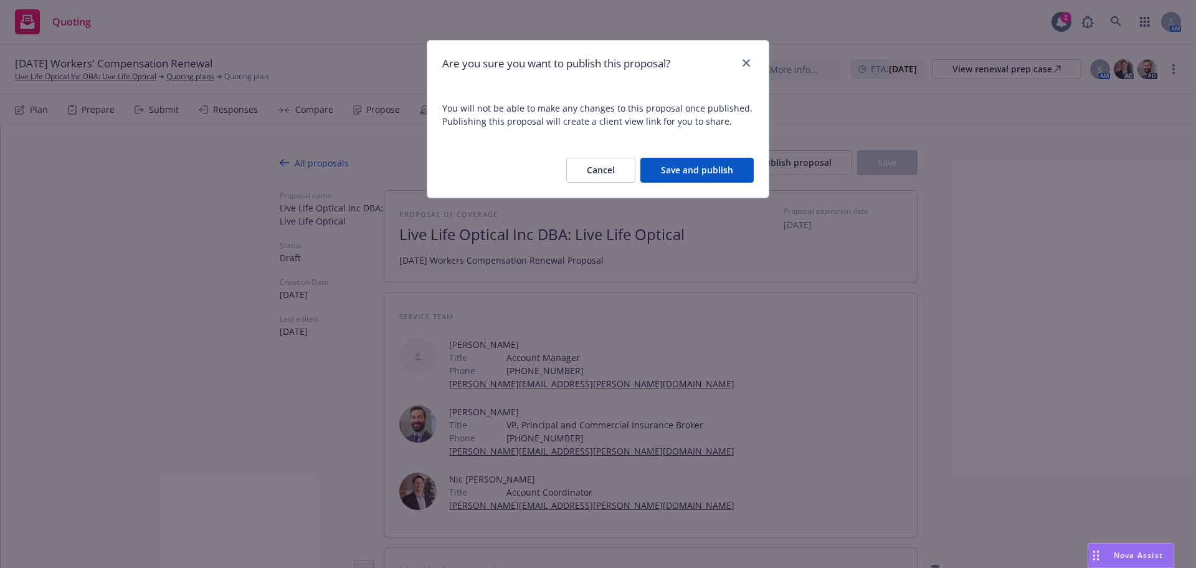
click at [702, 172] on button "Save and publish" at bounding box center [697, 170] width 113 height 25
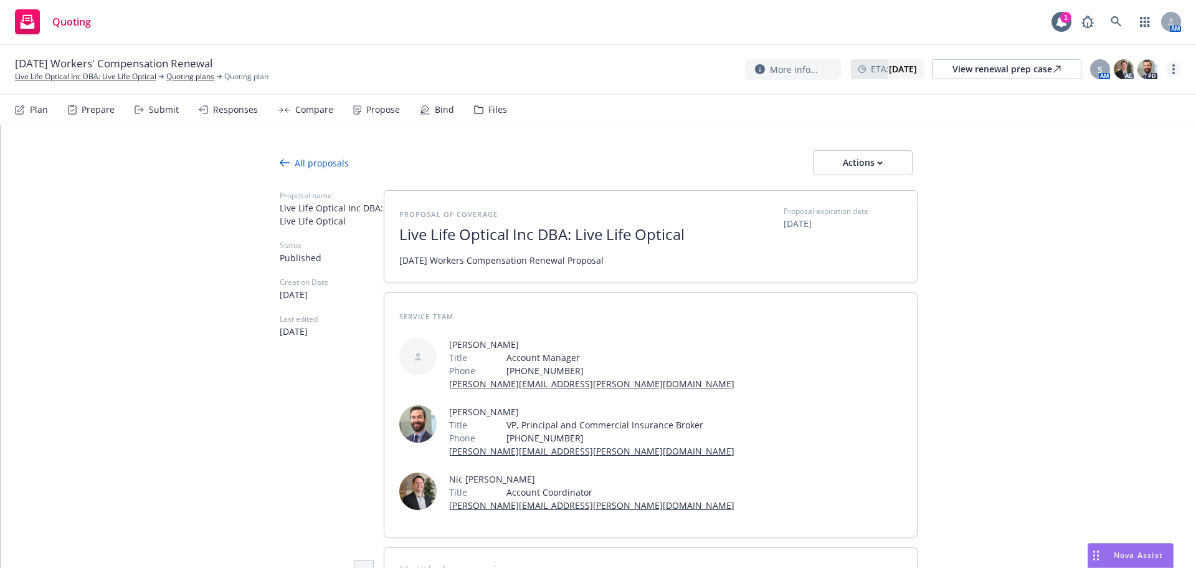
click at [1173, 69] on icon "more" at bounding box center [1174, 69] width 2 height 10
click at [1112, 98] on link "Copy logging email" at bounding box center [1111, 94] width 139 height 25
click at [867, 174] on div "Actions" at bounding box center [863, 163] width 59 height 24
click at [861, 193] on span "Copy proposal link" at bounding box center [862, 195] width 107 height 12
type textarea "x"
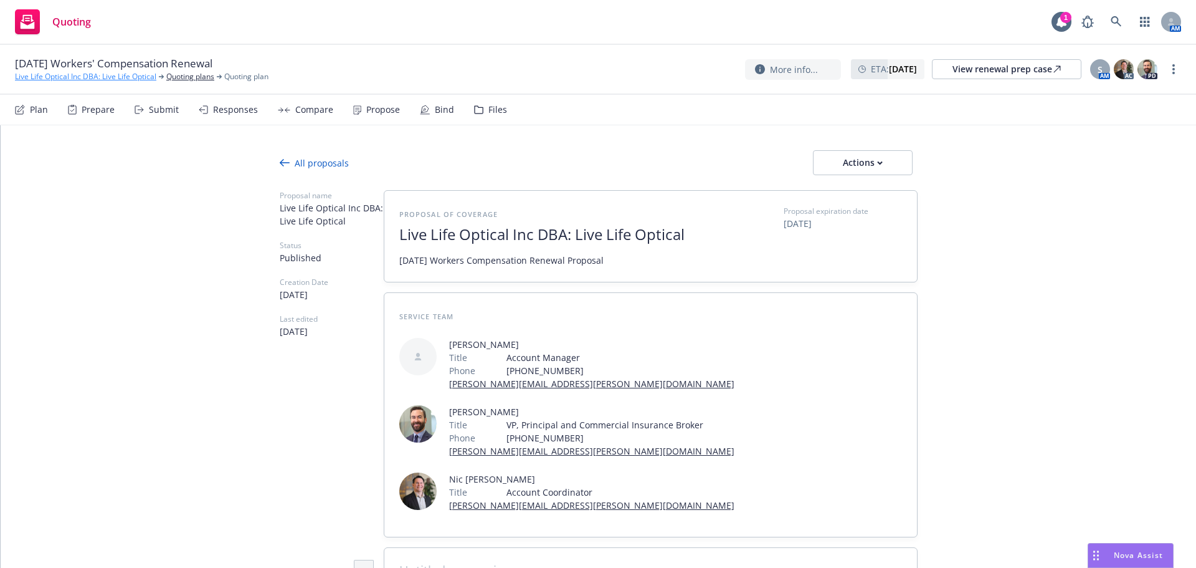
click at [48, 77] on link "Live Life Optical Inc DBA: Live Life Optical" at bounding box center [85, 76] width 141 height 11
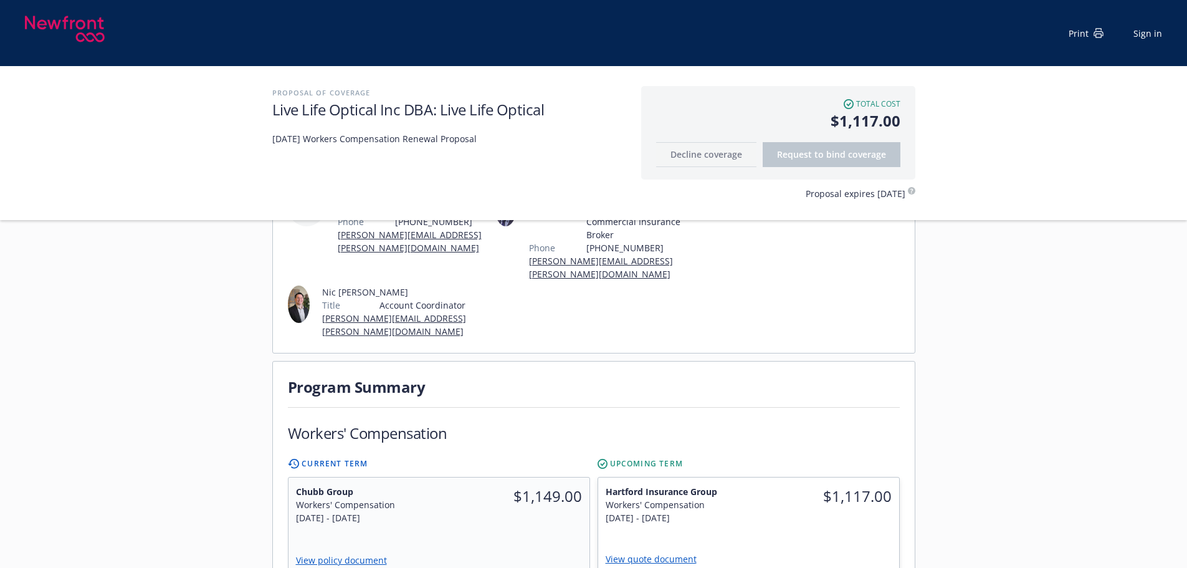
scroll to position [291, 0]
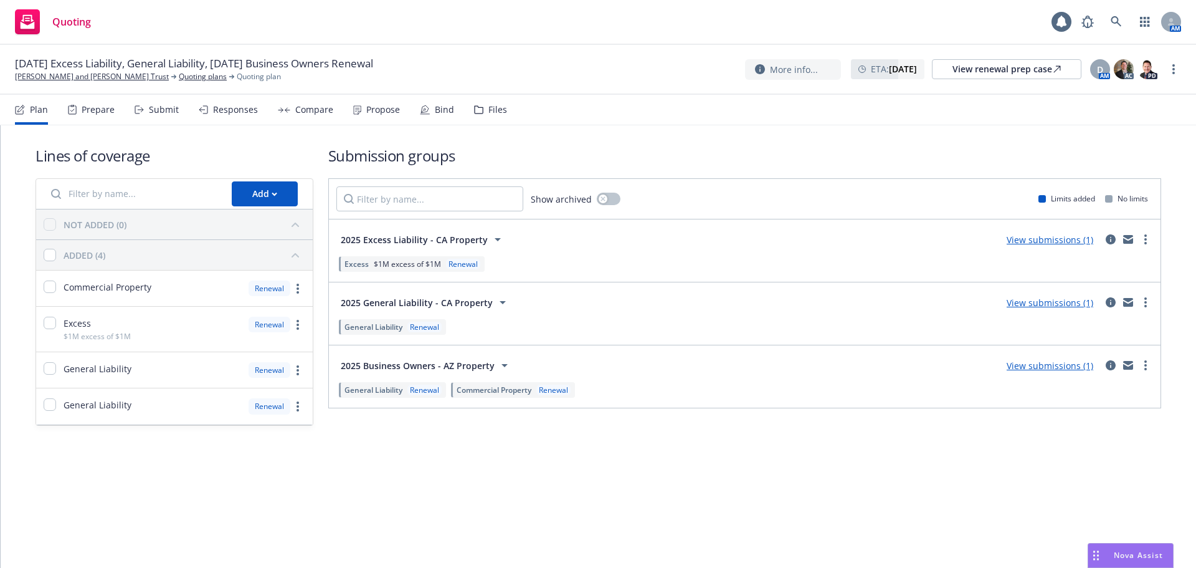
click at [366, 108] on div "Propose" at bounding box center [383, 110] width 34 height 10
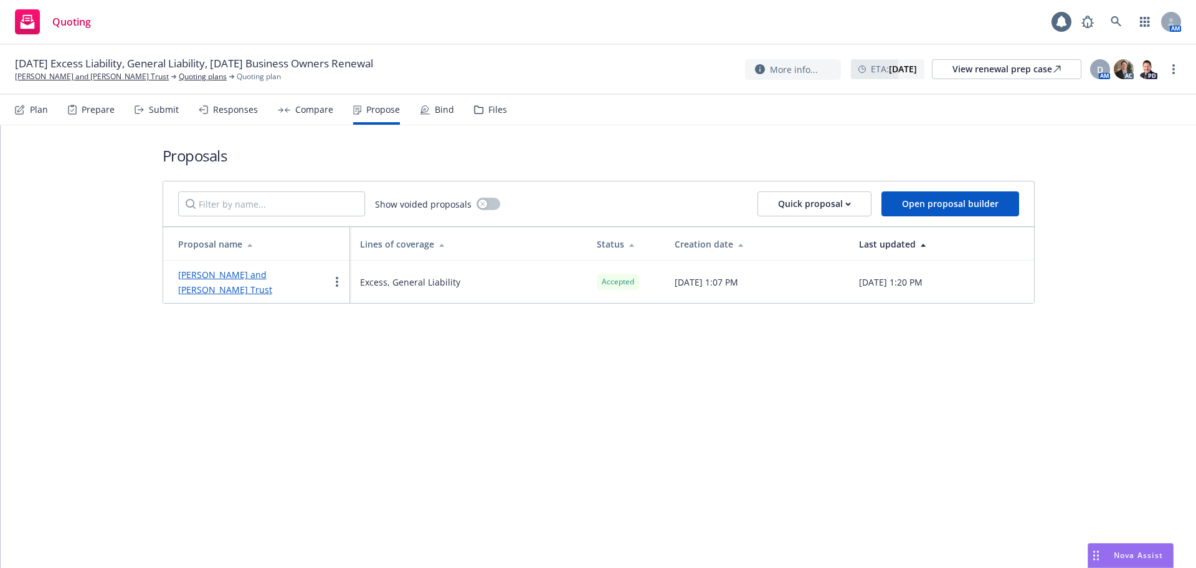
click at [213, 275] on link "Frank J. Minoia and Delia A. Minoia Trust" at bounding box center [225, 282] width 94 height 27
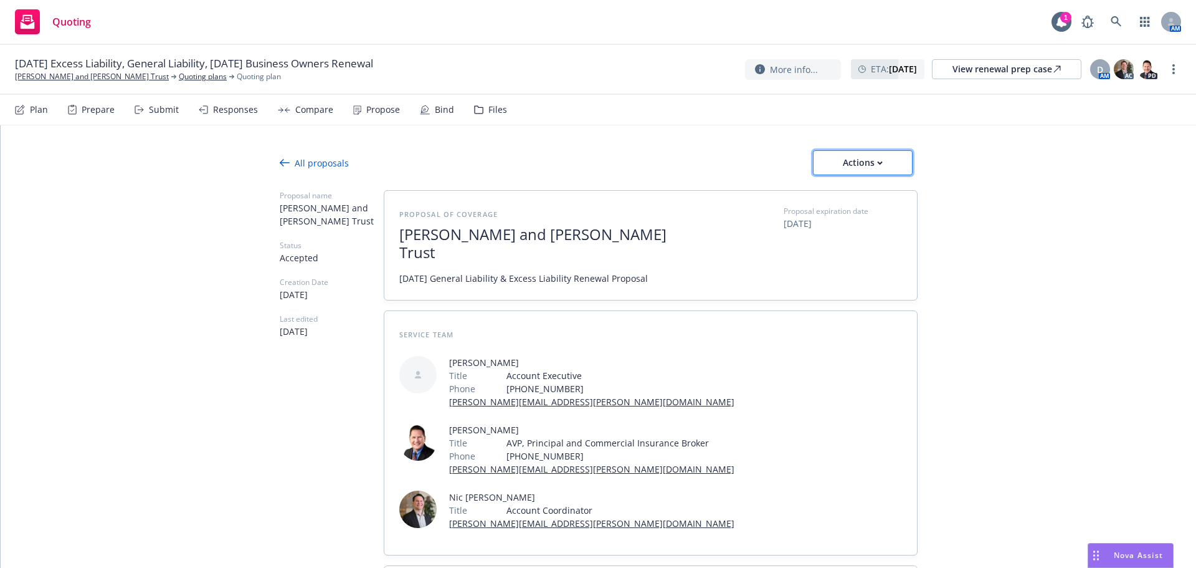
click at [870, 158] on div "Actions" at bounding box center [863, 163] width 59 height 24
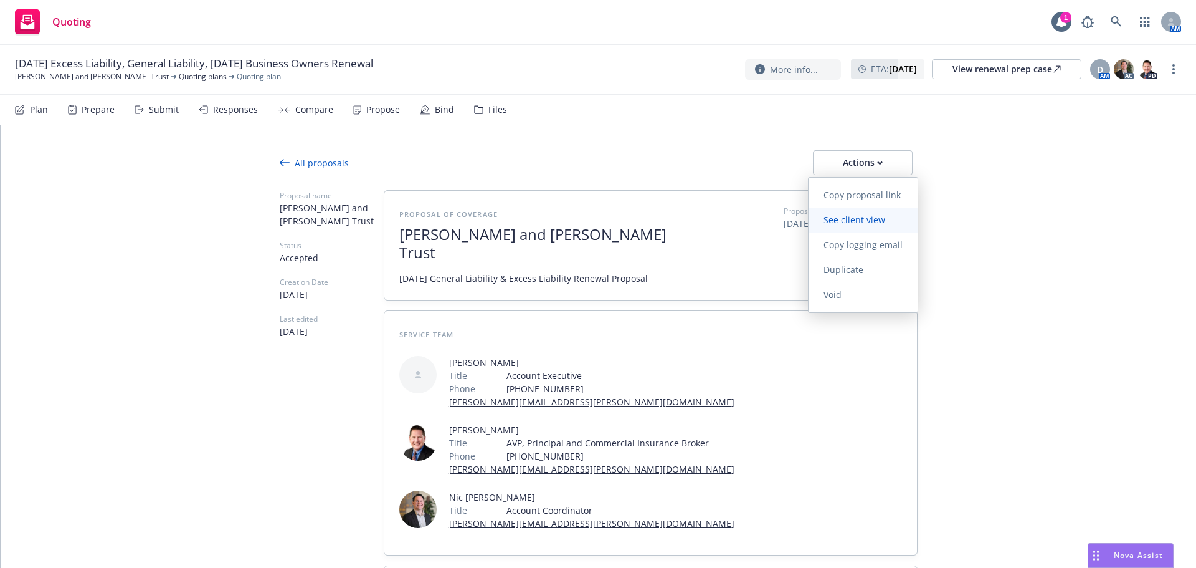
click at [873, 214] on span "See client view" at bounding box center [855, 220] width 92 height 12
type textarea "x"
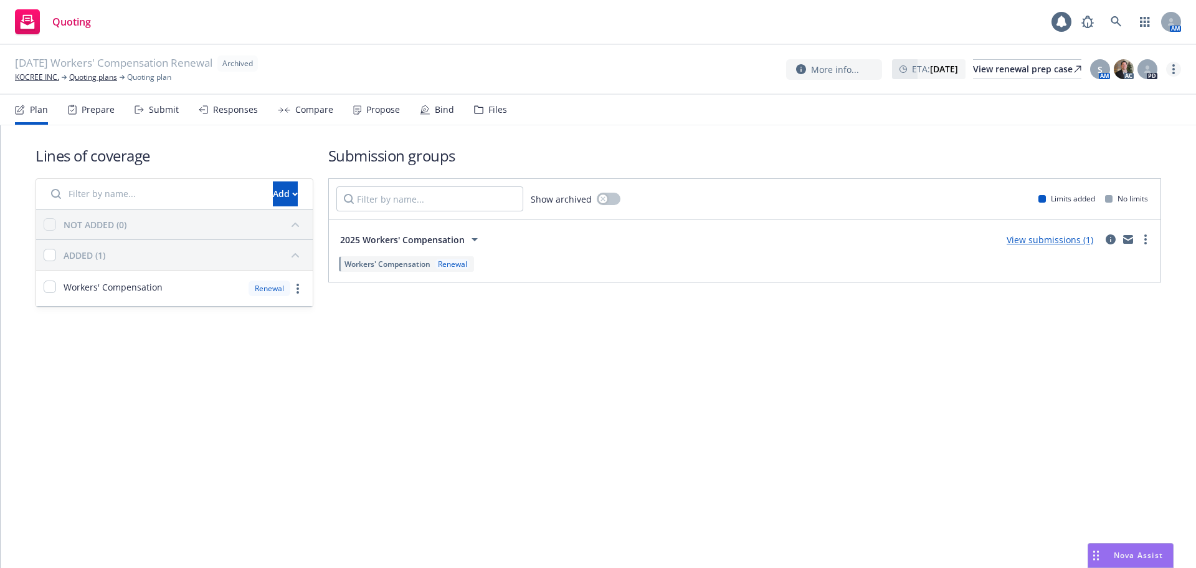
click at [1167, 68] on link "more" at bounding box center [1173, 69] width 15 height 15
click at [1170, 72] on link "more" at bounding box center [1173, 69] width 15 height 15
click at [1175, 67] on link "more" at bounding box center [1173, 69] width 15 height 15
click at [1128, 97] on link "Copy logging email" at bounding box center [1111, 95] width 138 height 25
click at [53, 81] on link "KOCREE INC." at bounding box center [37, 77] width 44 height 11
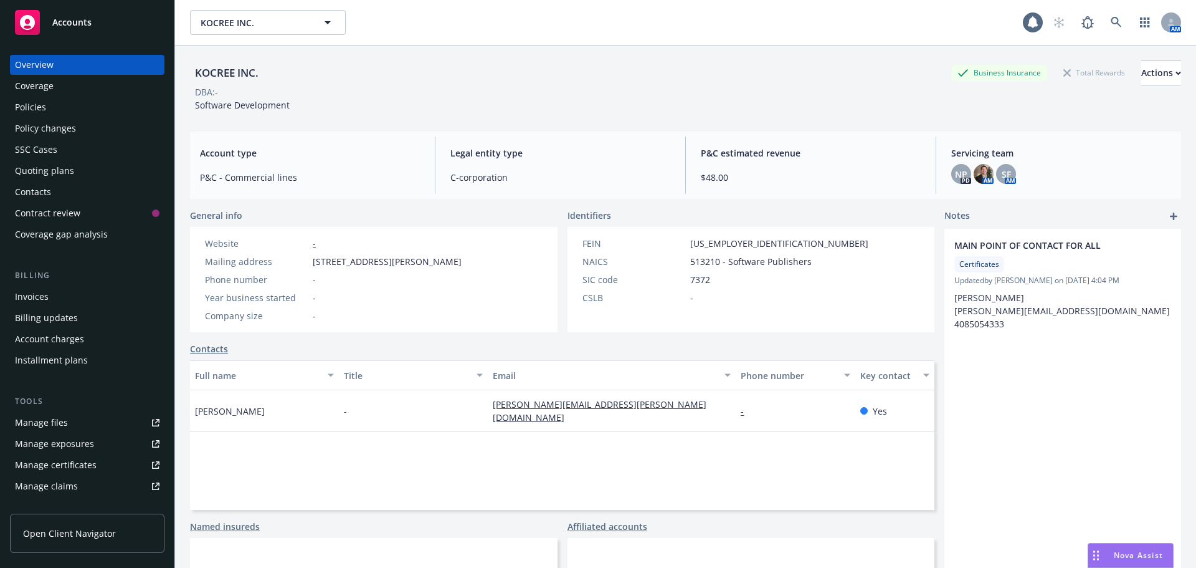
click at [72, 100] on div "Policies" at bounding box center [87, 107] width 145 height 20
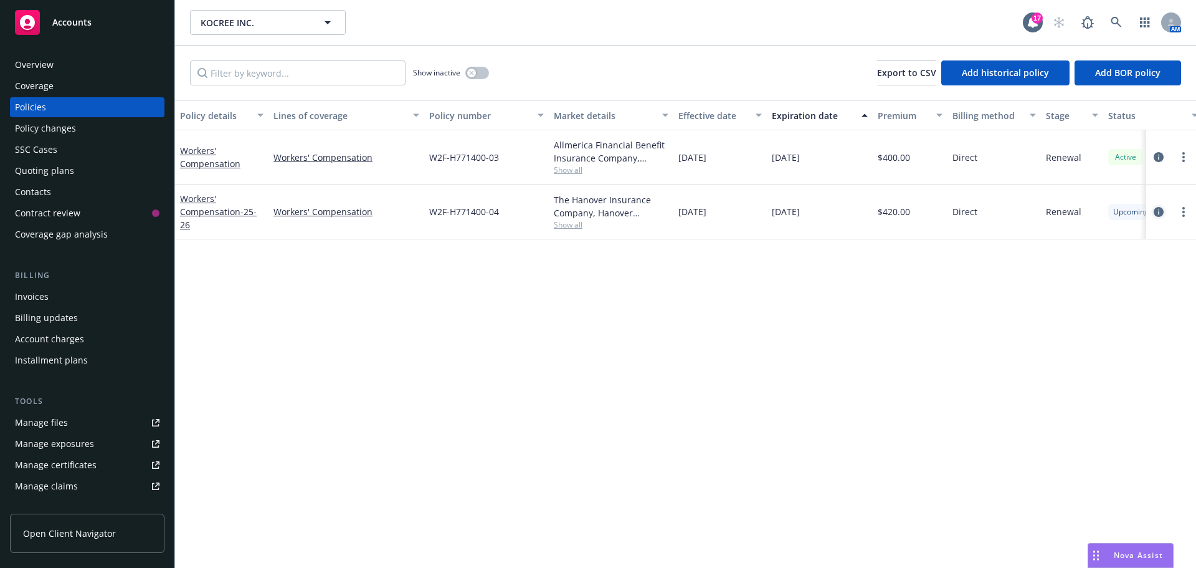
click at [1161, 212] on icon "circleInformation" at bounding box center [1159, 212] width 10 height 10
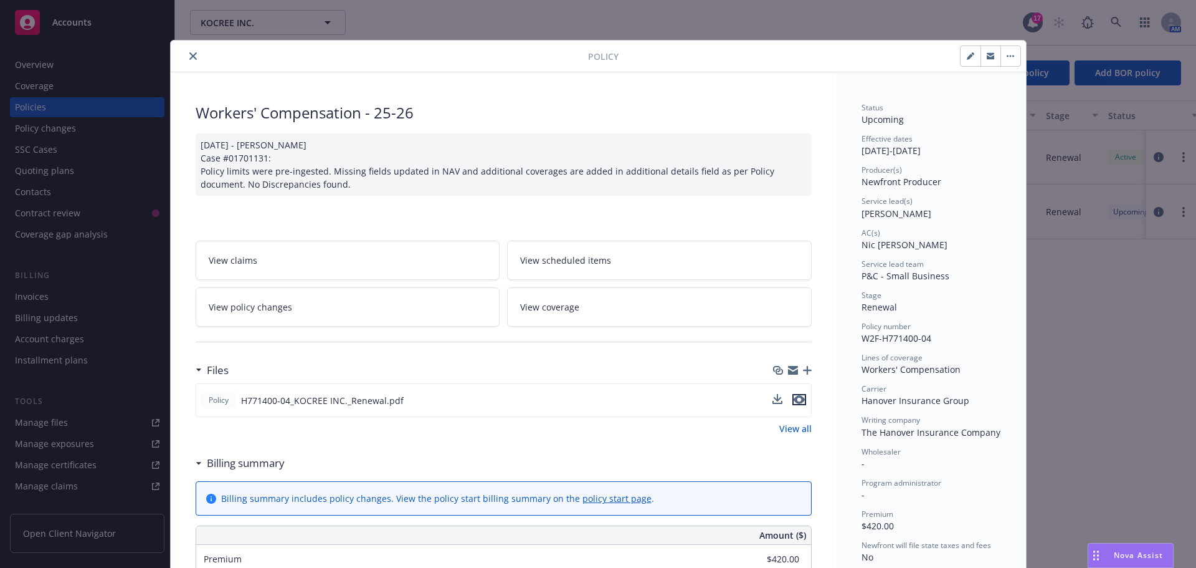
click at [798, 399] on icon "preview file" at bounding box center [799, 399] width 11 height 9
click at [189, 59] on icon "close" at bounding box center [192, 55] width 7 height 7
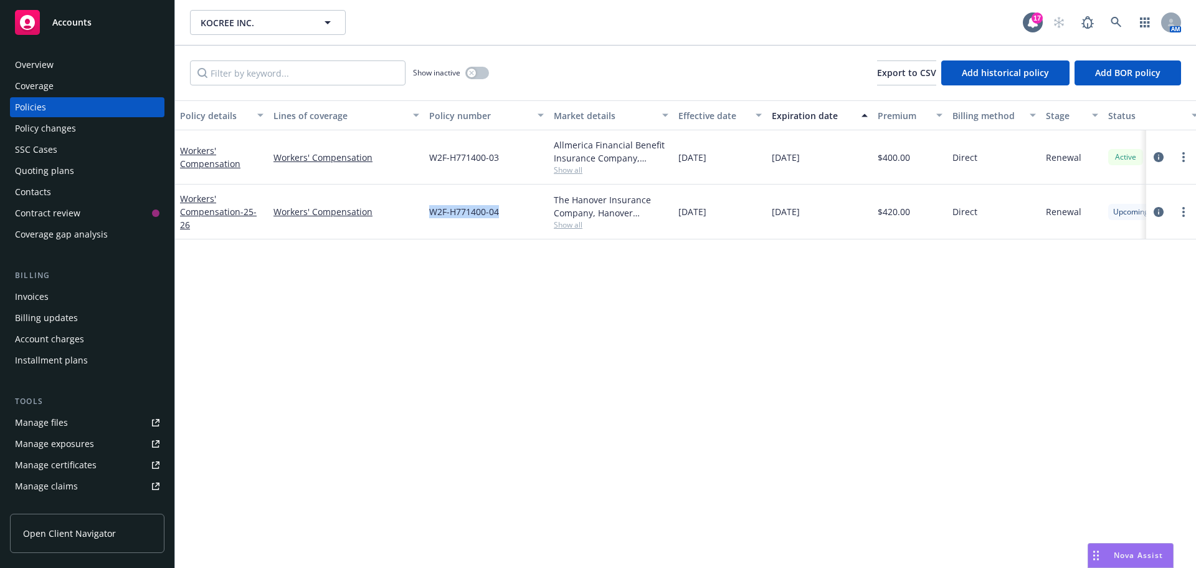
drag, startPoint x: 503, startPoint y: 210, endPoint x: 427, endPoint y: 214, distance: 76.1
click at [427, 214] on div "W2F-H771400-04" at bounding box center [486, 211] width 125 height 55
copy span "W2F-H771400-04"
click at [452, 213] on span "W2F-H771400-04" at bounding box center [464, 211] width 70 height 13
drag, startPoint x: 450, startPoint y: 212, endPoint x: 487, endPoint y: 212, distance: 36.8
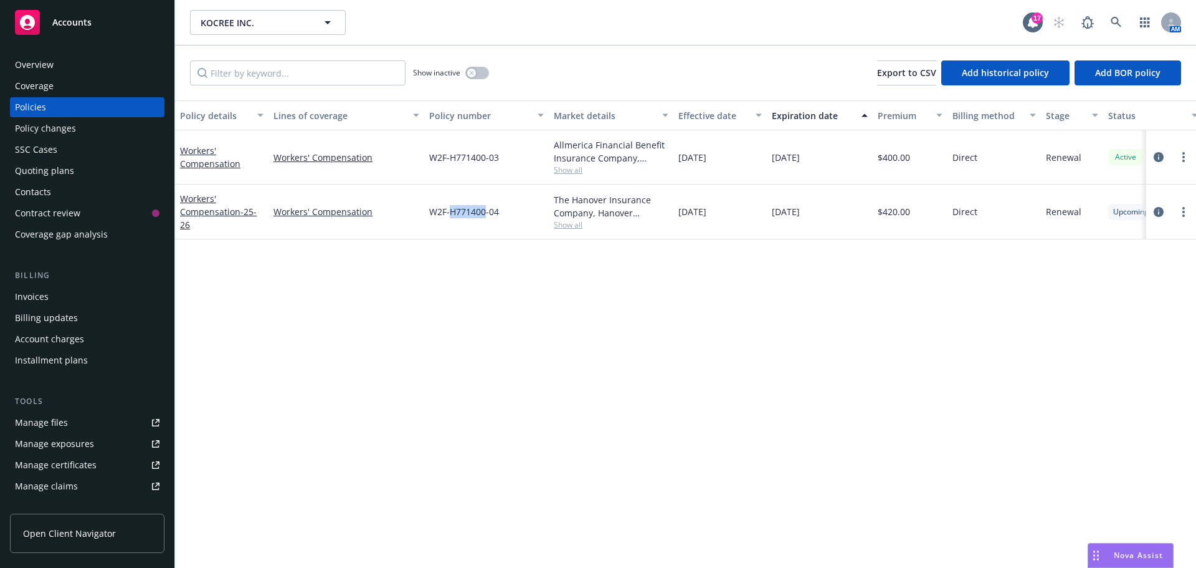
click at [487, 212] on span "W2F-H771400-04" at bounding box center [464, 211] width 70 height 13
copy span "H771400"
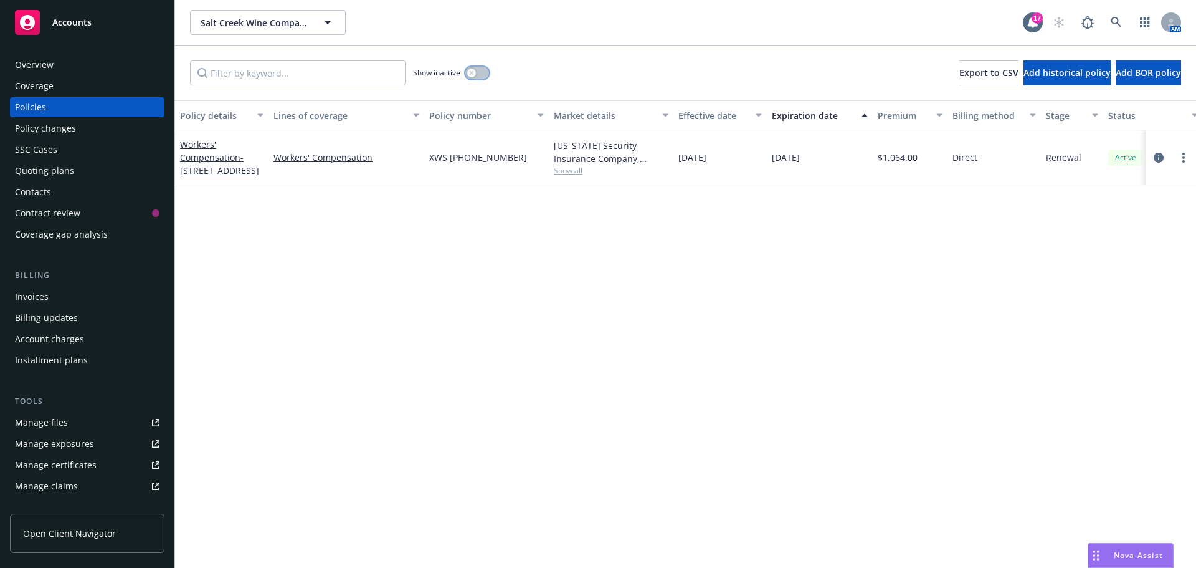
click at [484, 73] on button "button" at bounding box center [477, 73] width 24 height 12
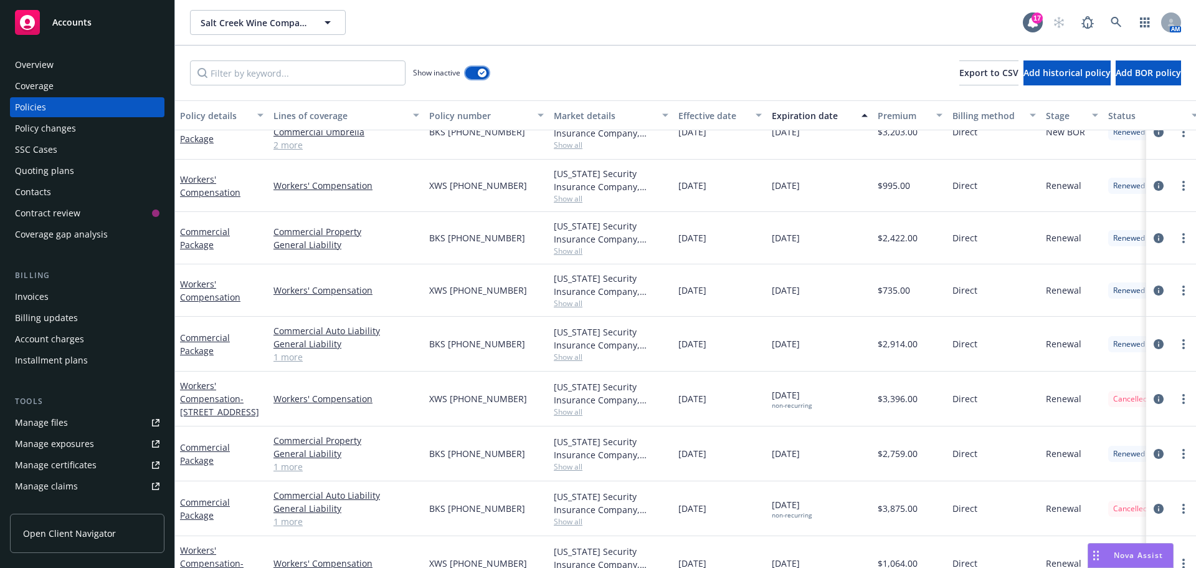
scroll to position [207, 0]
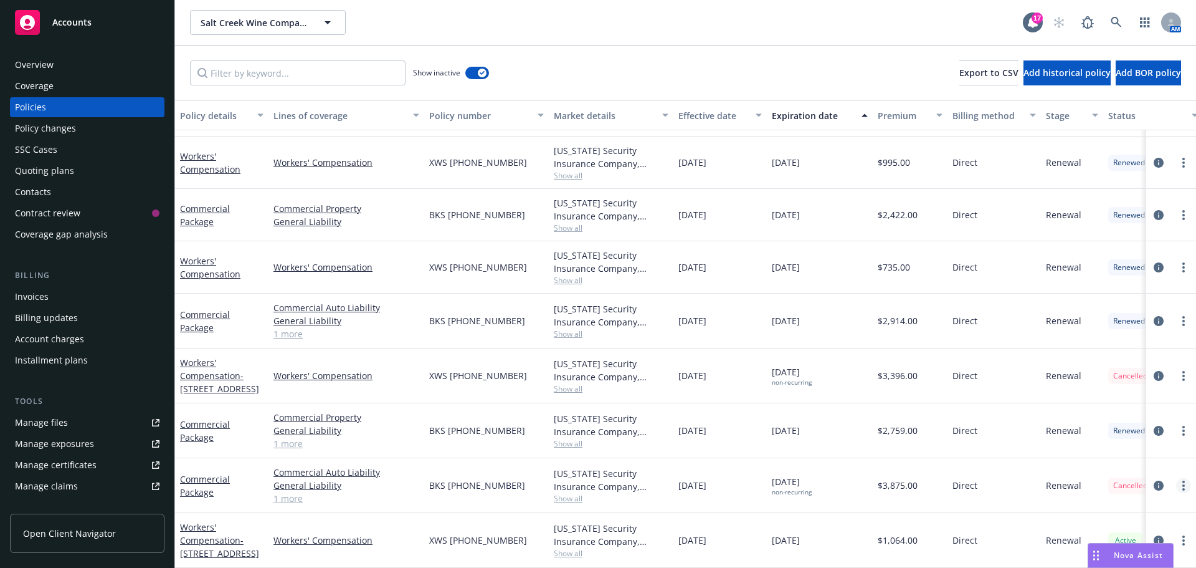
click at [1176, 478] on link "more" at bounding box center [1183, 485] width 15 height 15
click at [1128, 462] on link "Copy logging email" at bounding box center [1117, 459] width 146 height 25
click at [110, 67] on div "Overview" at bounding box center [87, 65] width 145 height 20
